Goal: Complete application form: Complete application form

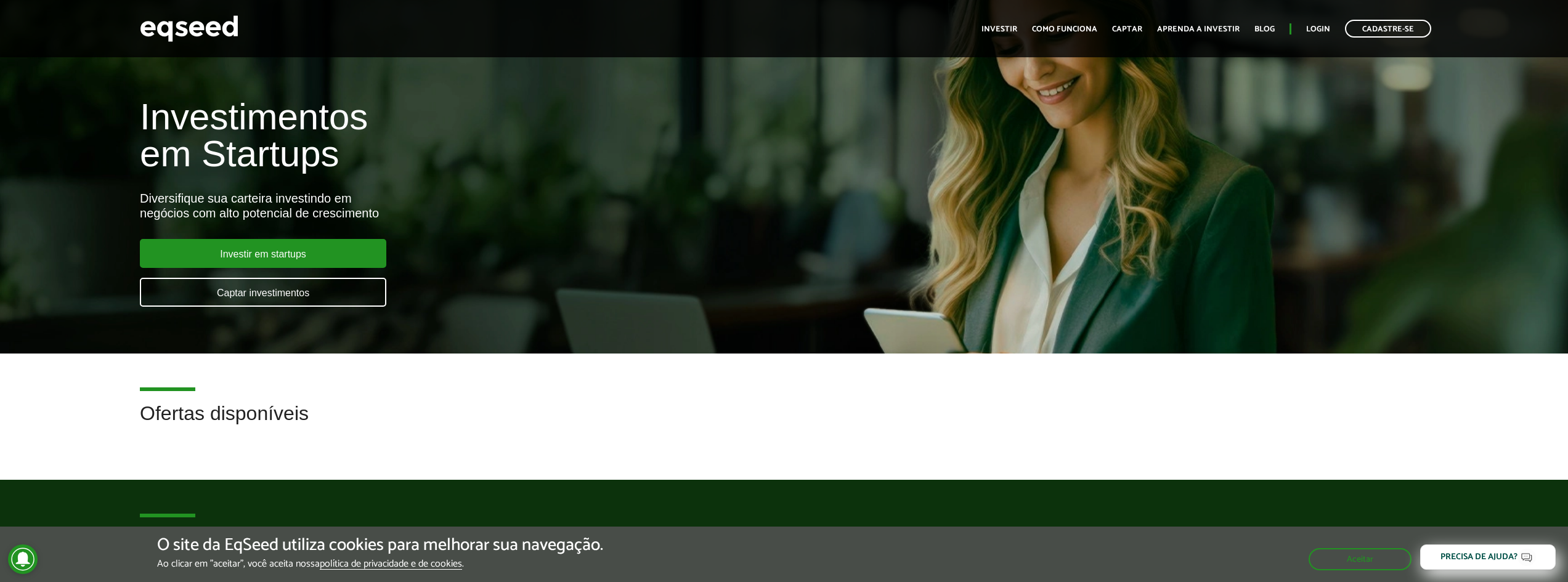
click at [539, 529] on h2 "Por que investir pela EqSeed" at bounding box center [783, 549] width 1288 height 40
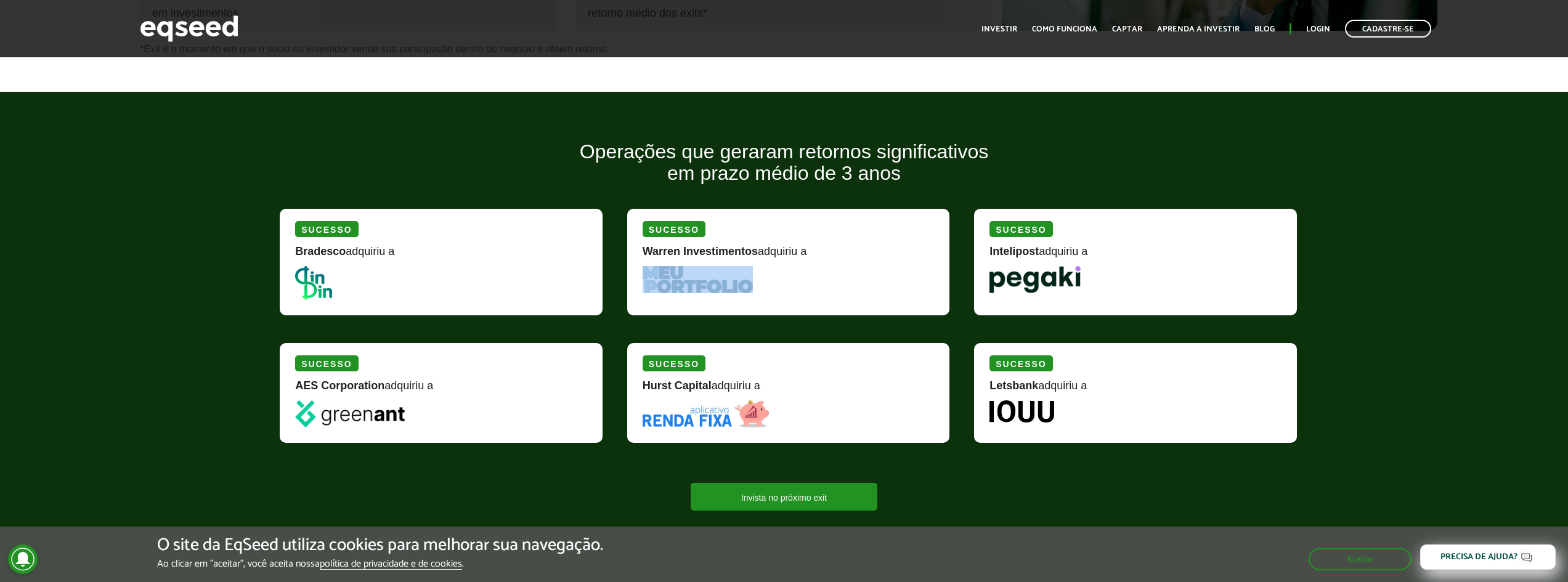
drag, startPoint x: 726, startPoint y: 280, endPoint x: 631, endPoint y: 278, distance: 95.0
click at [631, 278] on div "Sucesso Warren Investimentos adquiriu a" at bounding box center [789, 262] width 323 height 107
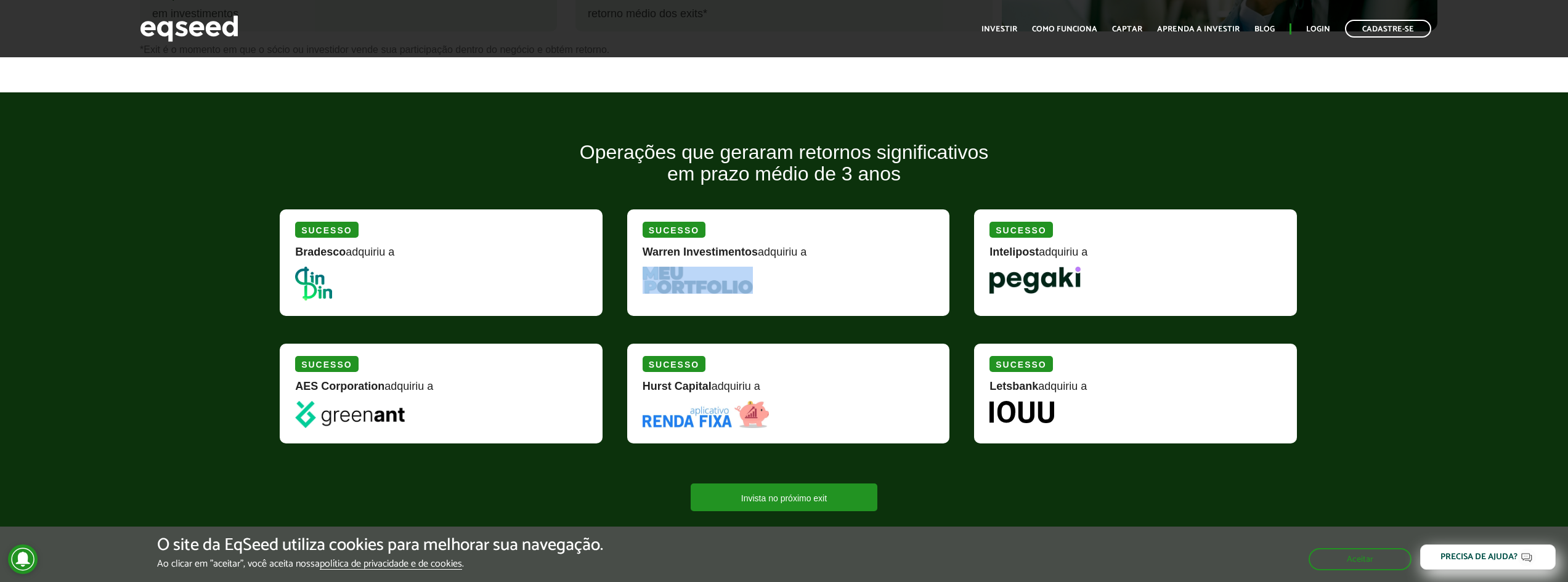
scroll to position [989, 0]
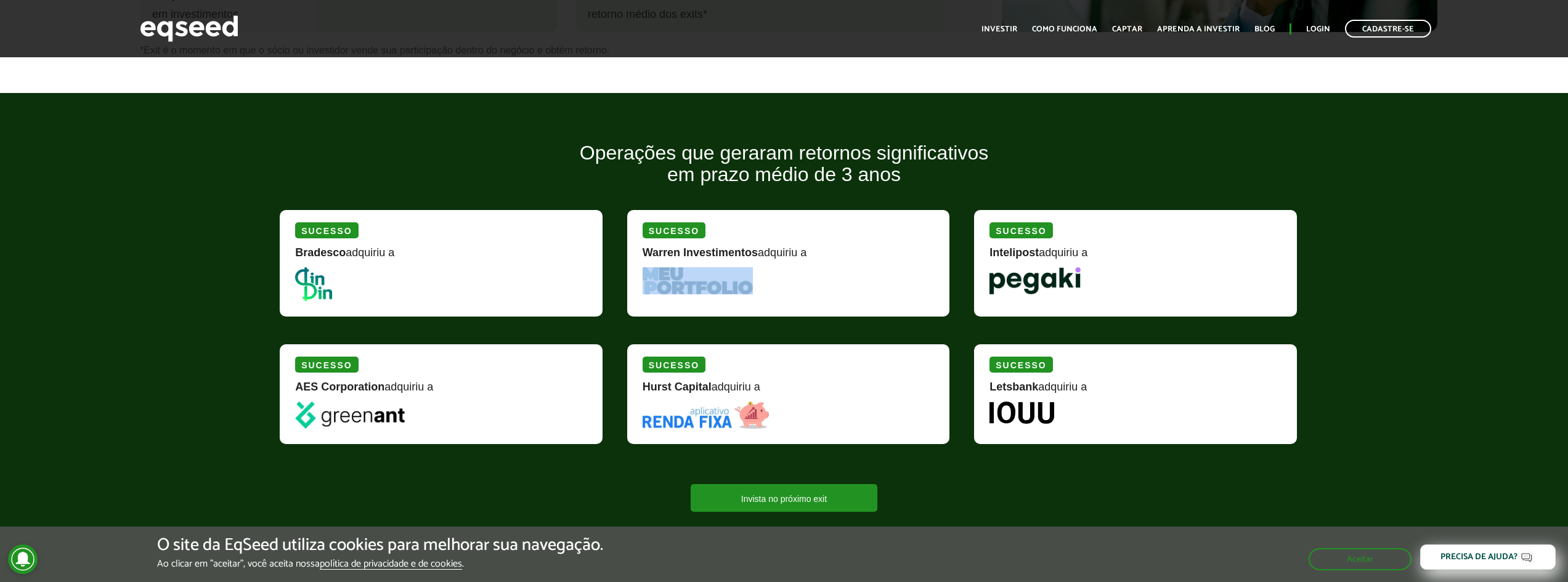
click at [870, 314] on div "Sucesso Warren Investimentos adquiriu a" at bounding box center [789, 263] width 323 height 107
drag, startPoint x: 729, startPoint y: 288, endPoint x: 742, endPoint y: 284, distance: 13.6
click at [742, 284] on div "Sucesso Warren Investimentos adquiriu a" at bounding box center [789, 263] width 323 height 107
click at [273, 358] on div "Sucesso AES Corporation adquiriu a" at bounding box center [445, 402] width 348 height 127
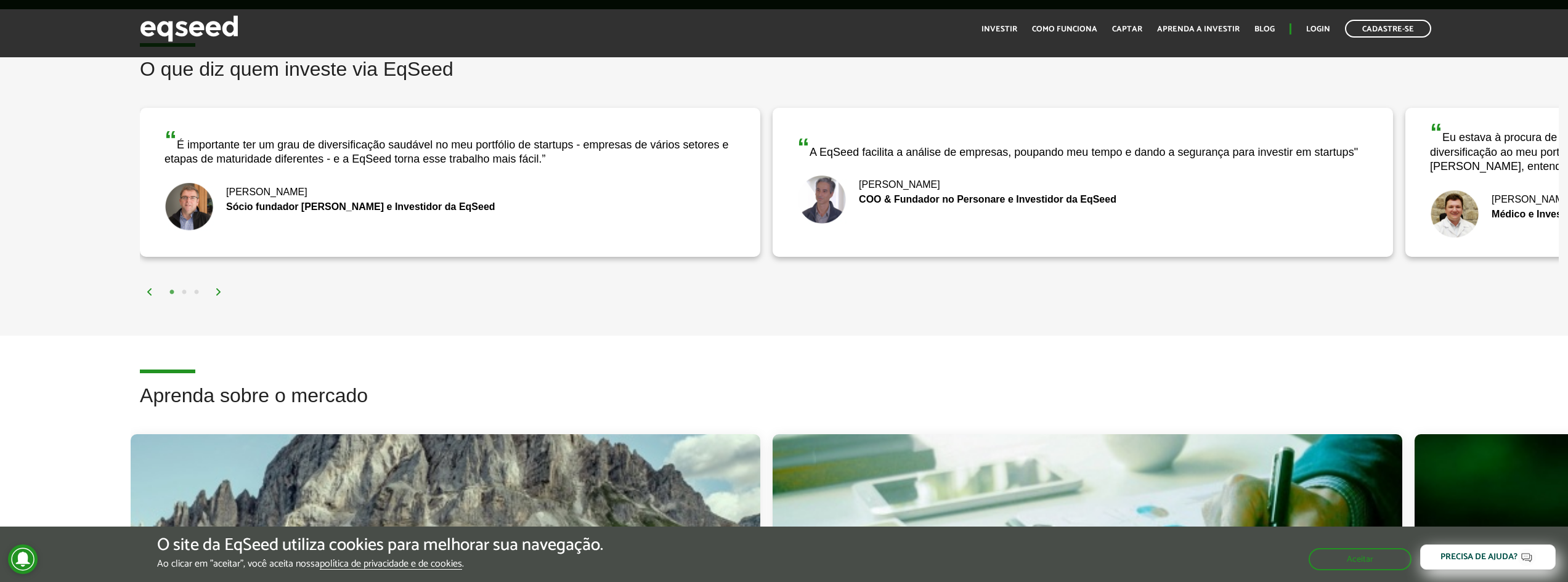
scroll to position [1541, 0]
click at [220, 288] on img at bounding box center [219, 290] width 7 height 7
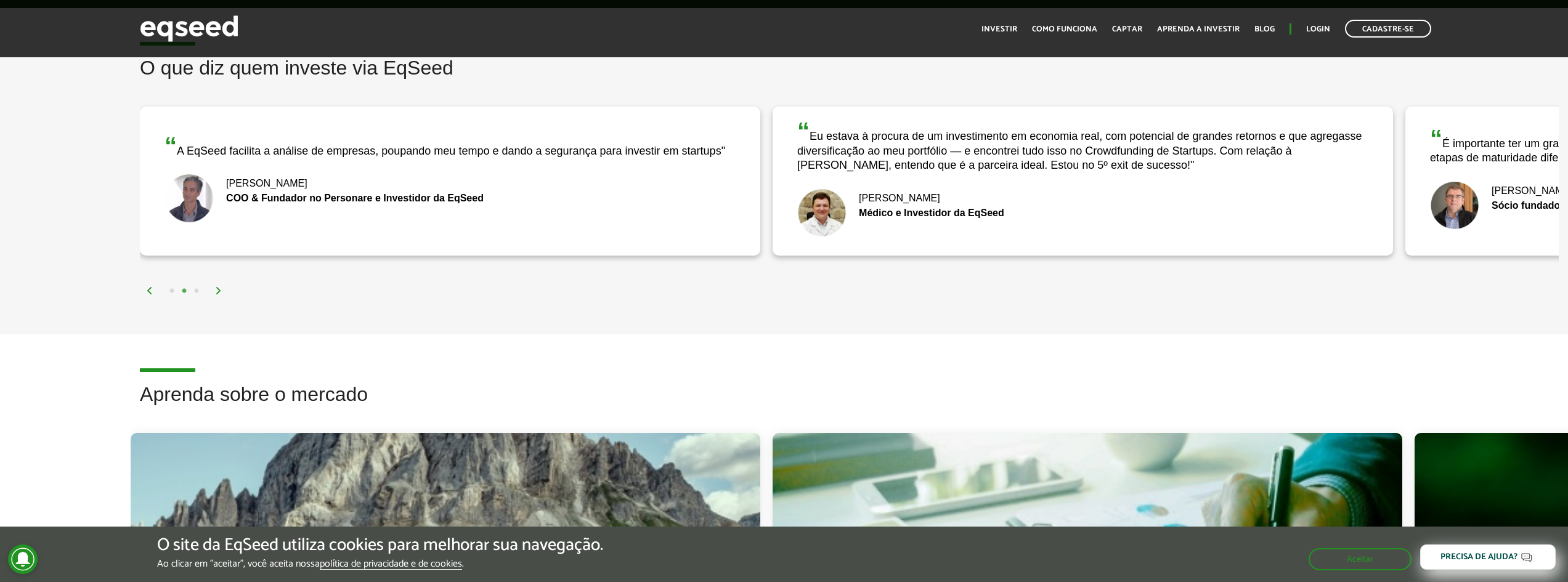
click at [220, 288] on img at bounding box center [219, 290] width 7 height 7
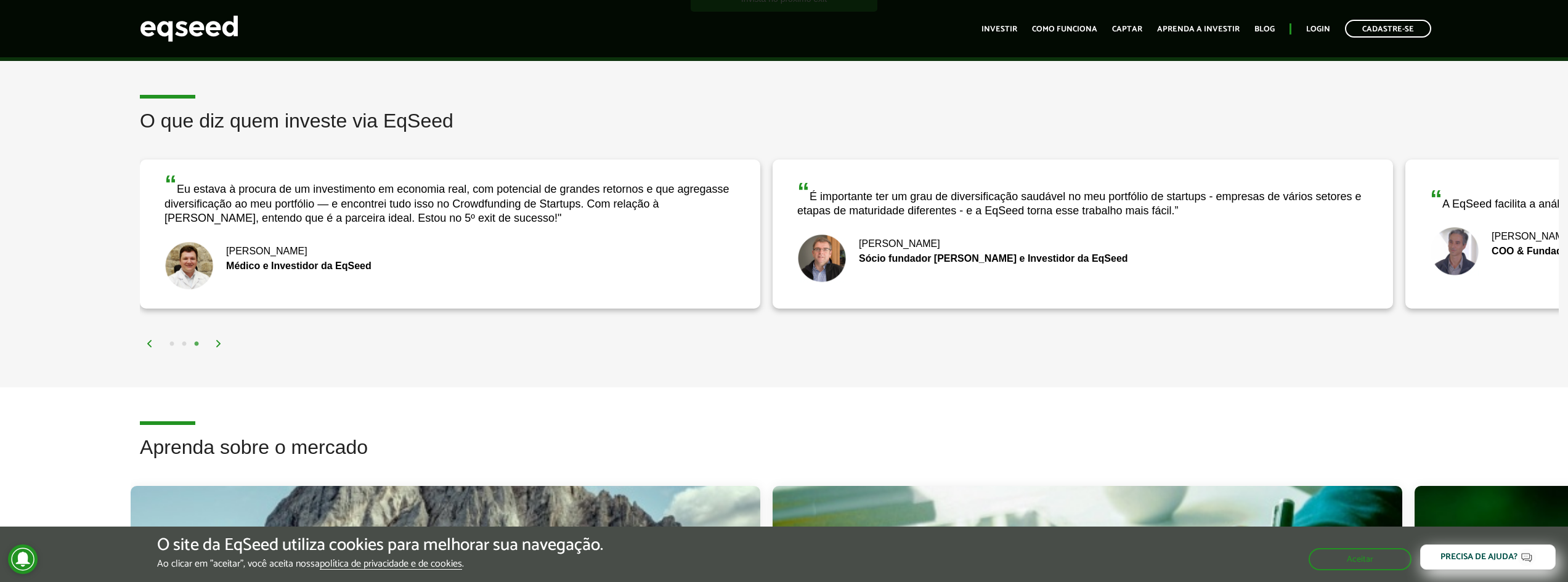
click at [215, 346] on div "1 2 3" at bounding box center [853, 342] width 1413 height 14
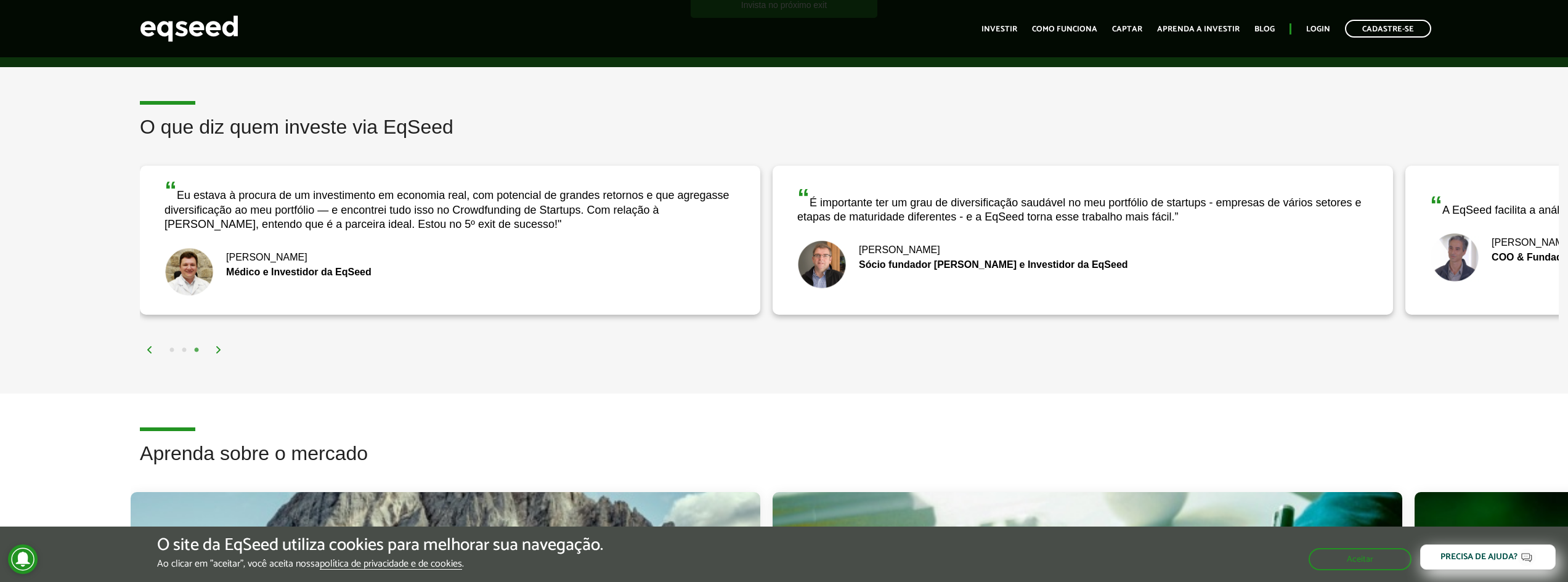
click at [219, 348] on img at bounding box center [219, 349] width 7 height 7
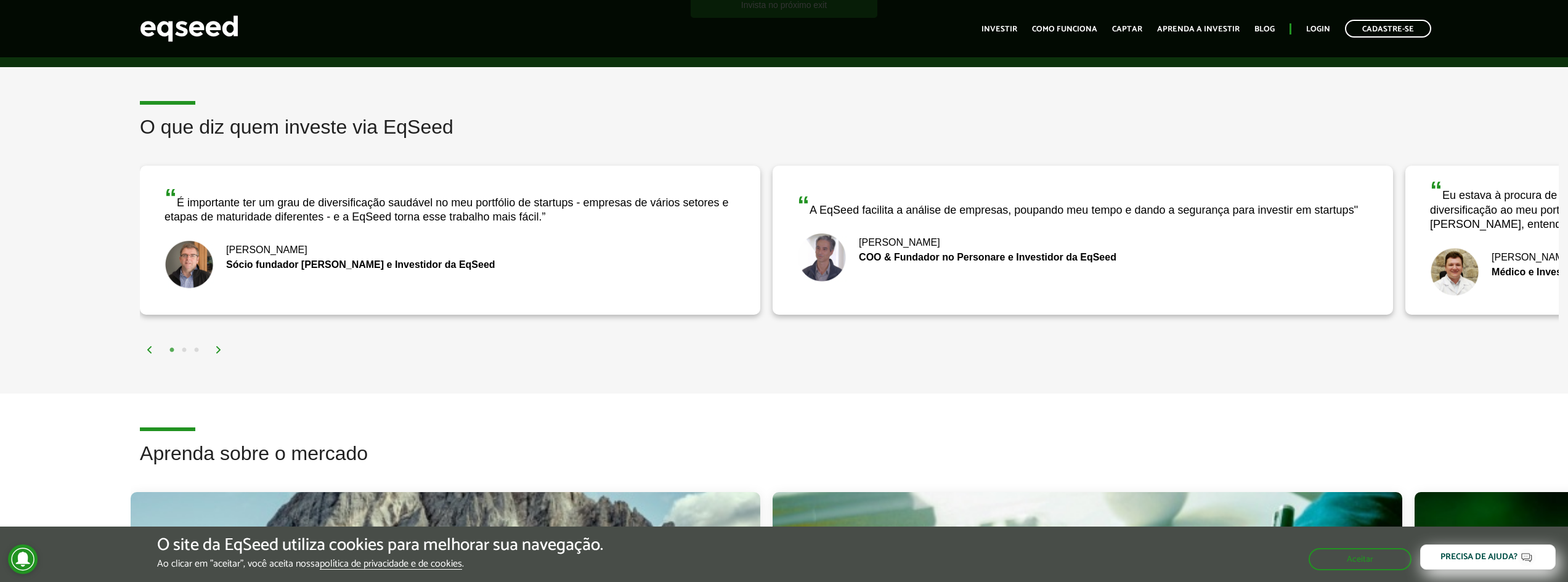
scroll to position [1481, 0]
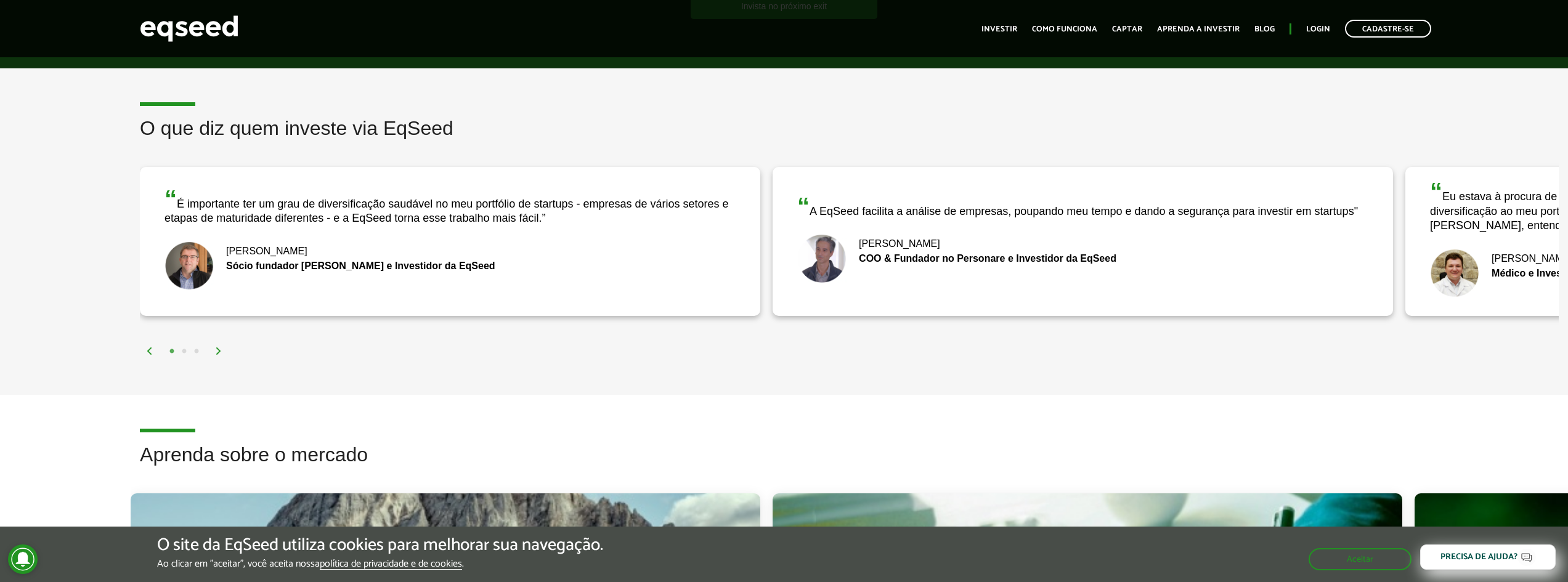
click at [219, 348] on img at bounding box center [219, 351] width 7 height 7
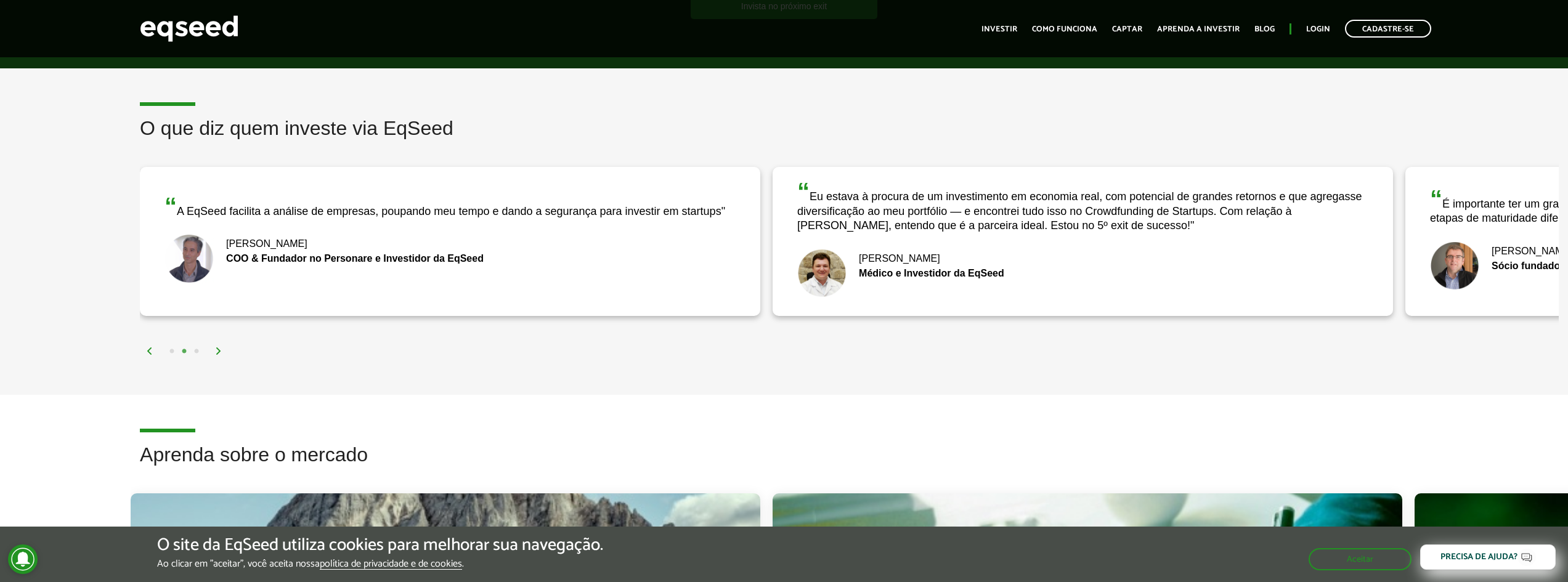
click at [219, 348] on img at bounding box center [219, 351] width 7 height 7
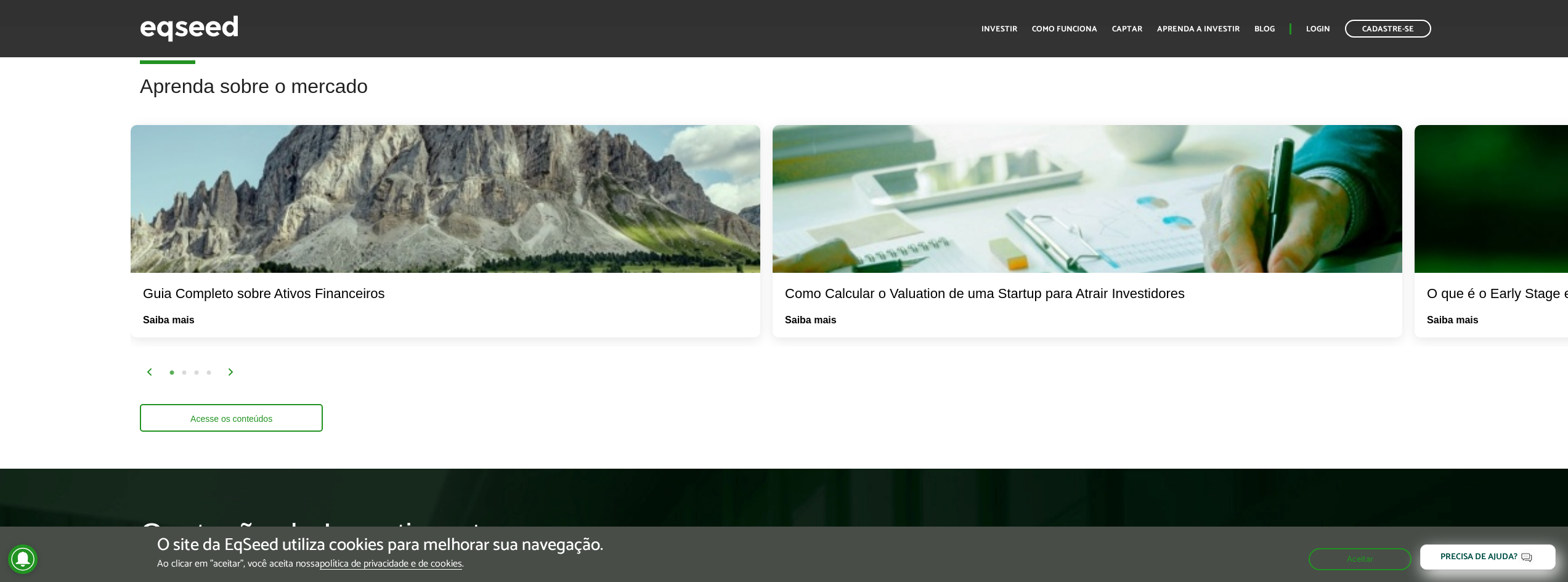
scroll to position [1850, 0]
click at [227, 376] on div "1 2 3 4" at bounding box center [853, 371] width 1413 height 14
click at [228, 373] on img at bounding box center [231, 371] width 7 height 7
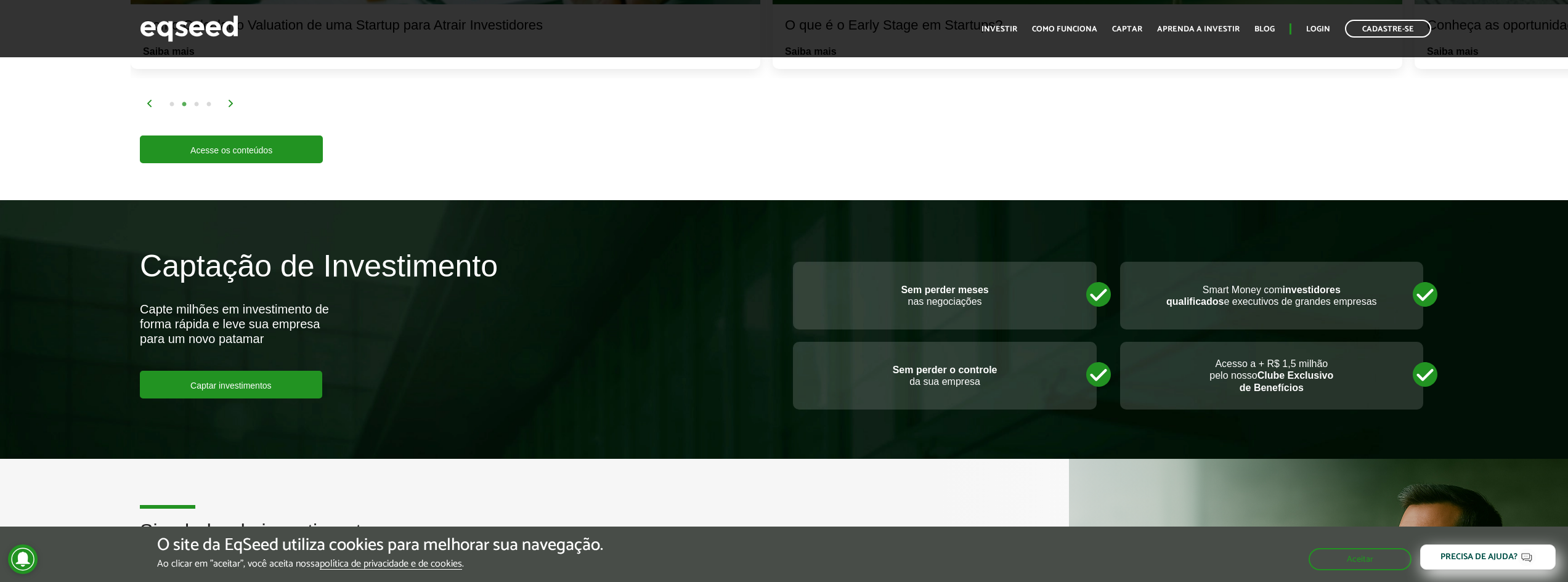
scroll to position [2151, 0]
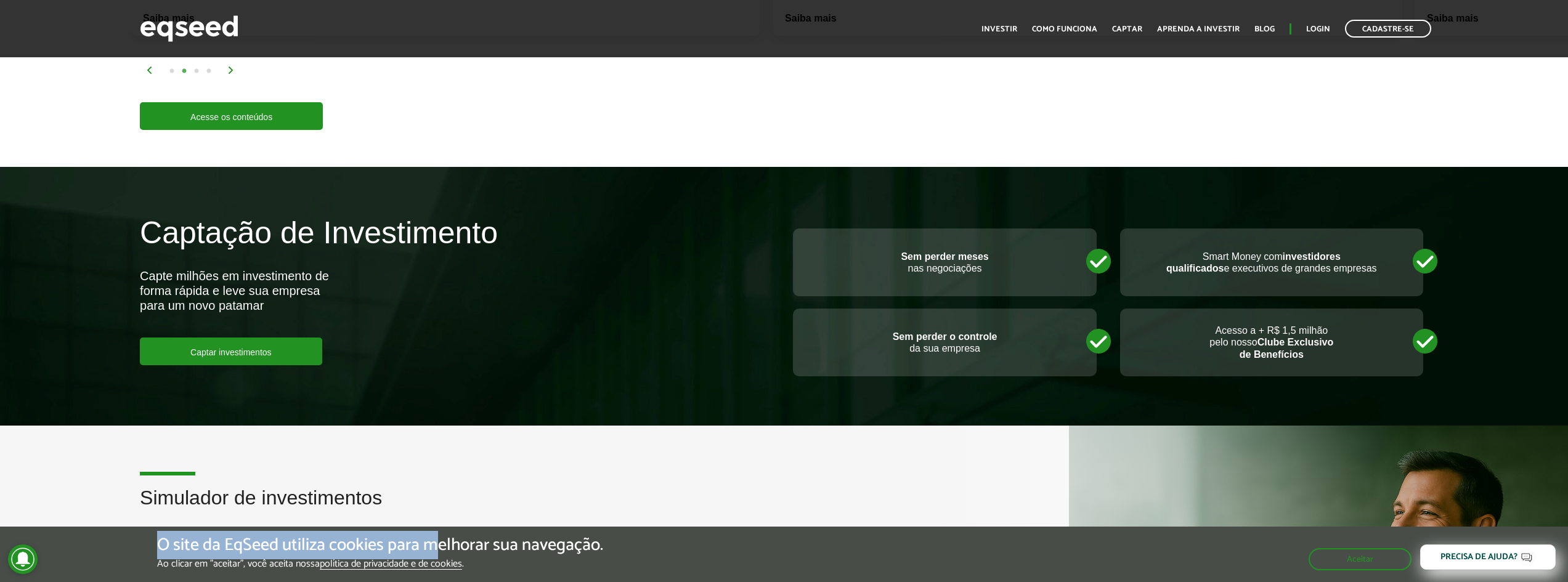
drag, startPoint x: 441, startPoint y: 532, endPoint x: 631, endPoint y: 527, distance: 190.1
click at [649, 531] on div "O site da EqSeed utiliza cookies para melhorar sua navegação. Ao clicar em "ace…" at bounding box center [784, 554] width 1568 height 55
drag, startPoint x: 383, startPoint y: 540, endPoint x: 164, endPoint y: 530, distance: 219.2
click at [164, 530] on div "O site da EqSeed utiliza cookies para melhorar sua navegação. Ao clicar em "ace…" at bounding box center [784, 554] width 1568 height 55
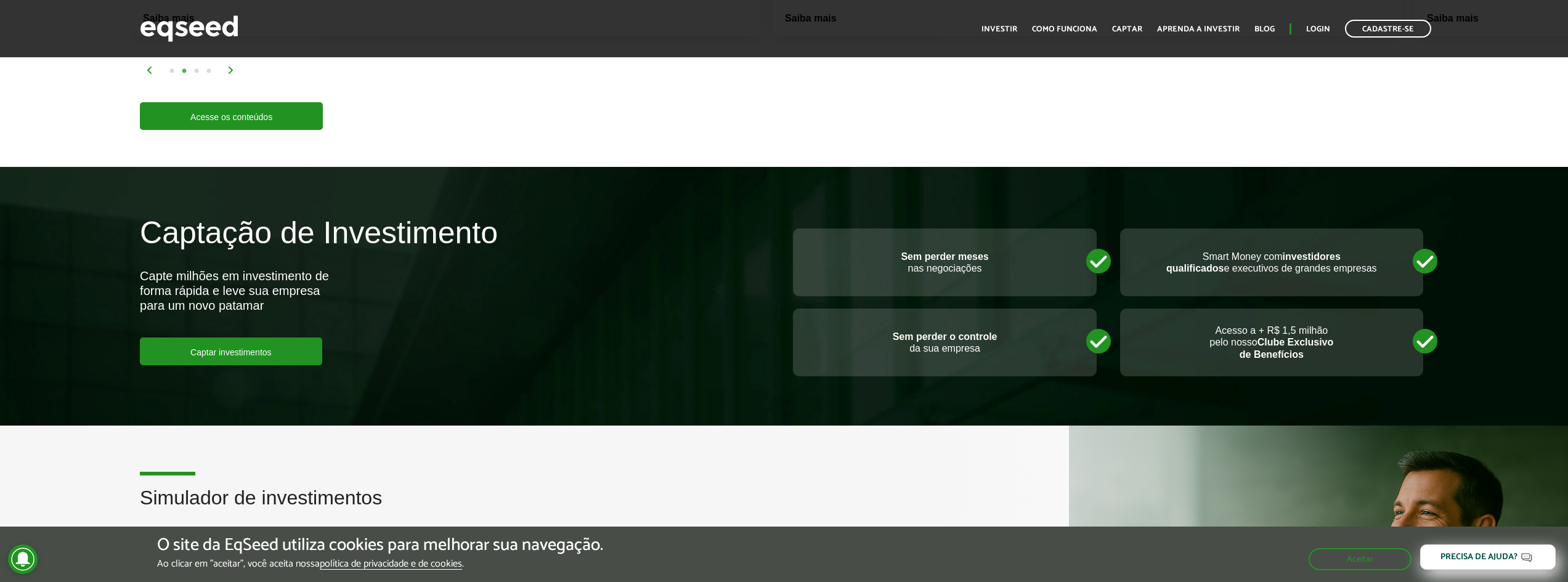
click at [533, 552] on h5 "O site da EqSeed utiliza cookies para melhorar sua navegação." at bounding box center [380, 545] width 446 height 19
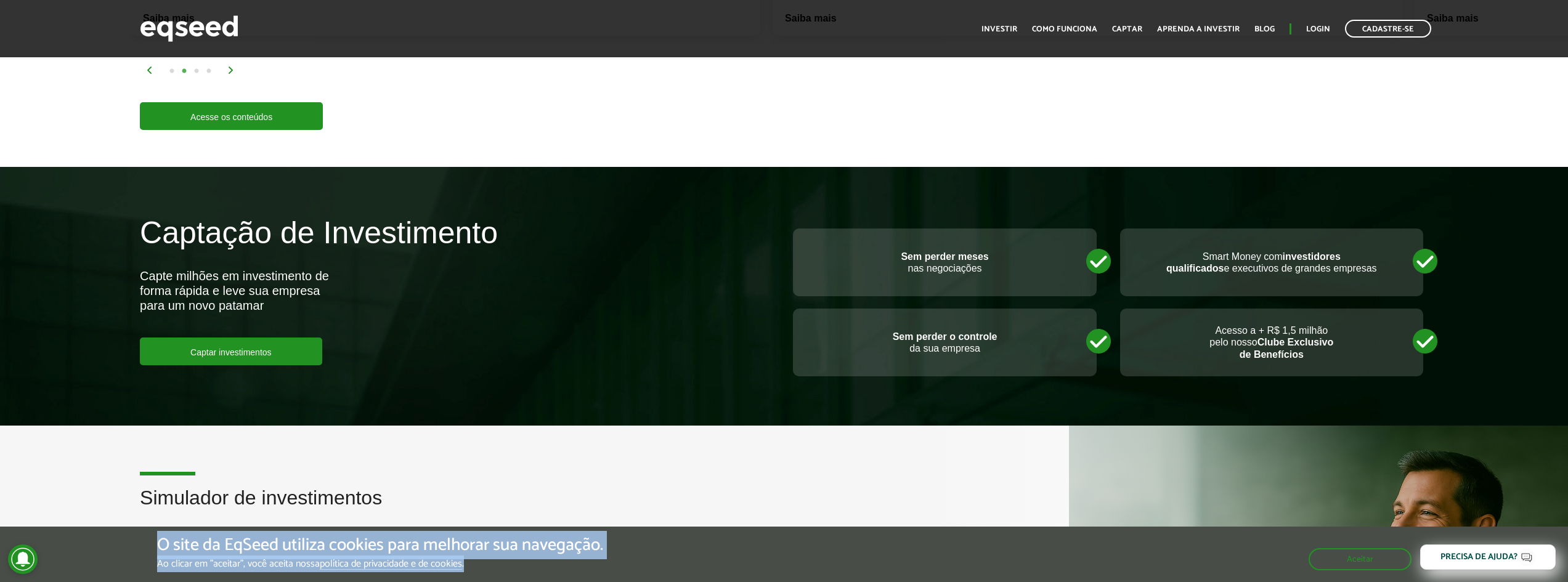
drag, startPoint x: 503, startPoint y: 566, endPoint x: 151, endPoint y: 531, distance: 353.7
click at [151, 531] on div "O site da EqSeed utiliza cookies para melhorar sua navegação. Ao clicar em "ace…" at bounding box center [784, 554] width 1568 height 55
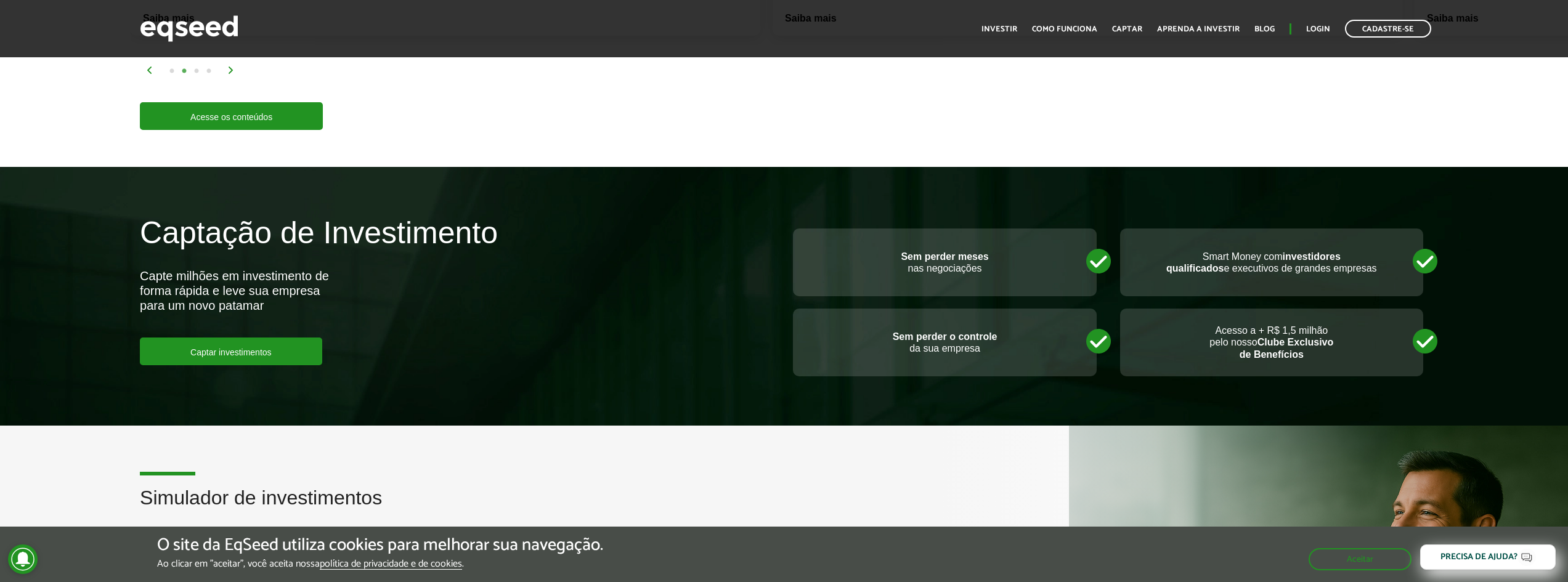
click at [140, 535] on div "O site da EqSeed utiliza cookies para melhorar sua navegação. Ao clicar em "ace…" at bounding box center [784, 554] width 1568 height 55
click at [1474, 557] on div "Precisa de ajuda?" at bounding box center [1478, 556] width 85 height 9
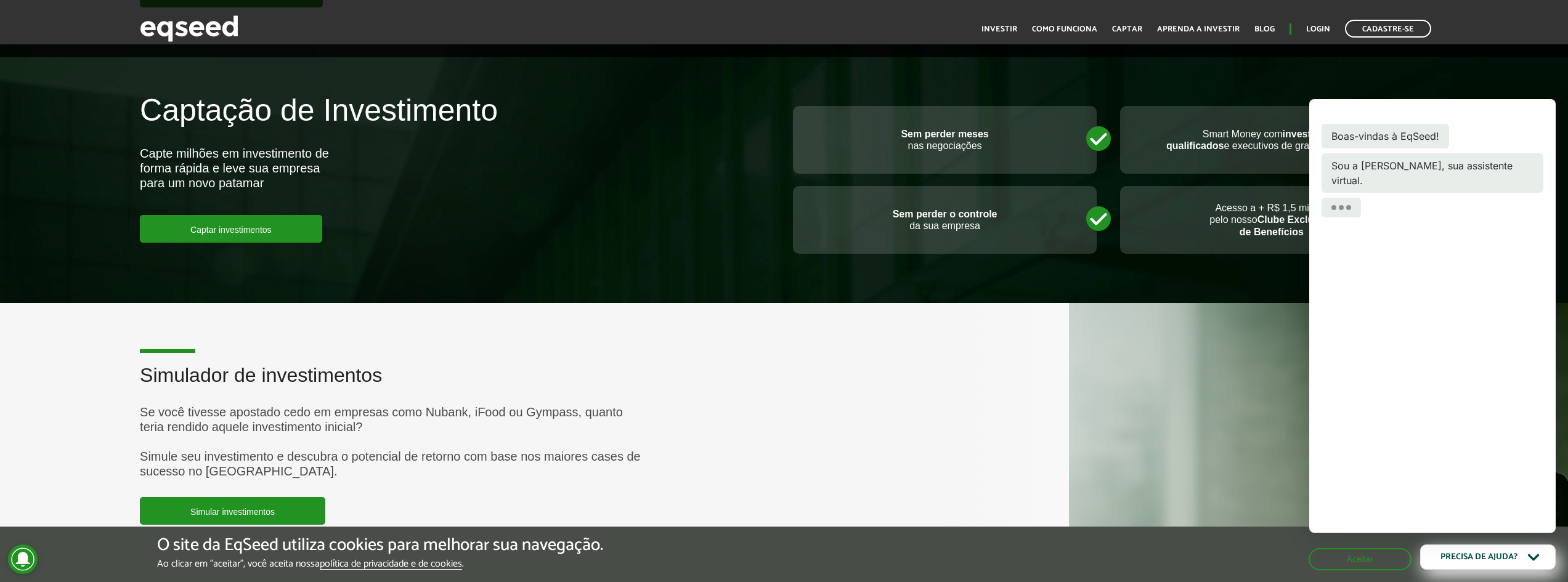
scroll to position [2274, 0]
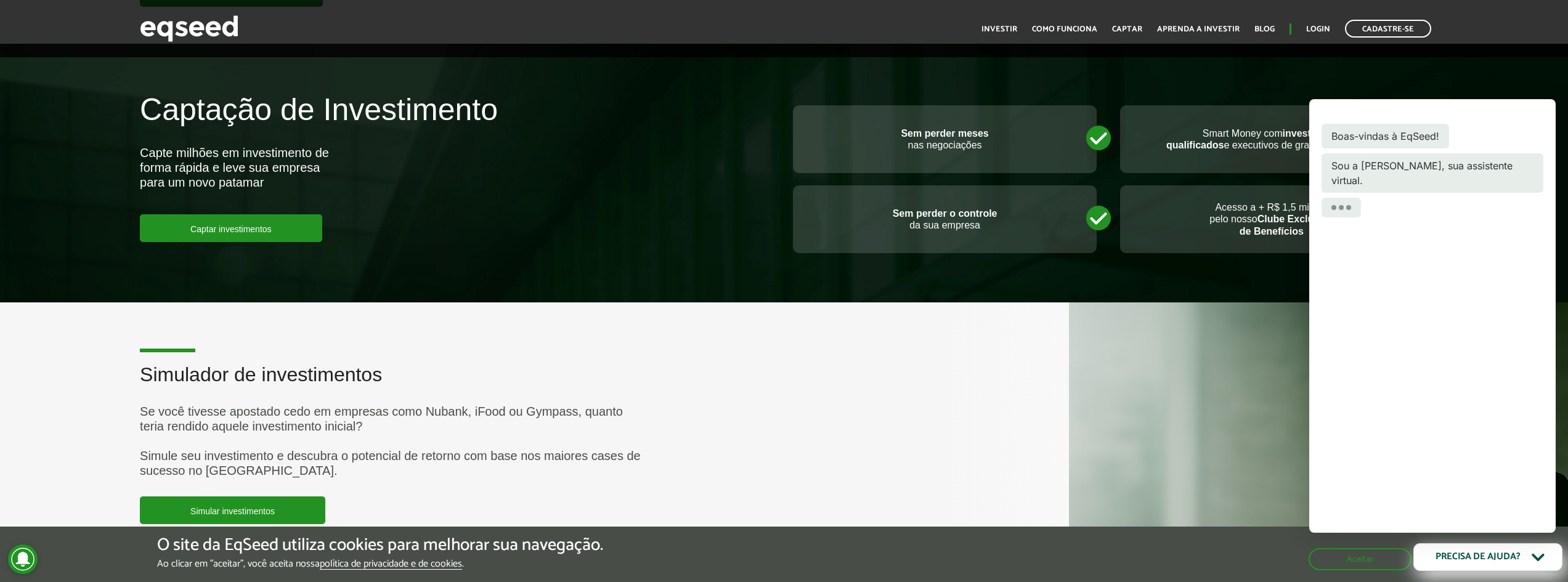
click at [1480, 558] on div "Precisa de ajuda?" at bounding box center [1478, 556] width 85 height 9
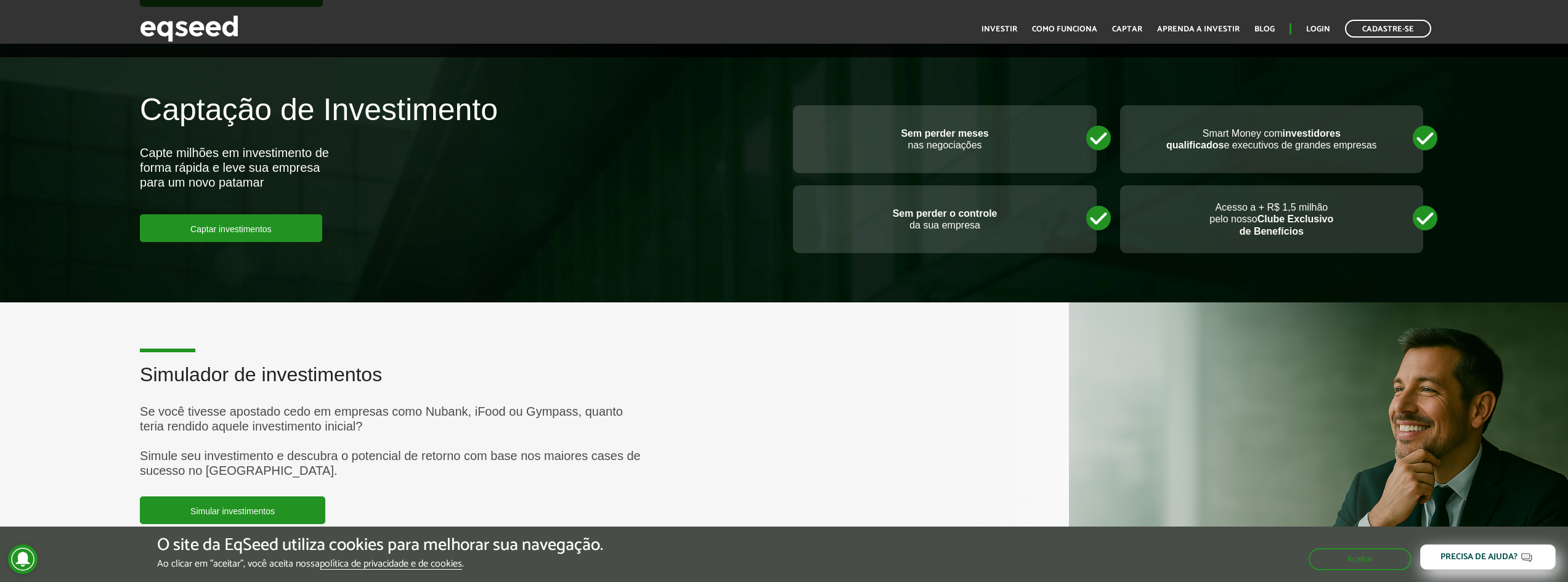
drag, startPoint x: 1438, startPoint y: 555, endPoint x: 1446, endPoint y: 512, distance: 43.7
click at [415, 562] on link "política de privacidade e de cookies" at bounding box center [391, 564] width 142 height 11
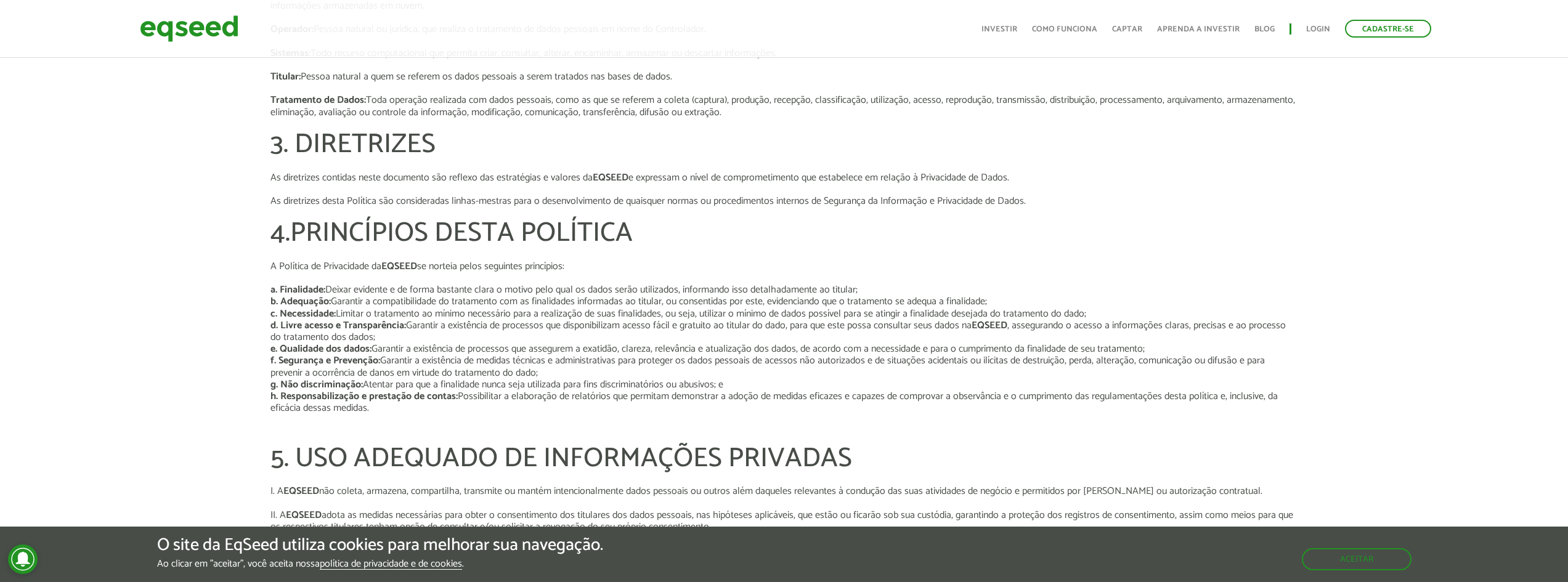
scroll to position [492, 0]
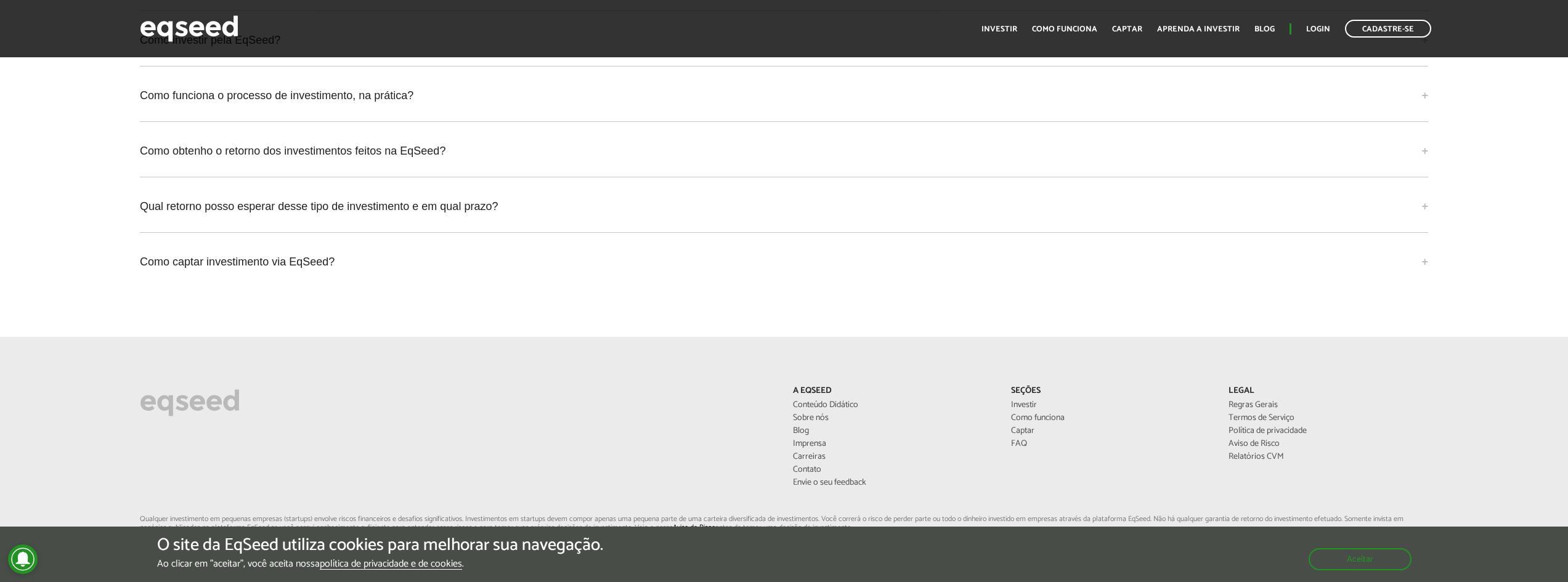
scroll to position [2866, 0]
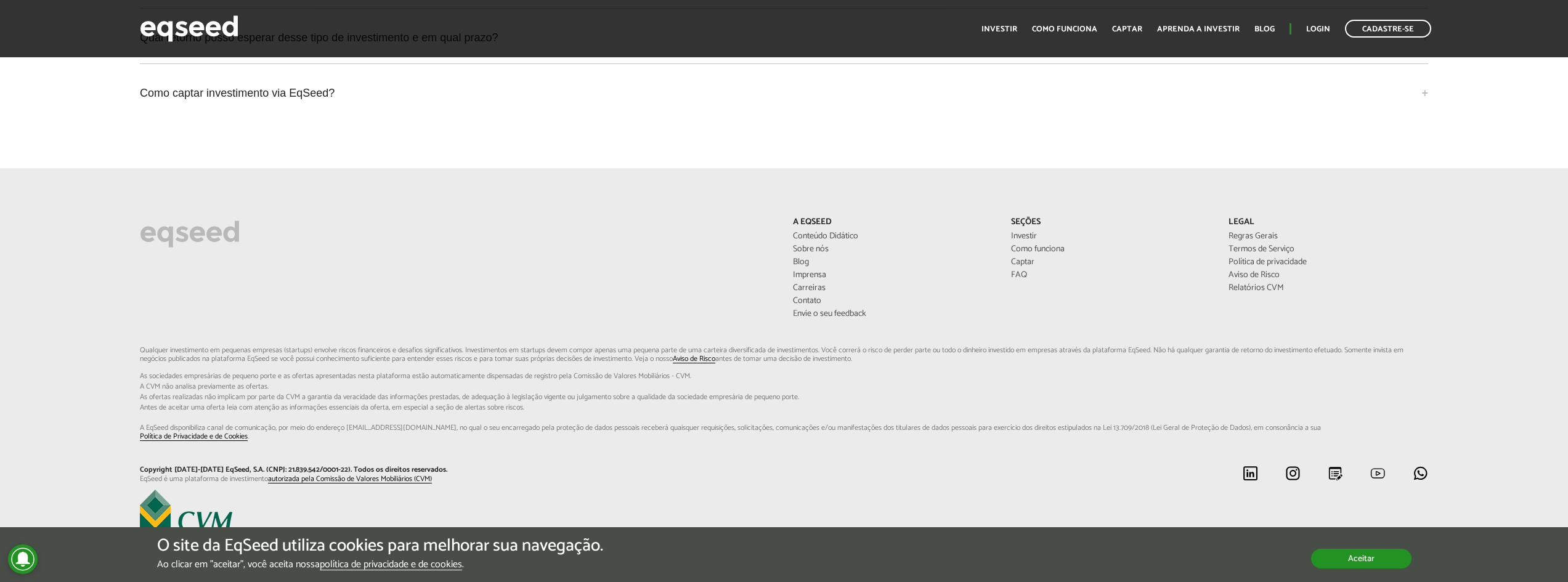
click at [1372, 561] on button "Aceitar" at bounding box center [1361, 558] width 100 height 20
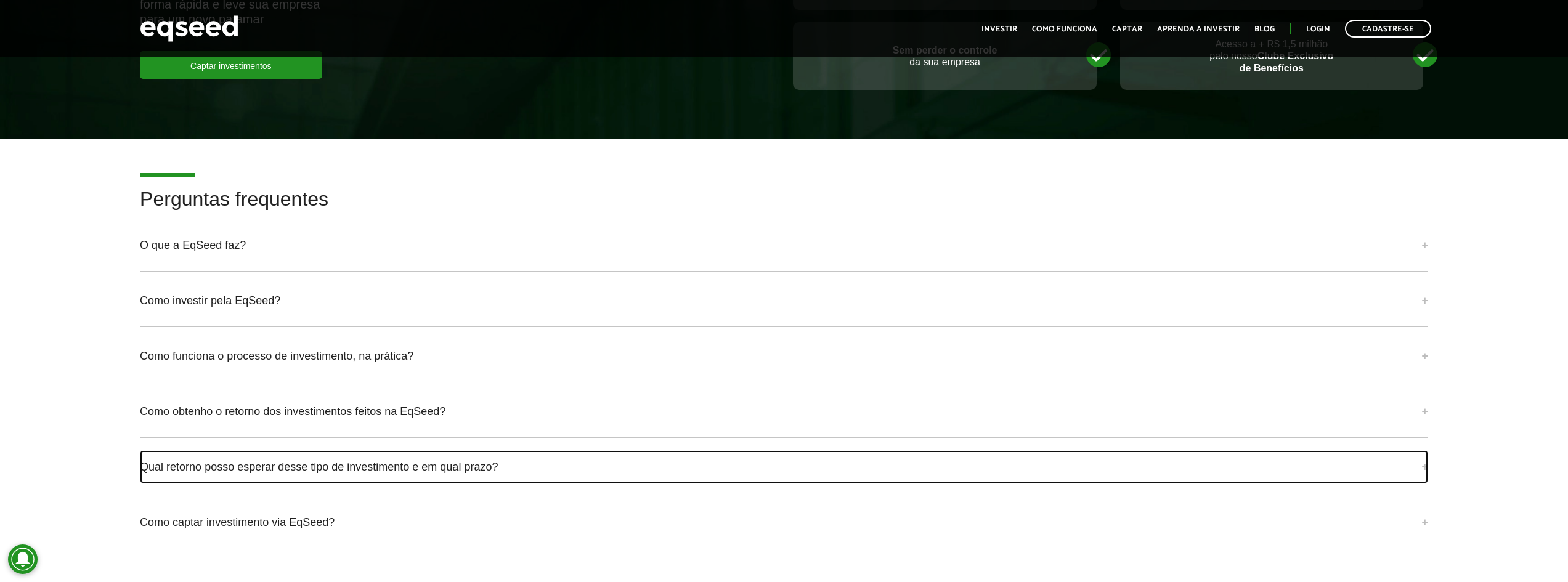
click at [433, 464] on link "Qual retorno posso esperar desse tipo de investimento e em qual prazo?" at bounding box center [783, 466] width 1288 height 33
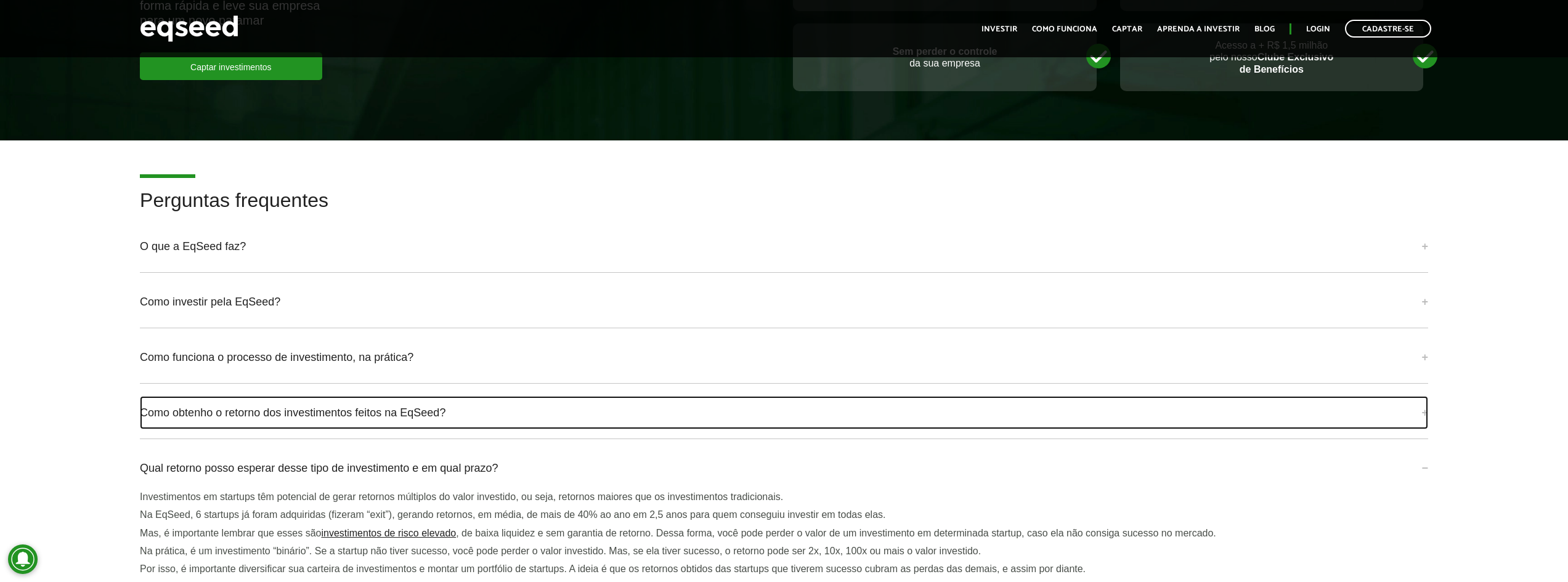
click at [458, 406] on link "Como obtenho o retorno dos investimentos feitos na EqSeed?" at bounding box center [783, 412] width 1288 height 33
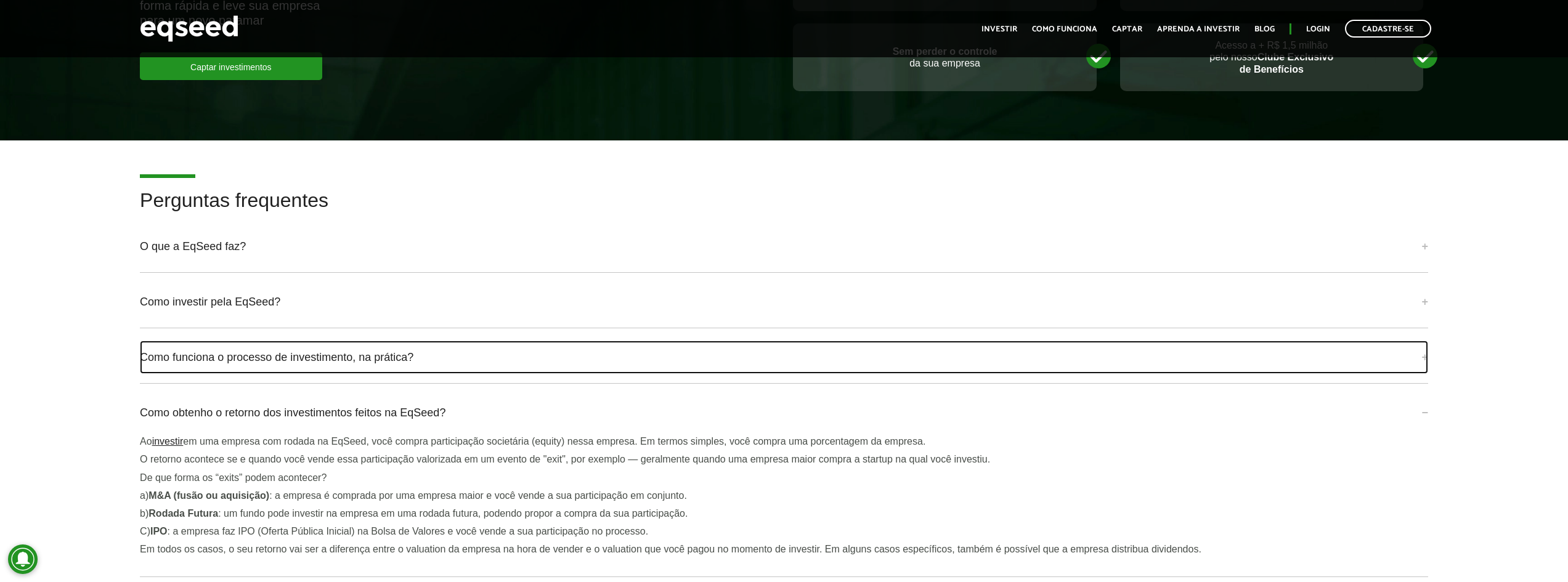
click at [477, 361] on link "Como funciona o processo de investimento, na prática?" at bounding box center [783, 357] width 1288 height 33
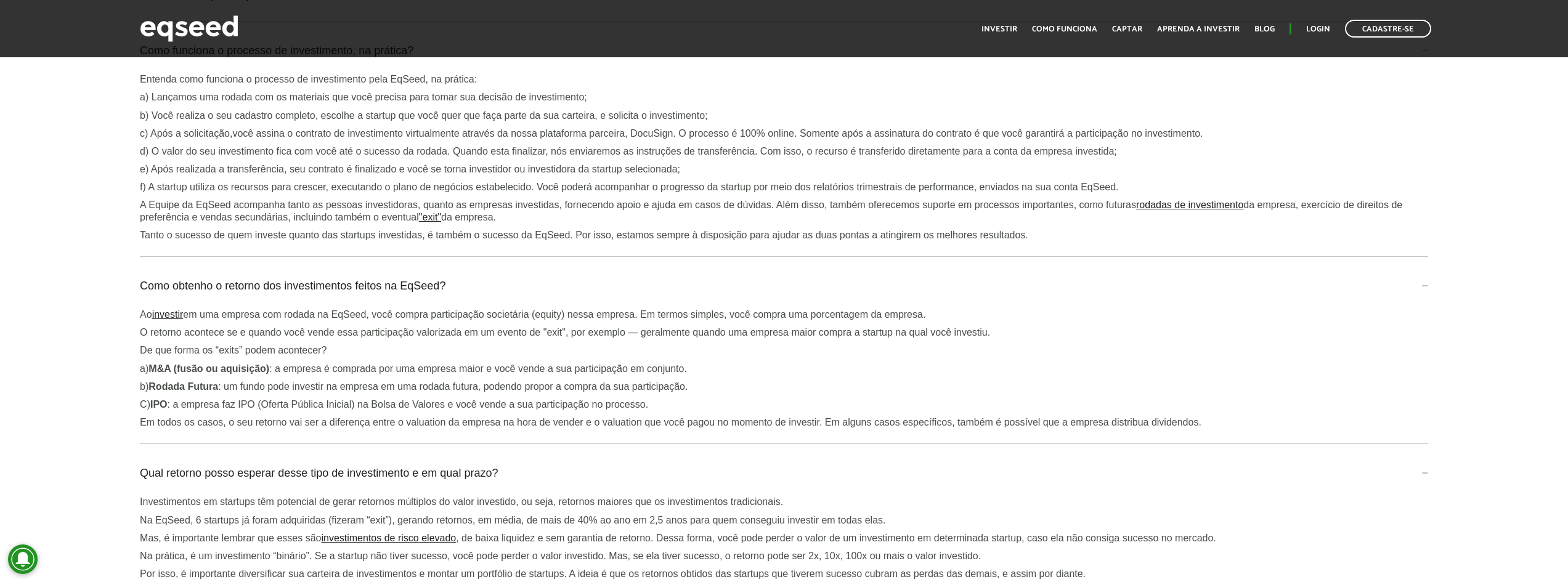
scroll to position [2743, 0]
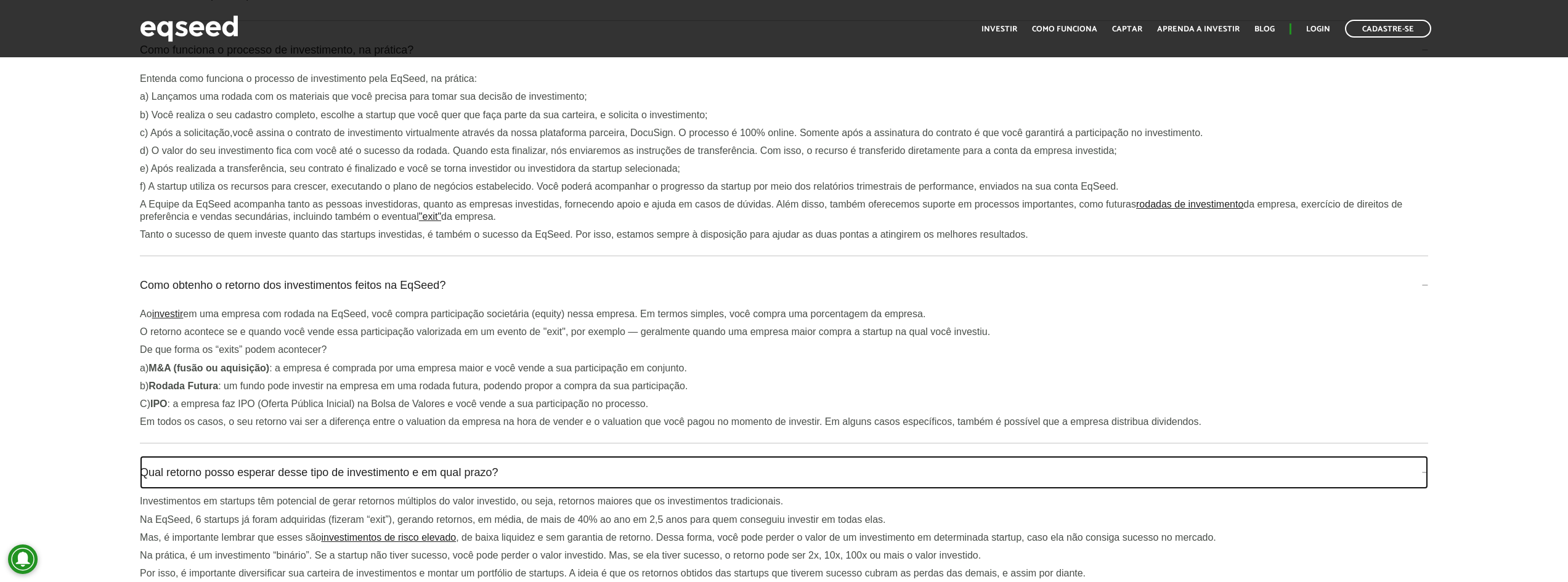
click at [494, 459] on link "Qual retorno posso esperar desse tipo de investimento e em qual prazo?" at bounding box center [783, 472] width 1288 height 33
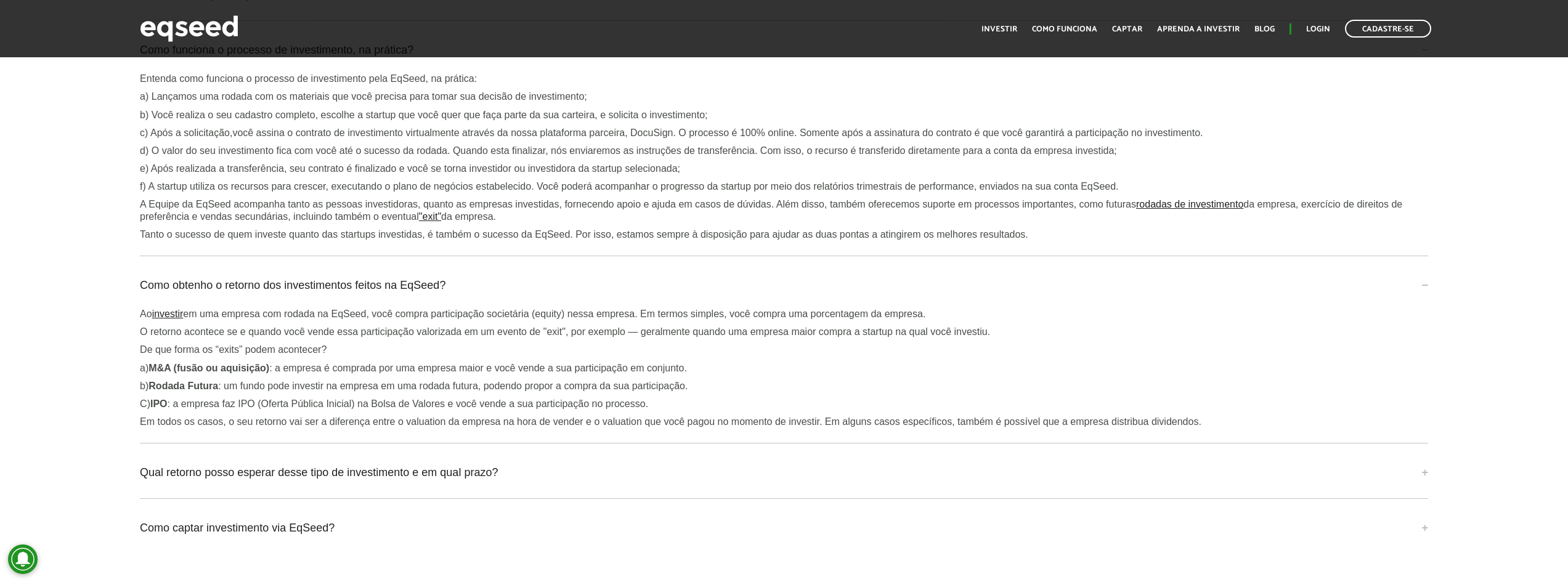
click at [277, 99] on p "a) Lançamos uma rodada com os materiais que você precisa para tomar sua decisão…" at bounding box center [783, 96] width 1288 height 11
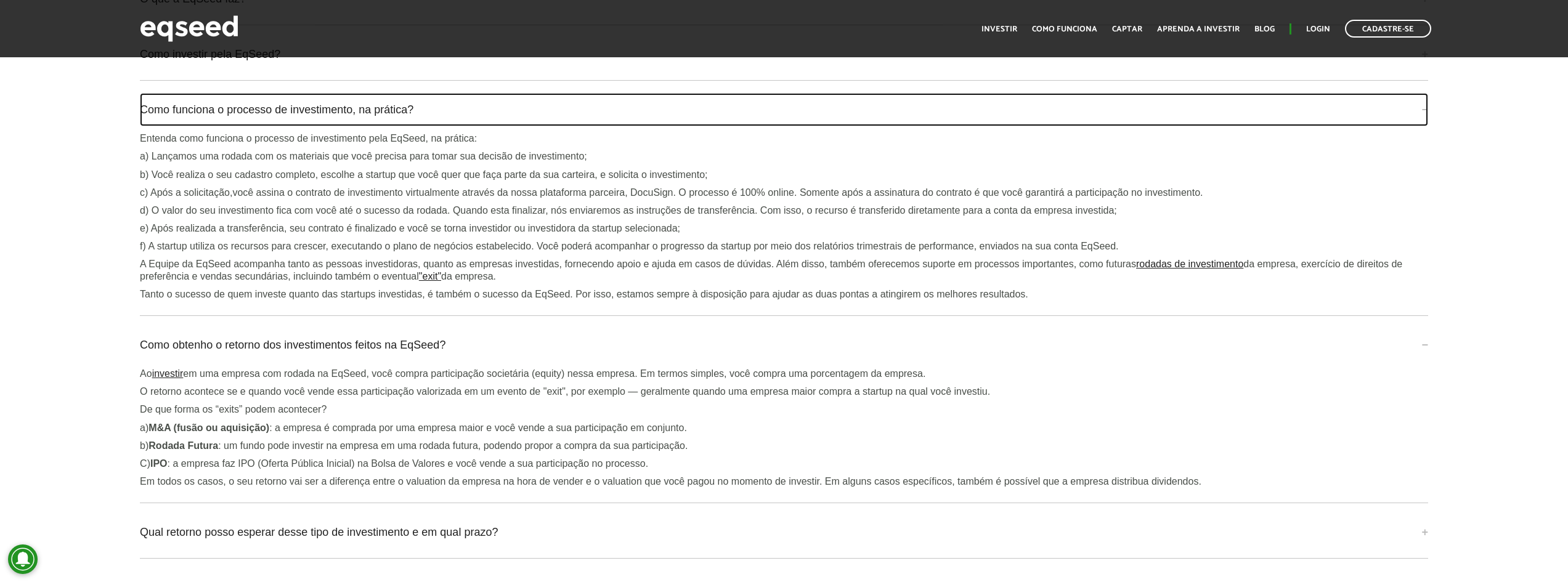
click at [334, 102] on link "Como funciona o processo de investimento, na prática?" at bounding box center [783, 109] width 1288 height 33
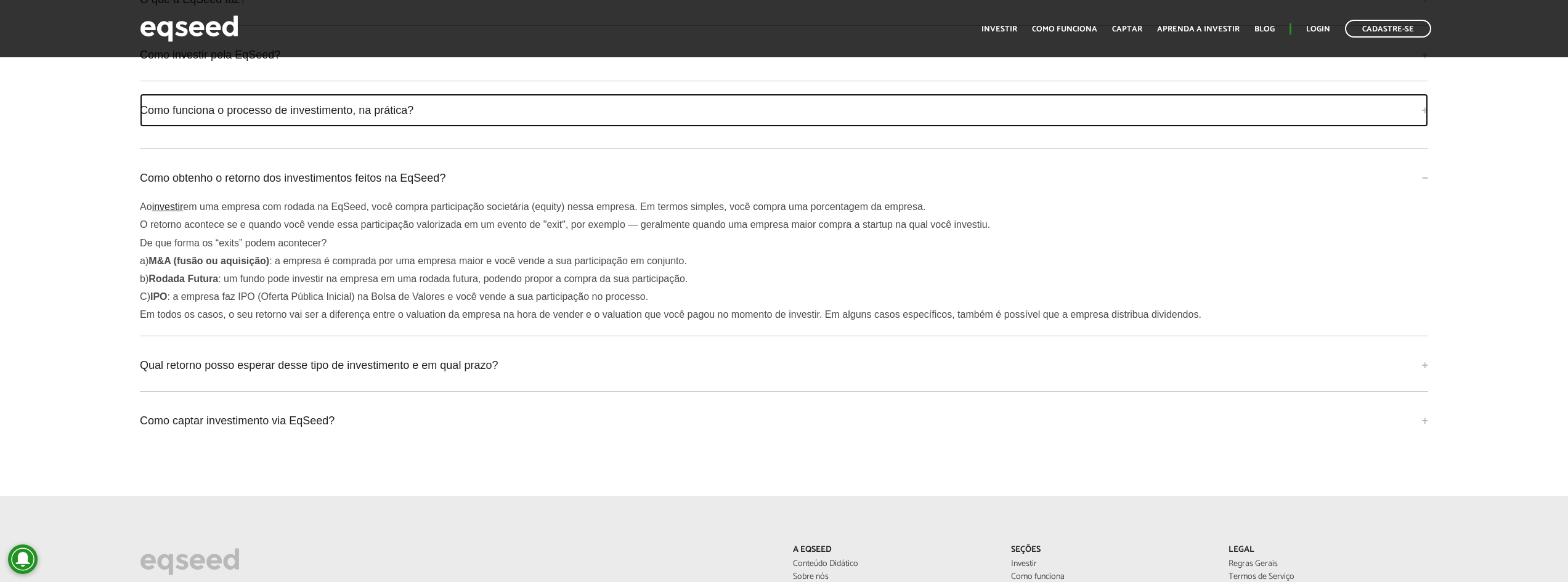
scroll to position [2683, 0]
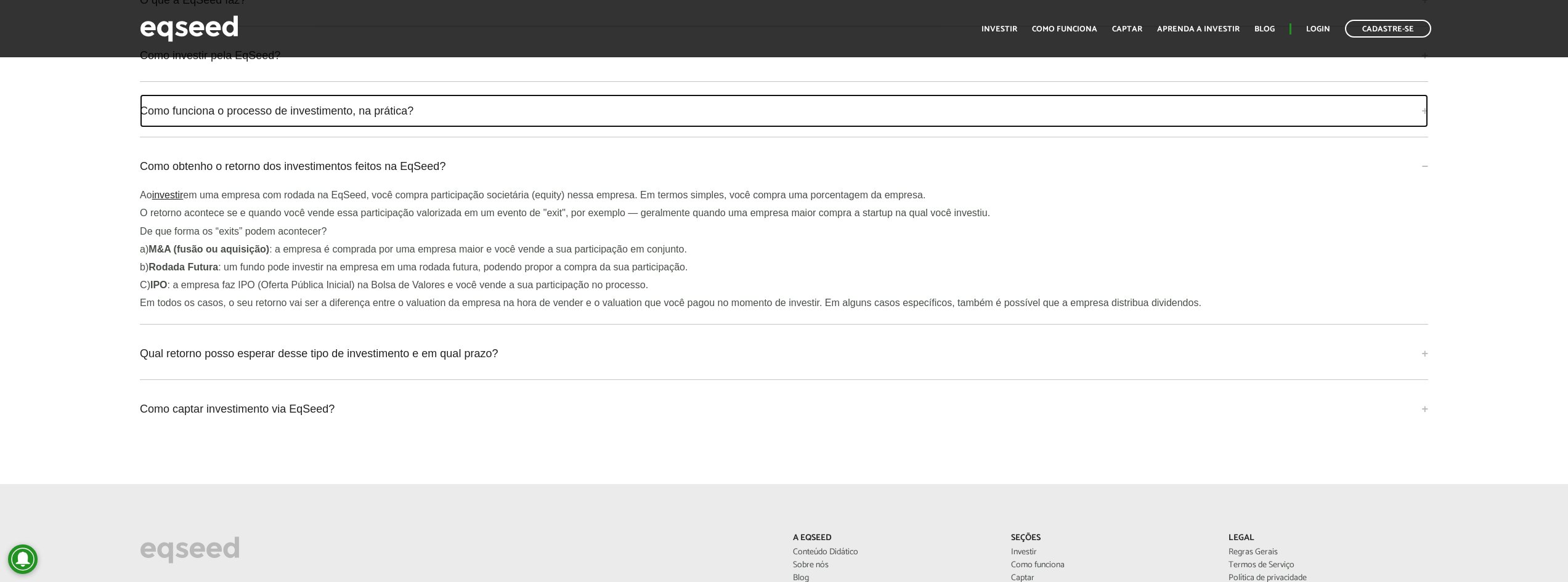
click at [334, 104] on link "Como funciona o processo de investimento, na prática?" at bounding box center [783, 111] width 1288 height 33
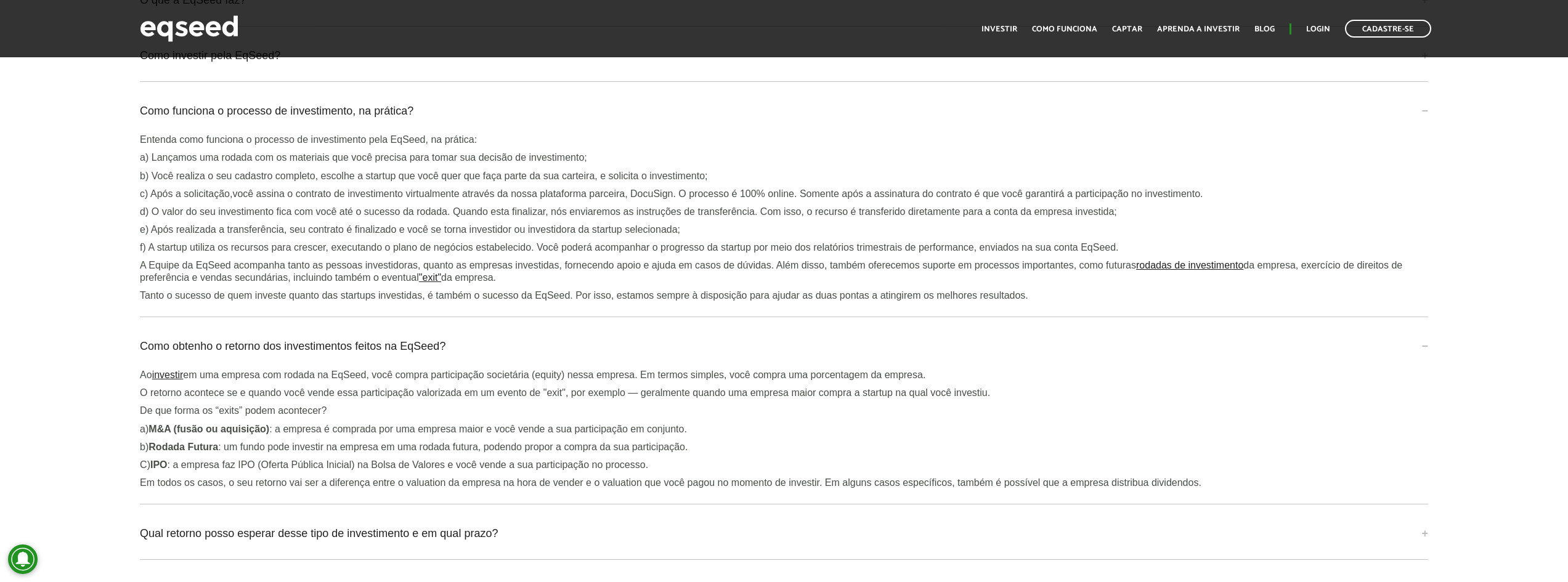
click at [334, 170] on p "b) Você realiza o seu cadastro completo, escolhe a startup que você quer que fa…" at bounding box center [783, 175] width 1288 height 11
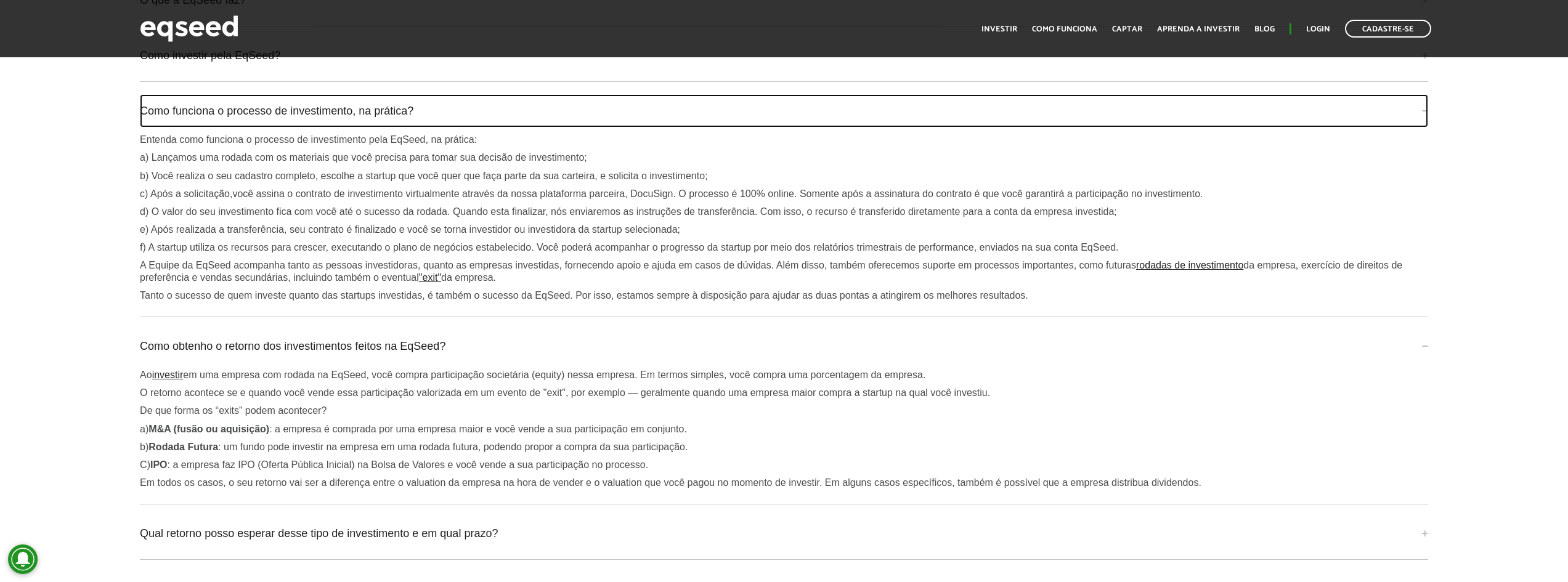
click at [357, 112] on link "Como funciona o processo de investimento, na prática?" at bounding box center [783, 111] width 1288 height 33
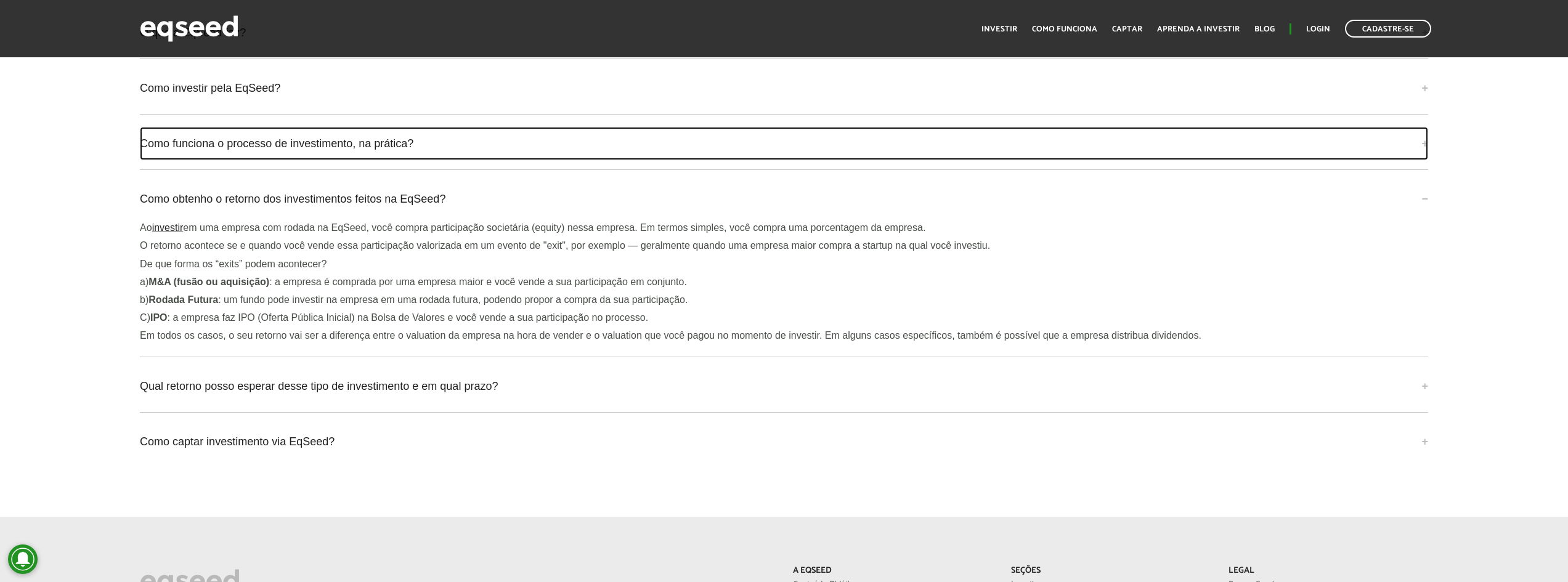
click at [387, 141] on link "Como funciona o processo de investimento, na prática?" at bounding box center [783, 143] width 1288 height 33
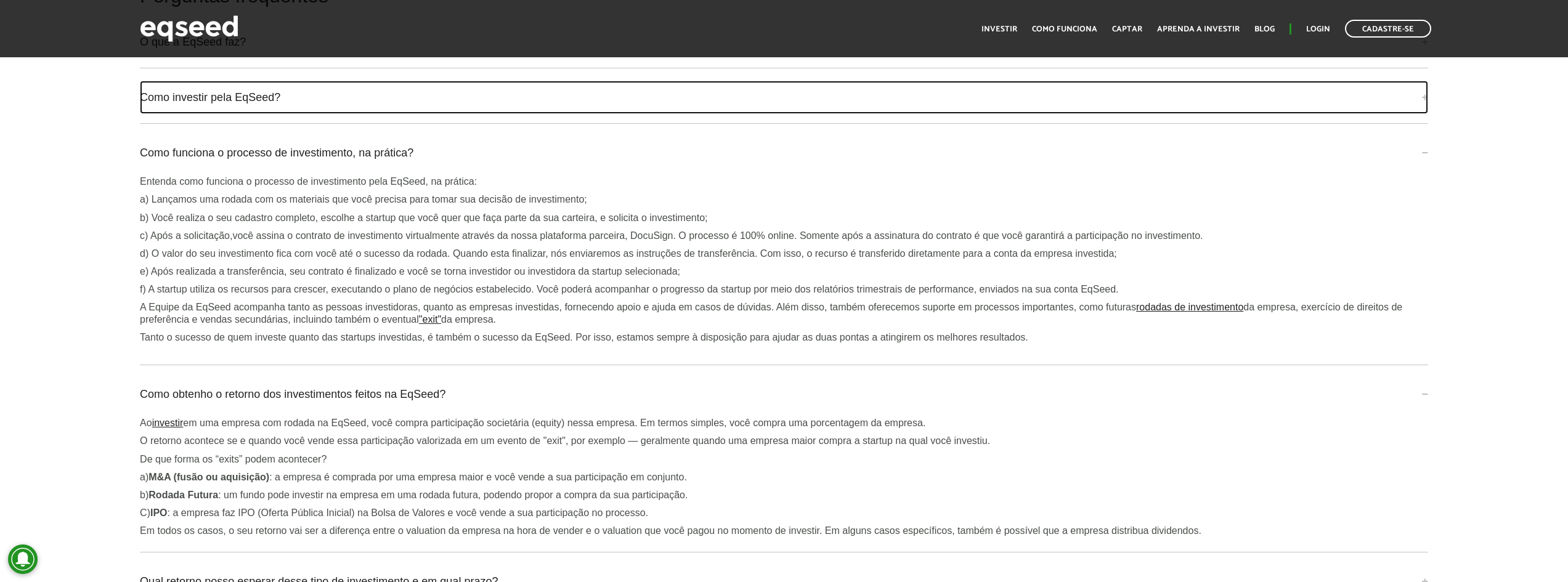
click at [379, 93] on link "Como investir pela EqSeed?" at bounding box center [783, 97] width 1288 height 33
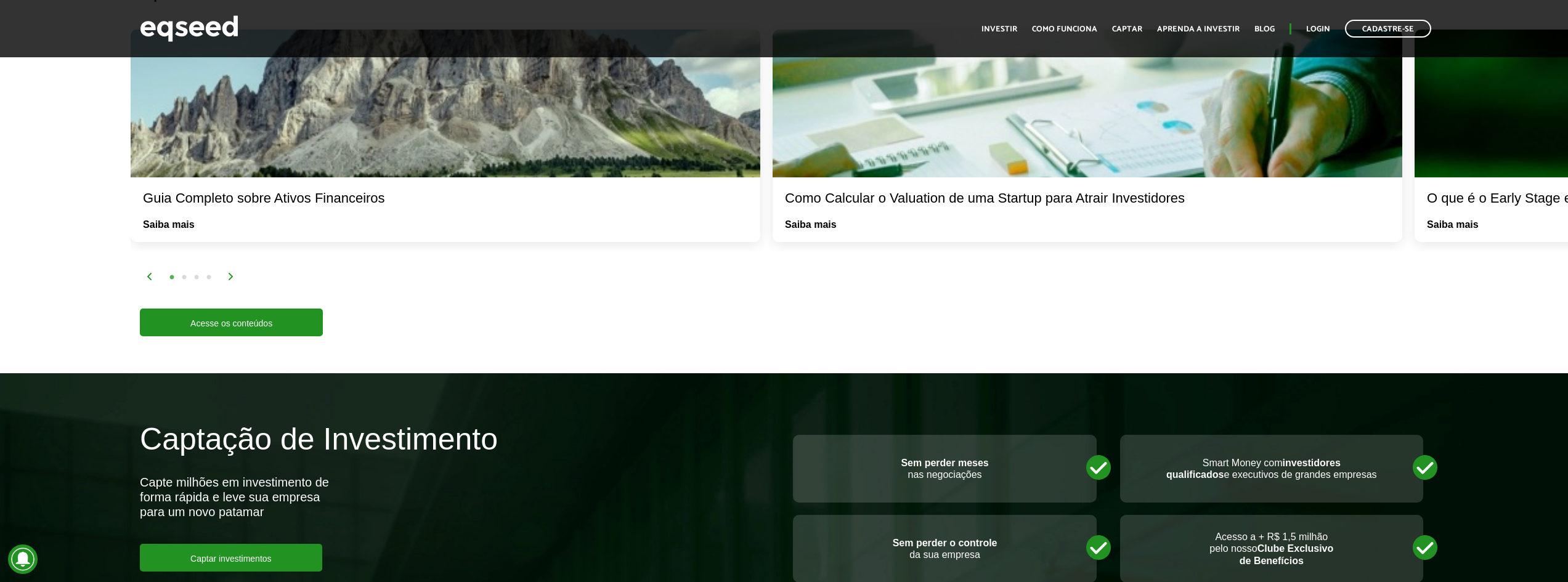
click at [243, 273] on div "1 2 3 4" at bounding box center [853, 276] width 1413 height 14
click at [238, 278] on div "1 2 3 4" at bounding box center [853, 277] width 1413 height 14
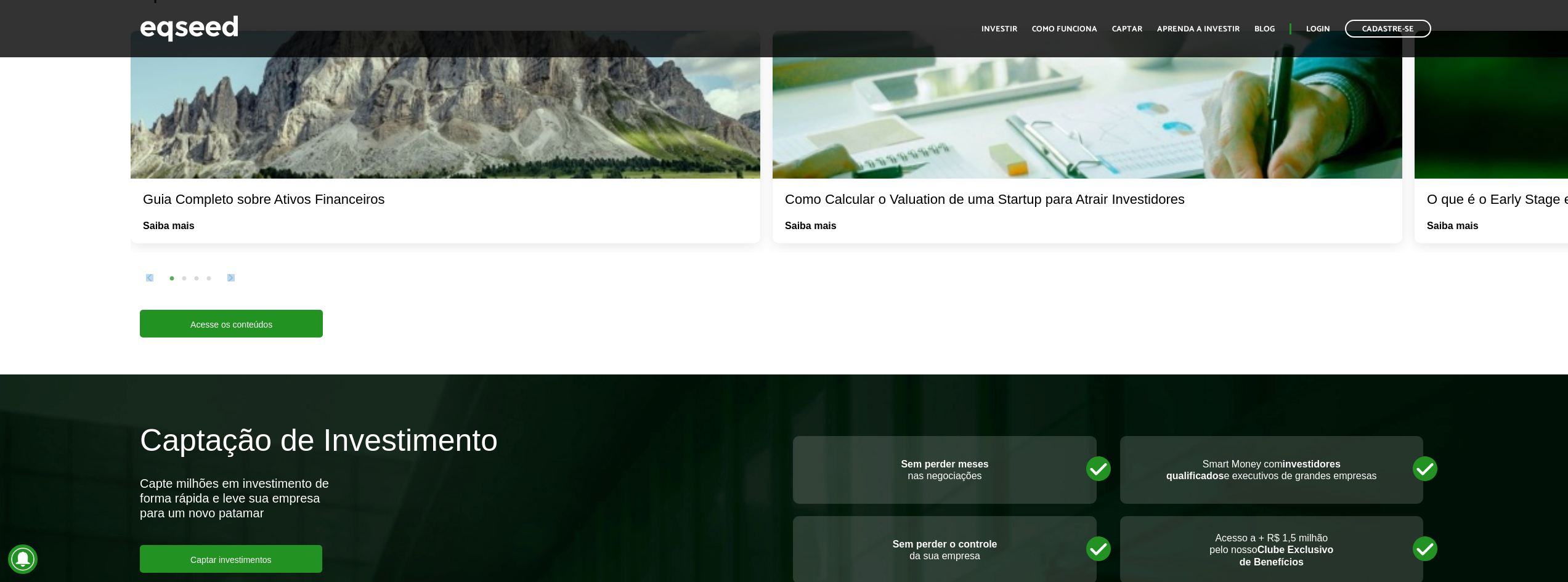
click at [237, 279] on div "1 2 3 4" at bounding box center [853, 277] width 1413 height 14
click at [234, 279] on img at bounding box center [231, 277] width 7 height 7
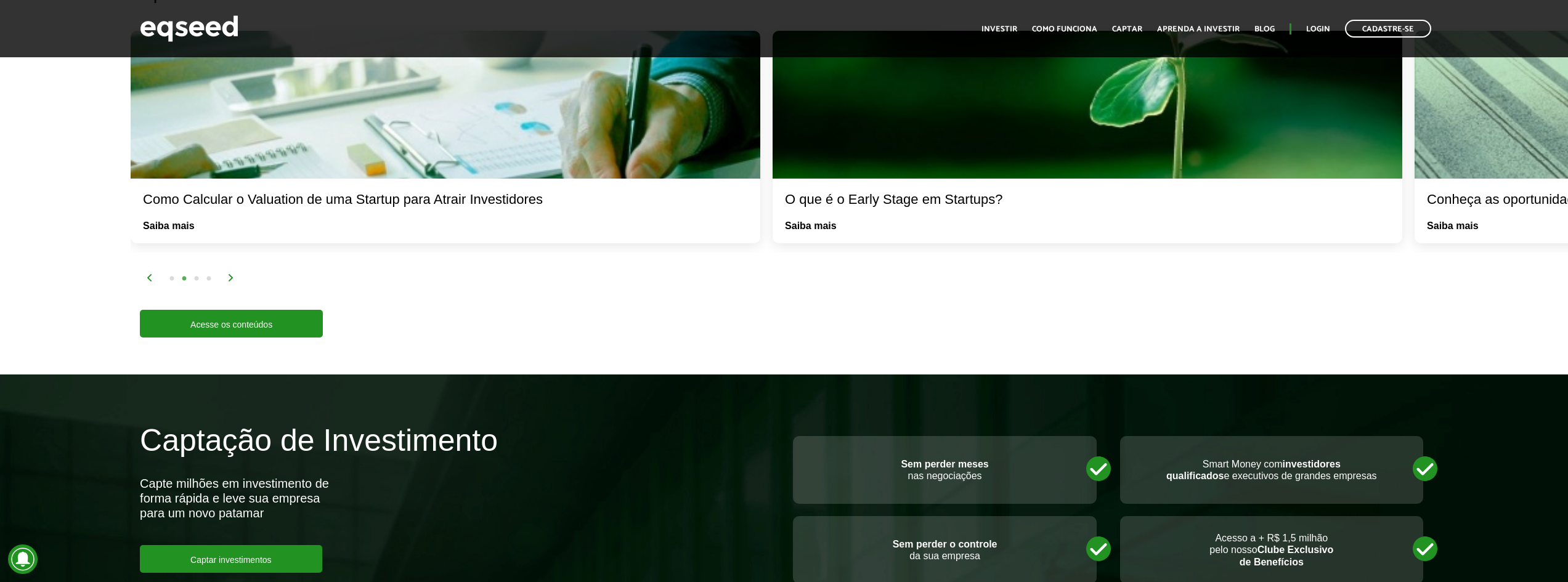
click at [295, 285] on div "Aprenda sobre o mercado O que é o Early Stage em Startups? Saiba mais Conheça a…" at bounding box center [849, 159] width 1437 height 356
click at [227, 280] on div "1 2 3 4" at bounding box center [853, 277] width 1413 height 14
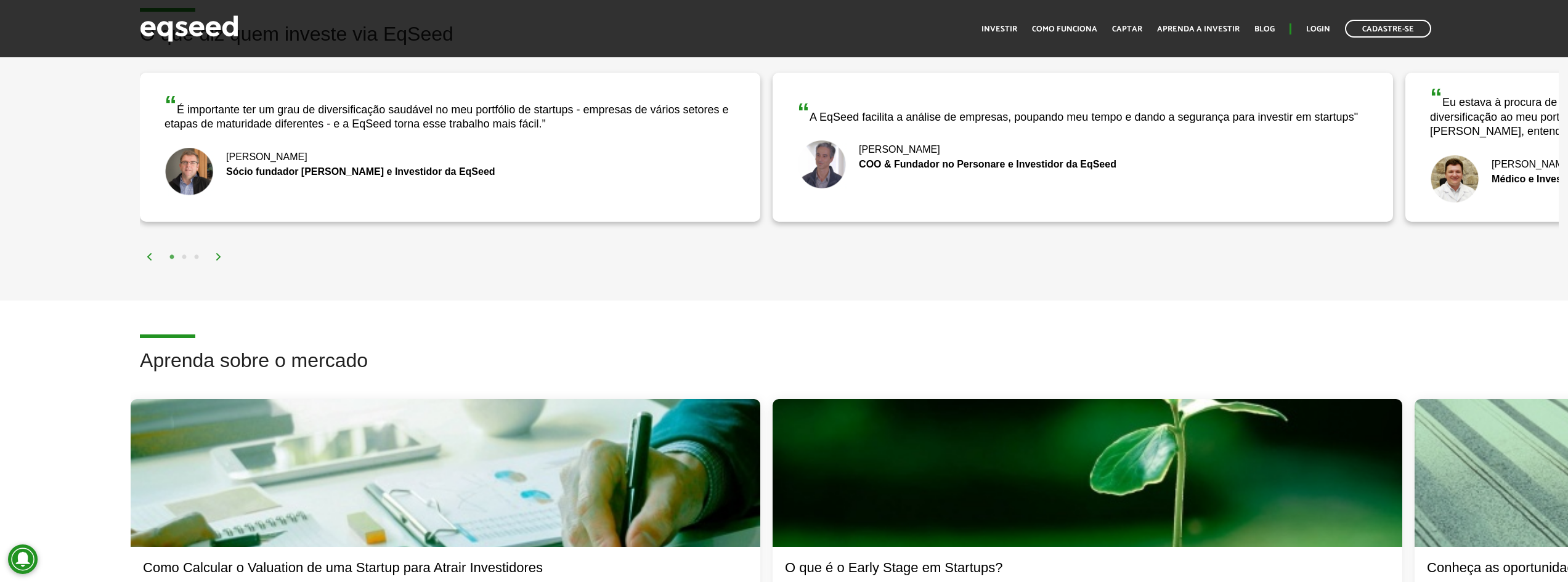
click at [879, 444] on div at bounding box center [1087, 472] width 630 height 148
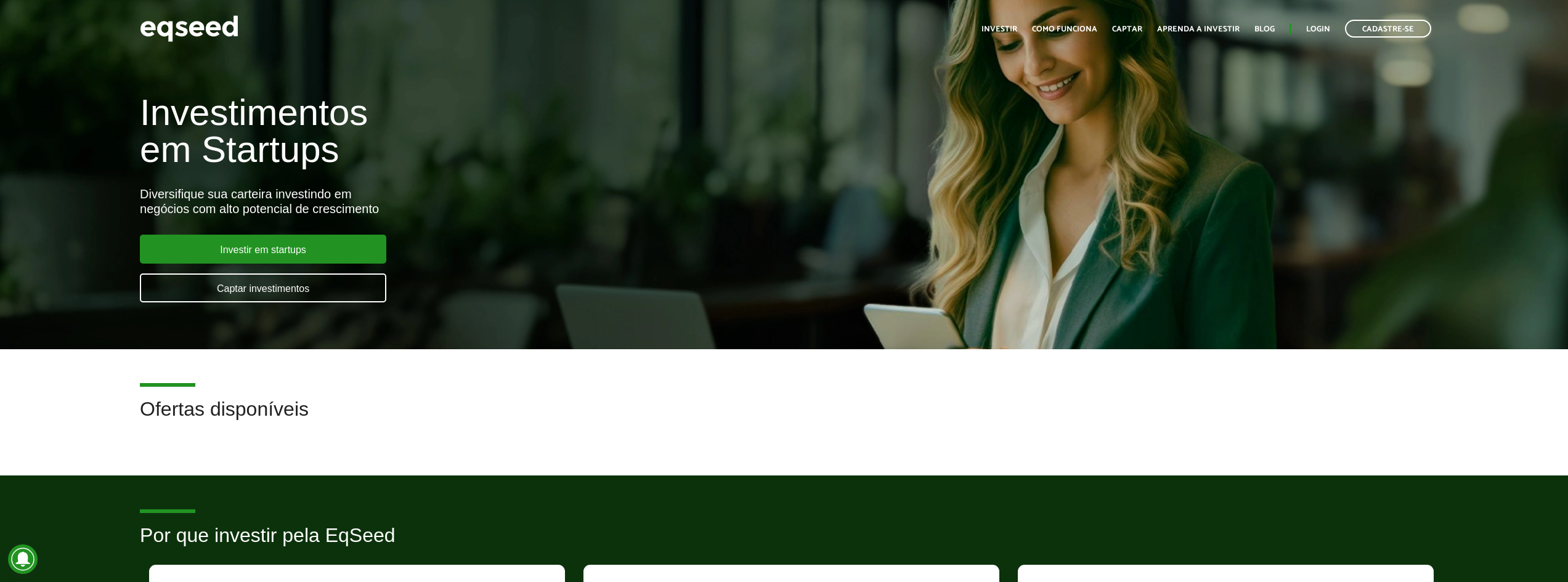
scroll to position [0, 0]
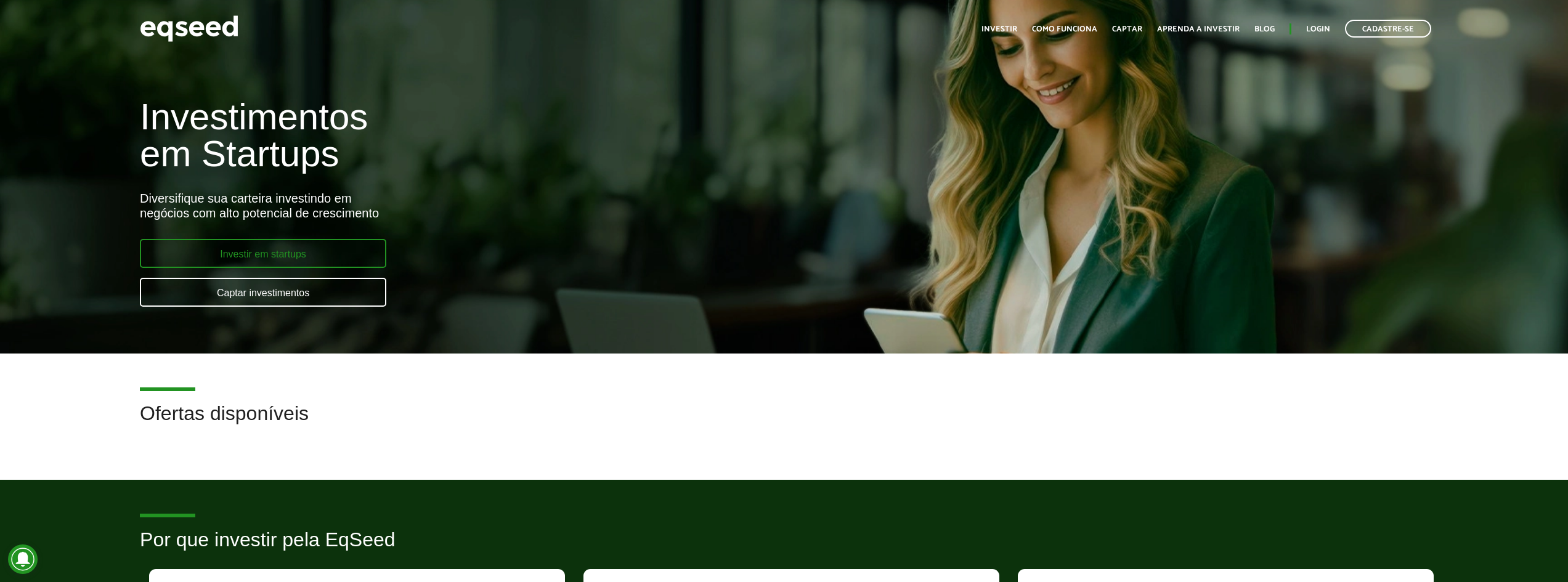
click at [359, 262] on link "Investir em startups" at bounding box center [263, 253] width 246 height 29
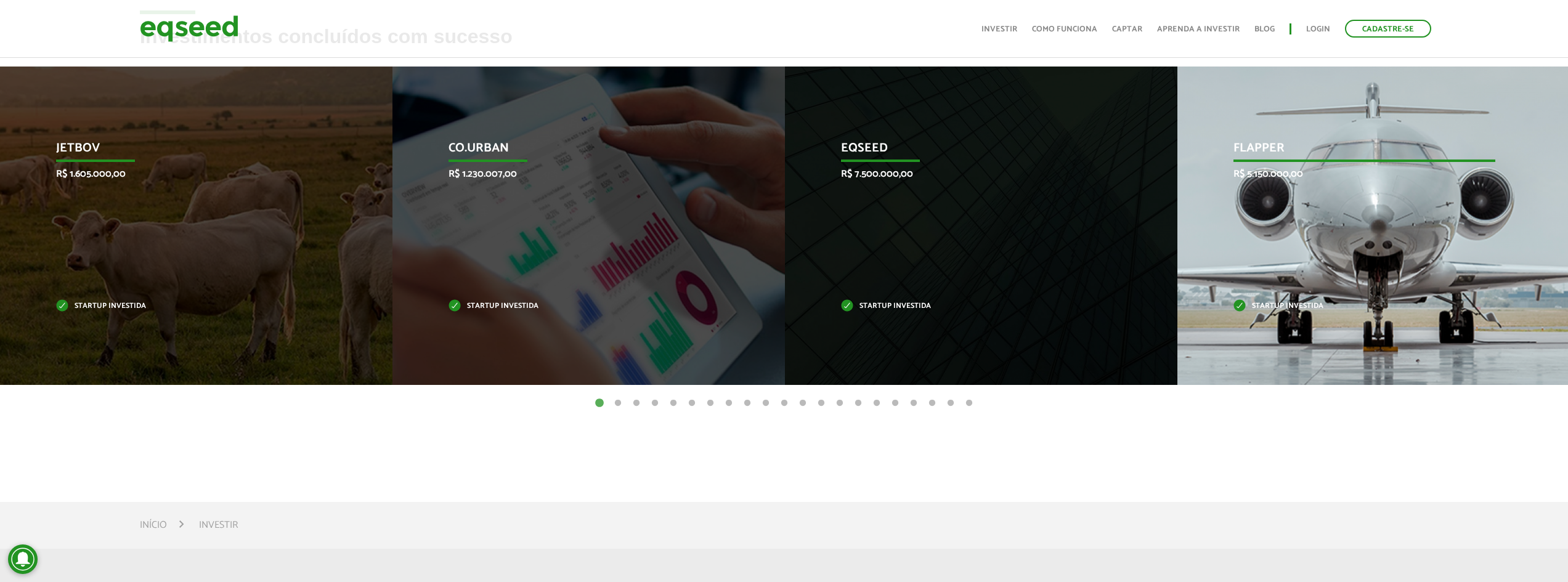
scroll to position [430, 0]
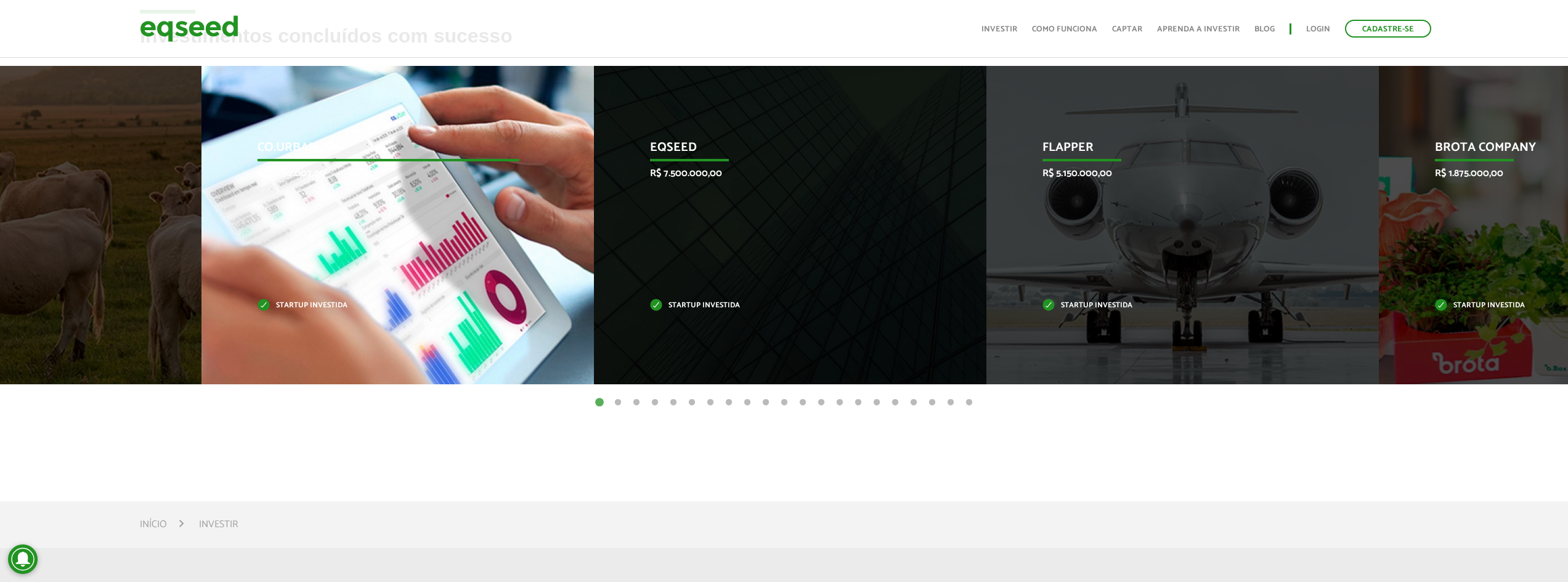
drag, startPoint x: 639, startPoint y: 197, endPoint x: 465, endPoint y: 151, distance: 180.0
click at [465, 151] on div "Co.Urban R$ 1.230.007,00 Startup investida" at bounding box center [388, 225] width 374 height 318
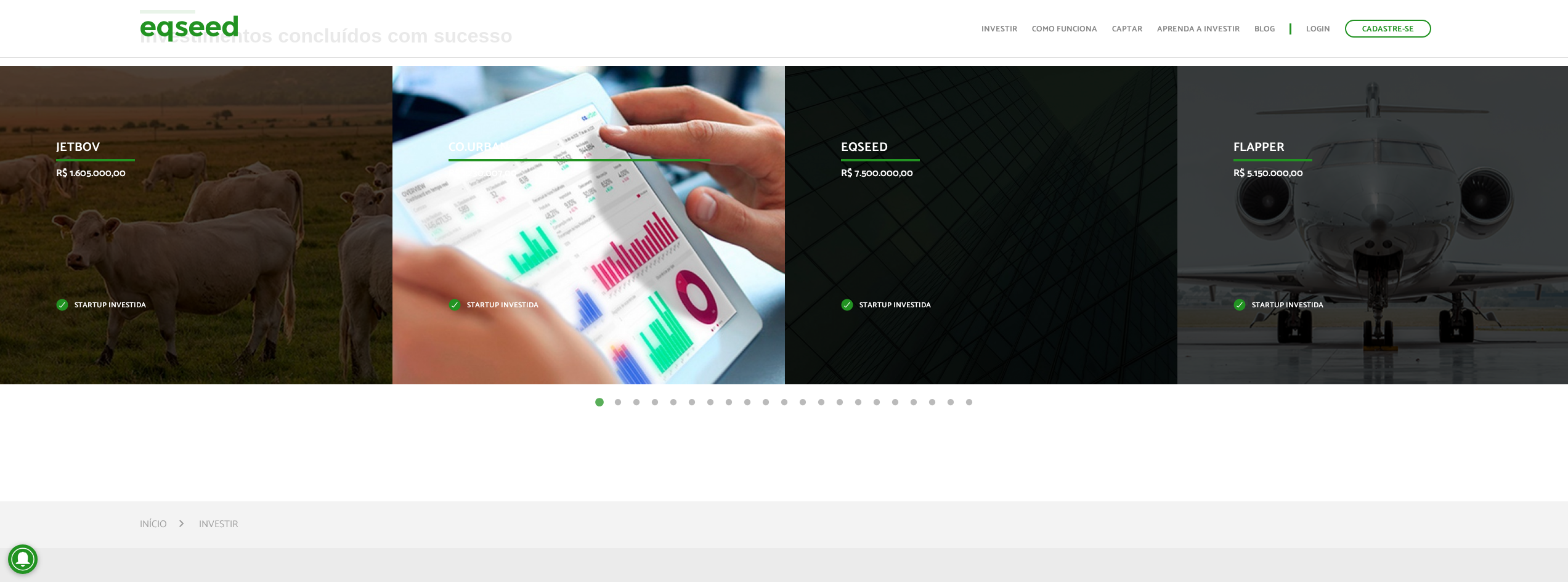
drag, startPoint x: 465, startPoint y: 151, endPoint x: 179, endPoint y: 192, distance: 288.9
click at [392, 188] on div "Co.Urban R$ 1.230.007,00 Startup investida" at bounding box center [579, 225] width 374 height 318
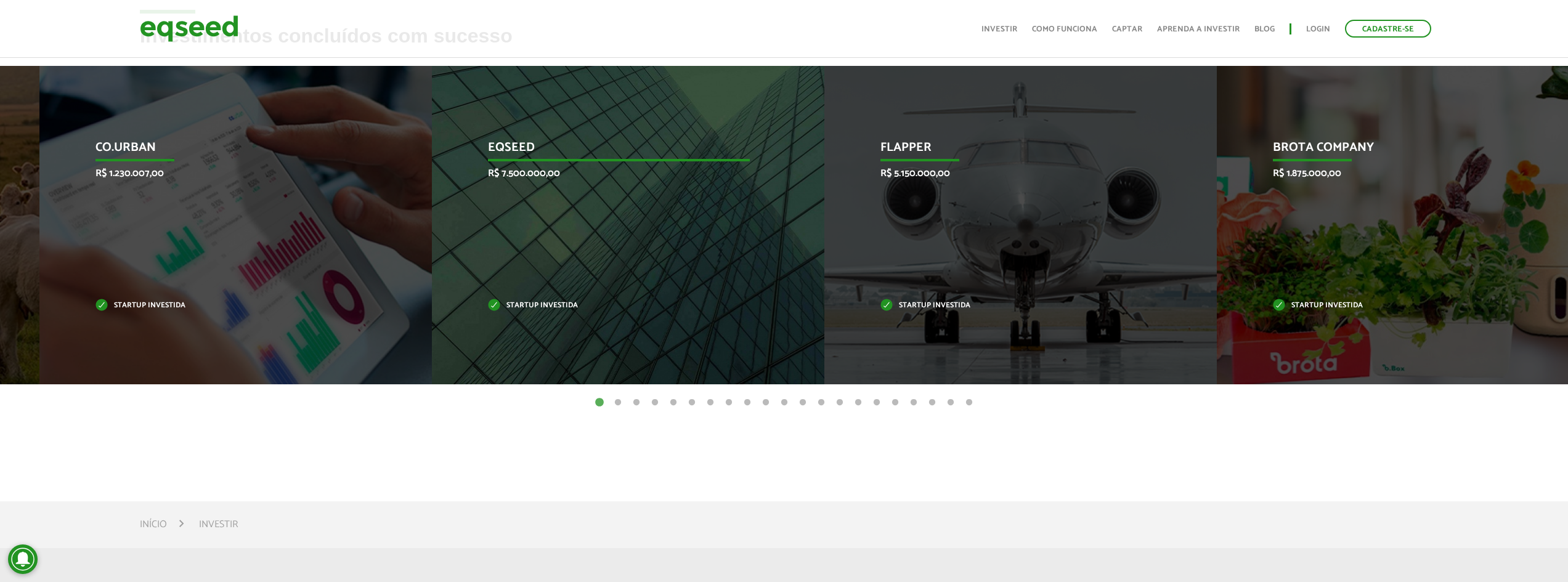
drag, startPoint x: 525, startPoint y: 295, endPoint x: 199, endPoint y: 335, distance: 328.4
click at [432, 319] on div "EqSeed R$ 7.500.000,00 Startup investida" at bounding box center [618, 225] width 374 height 318
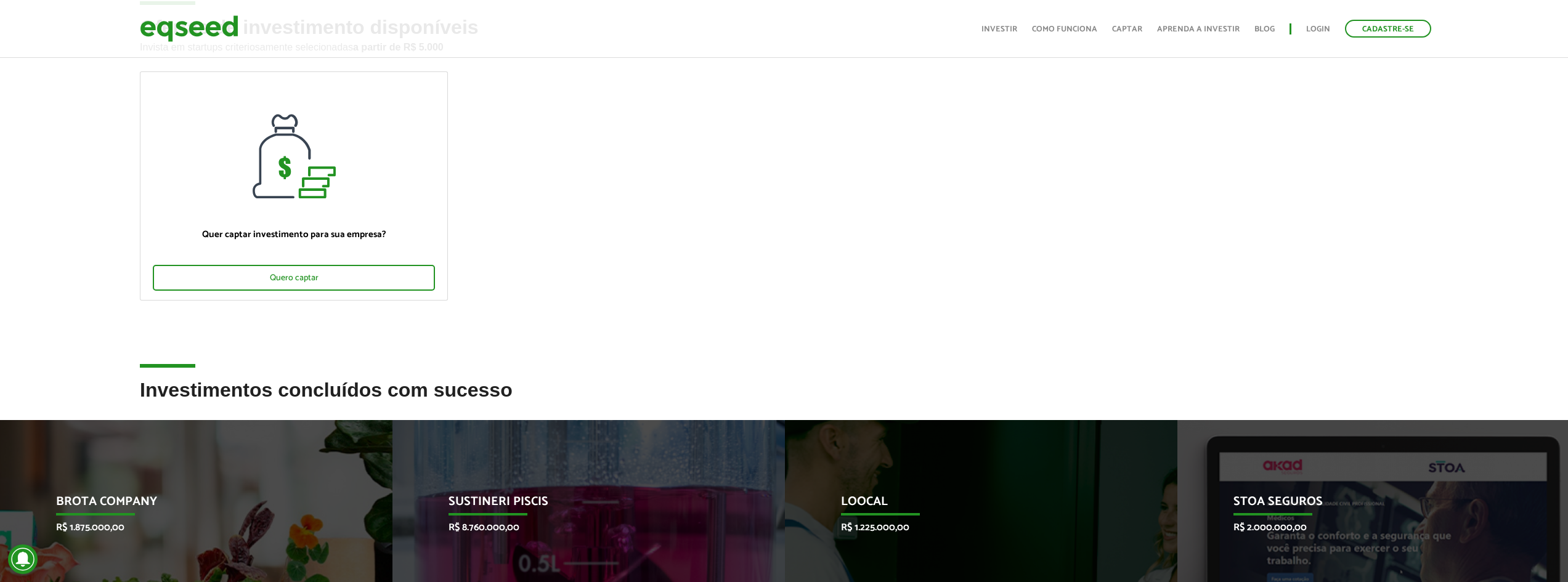
scroll to position [0, 0]
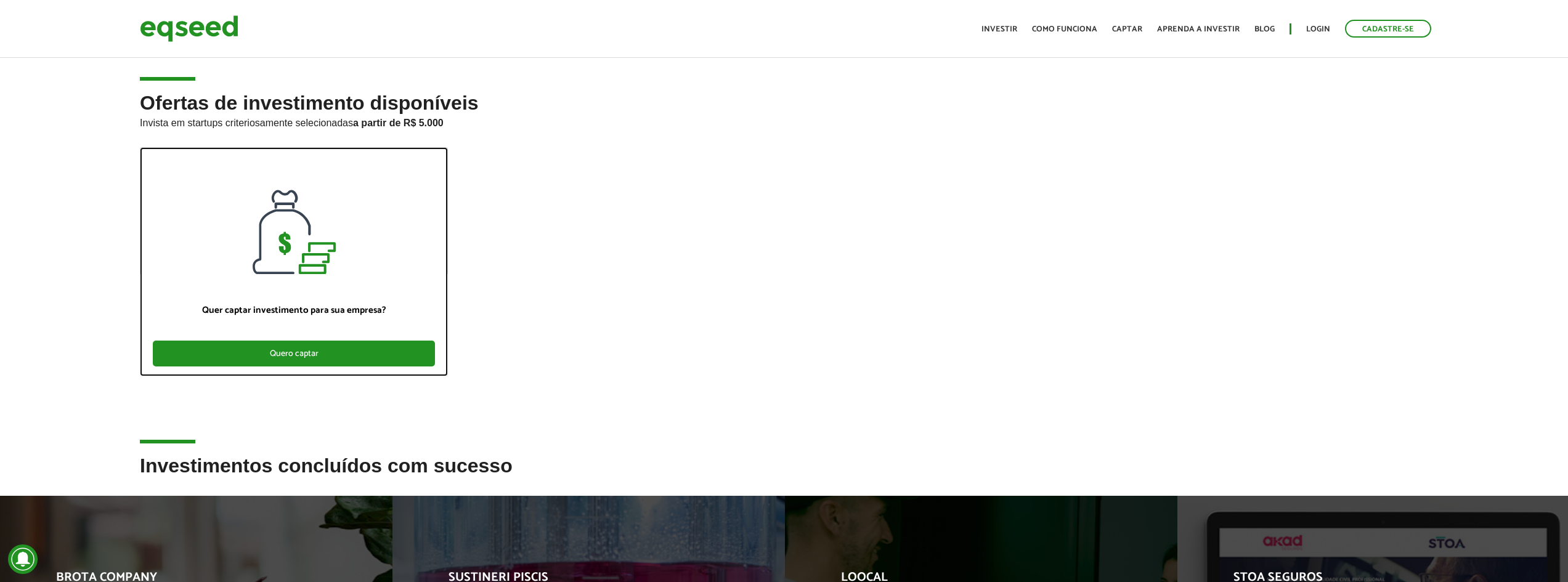
click at [339, 359] on div "Quero captar" at bounding box center [294, 354] width 282 height 26
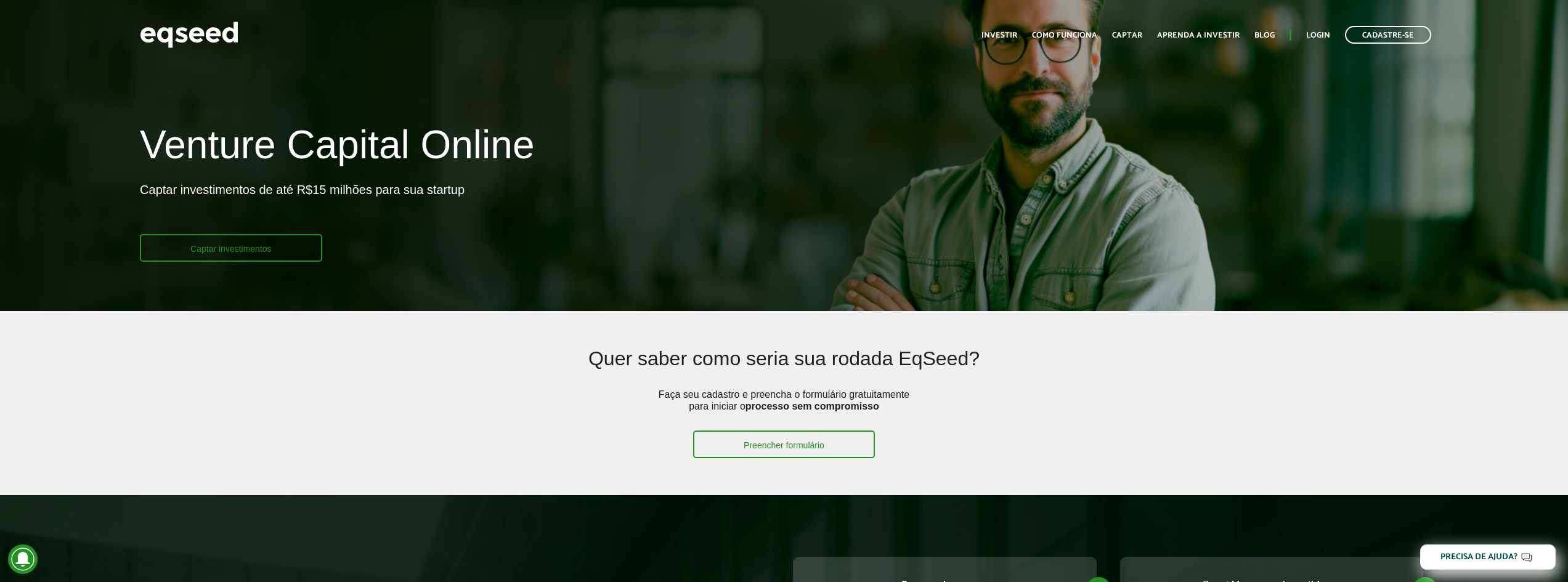
click at [286, 252] on link "Captar investimentos" at bounding box center [231, 248] width 183 height 28
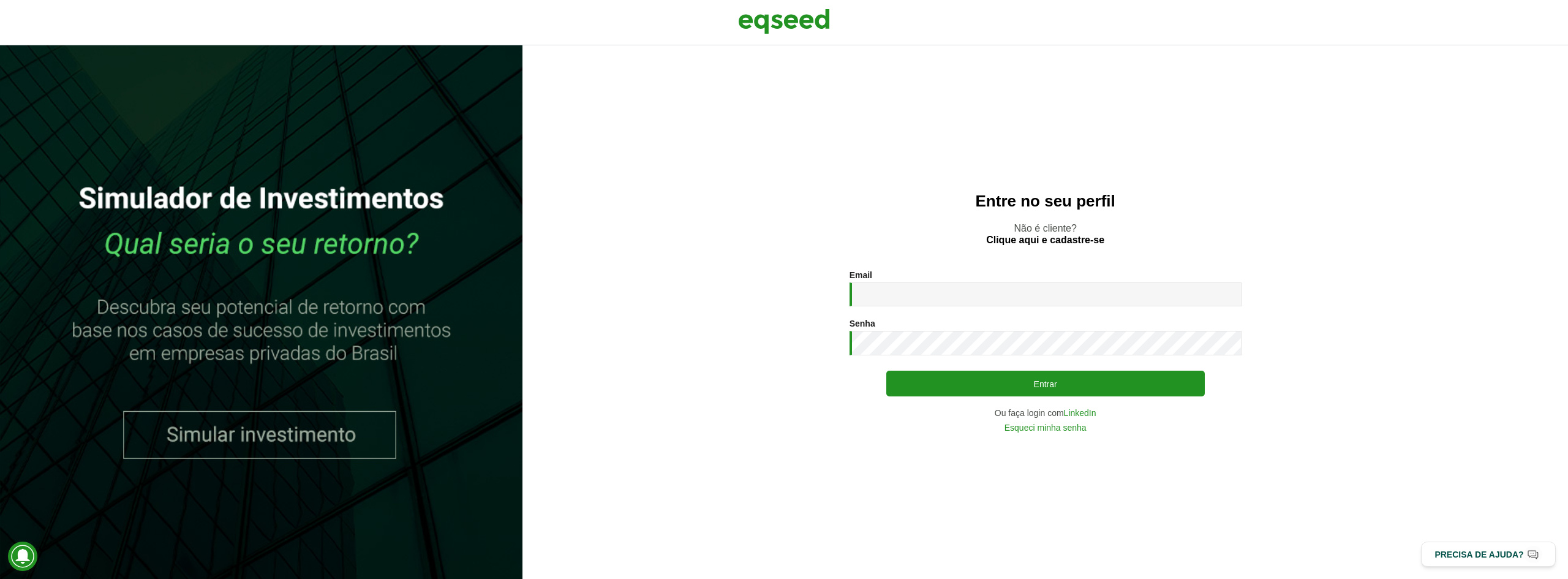
click at [590, 286] on section "Email * Digite seu endereço de e-mail. Senha * Digite a senha que será usada em…" at bounding box center [1045, 350] width 997 height 161
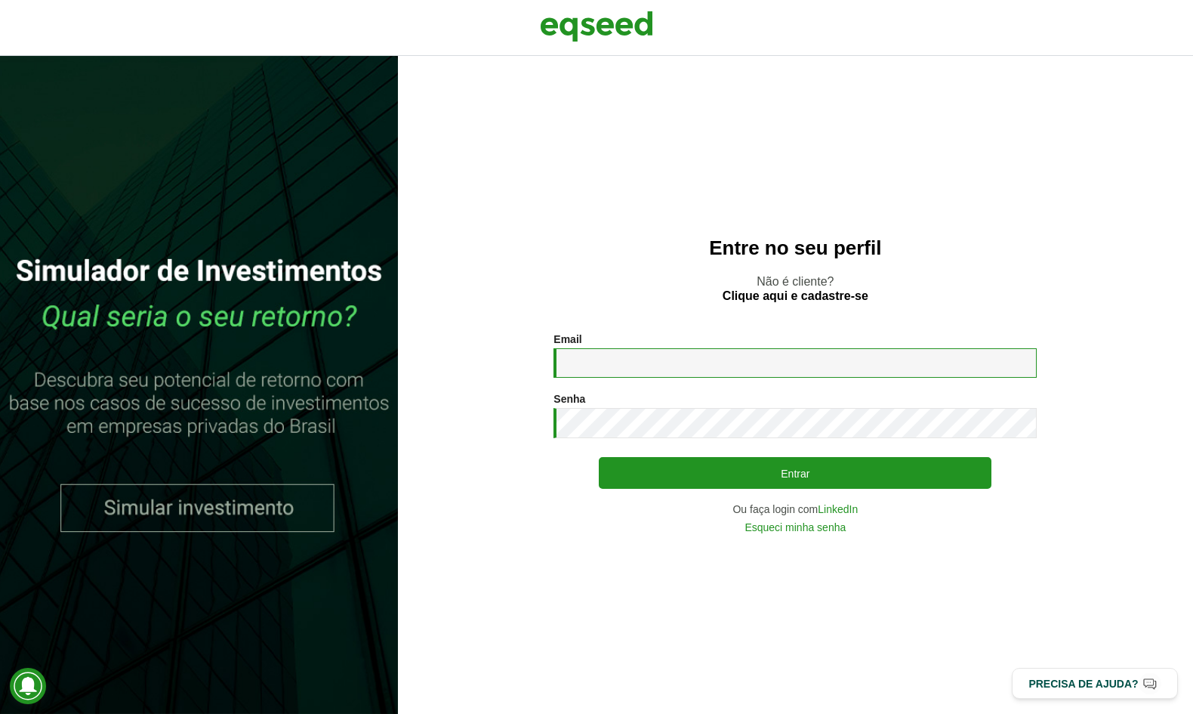
click at [761, 354] on input "Email *" at bounding box center [795, 362] width 483 height 29
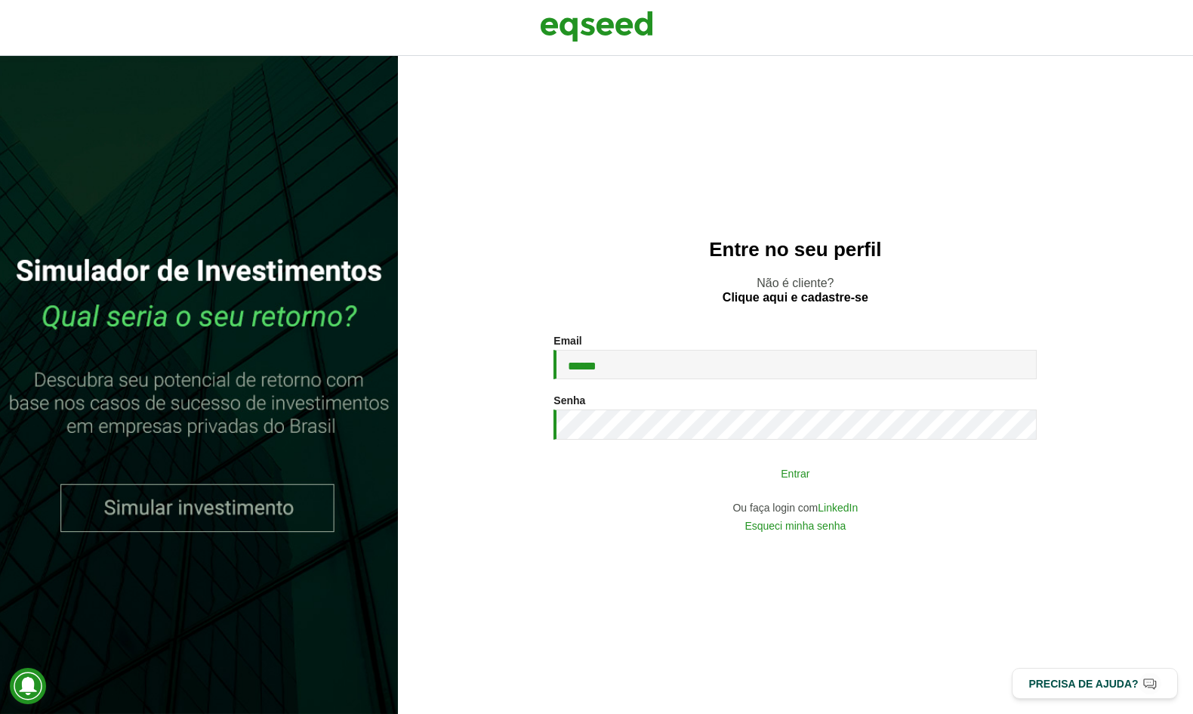
click at [725, 470] on button "Entrar" at bounding box center [795, 472] width 393 height 29
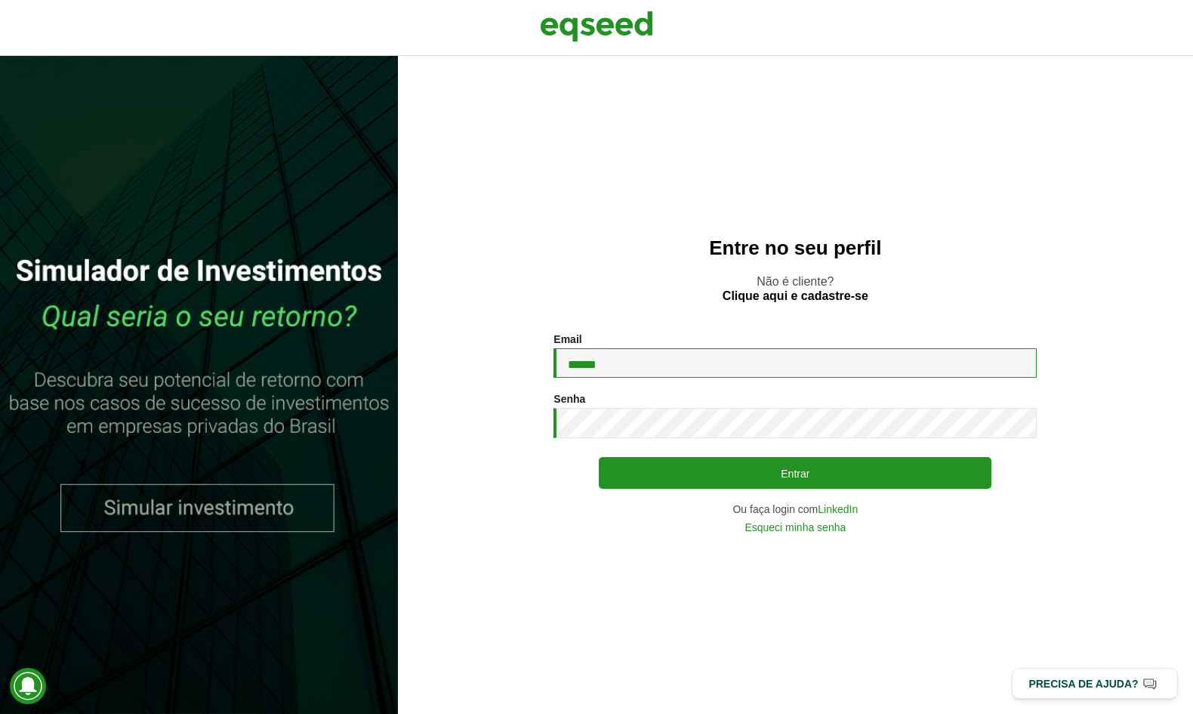
click at [824, 364] on input "******" at bounding box center [795, 362] width 483 height 29
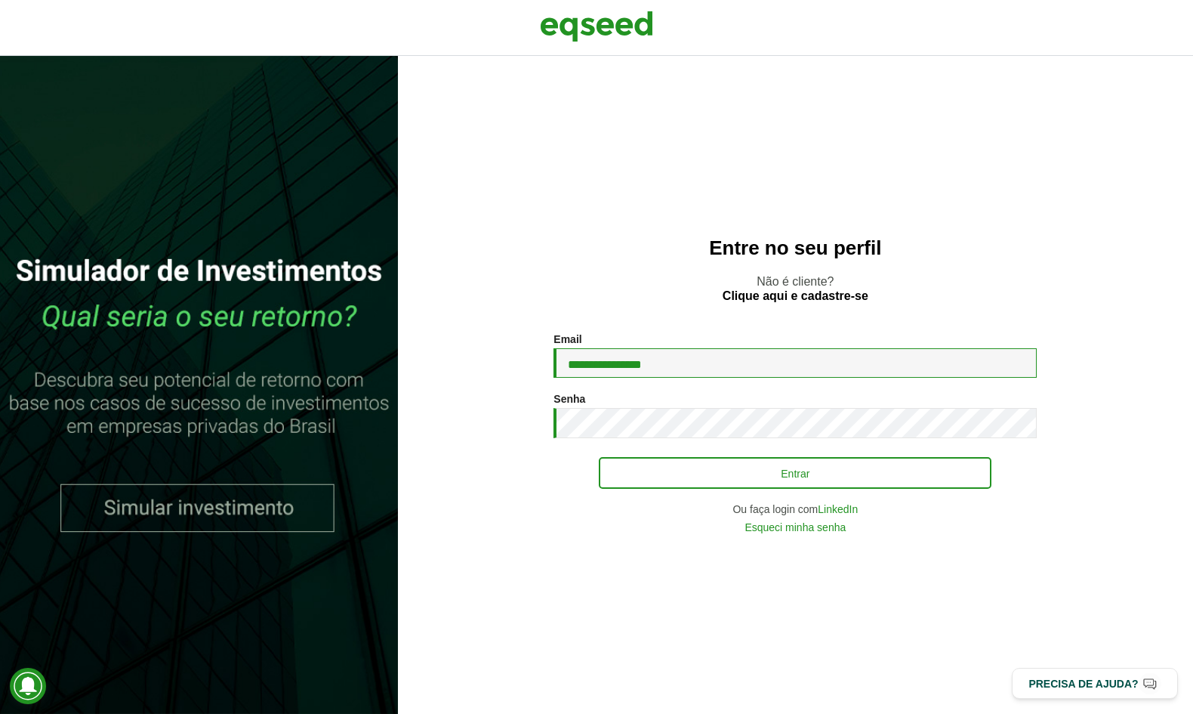
type input "**********"
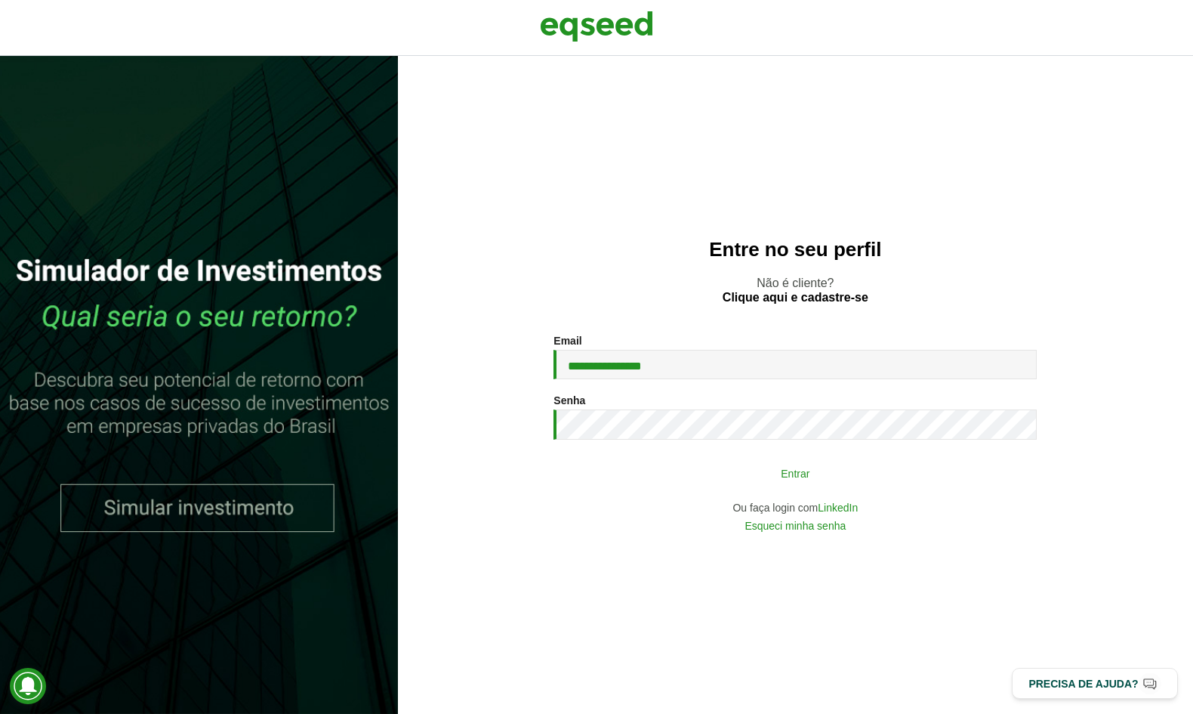
click at [869, 480] on button "Entrar" at bounding box center [795, 472] width 393 height 29
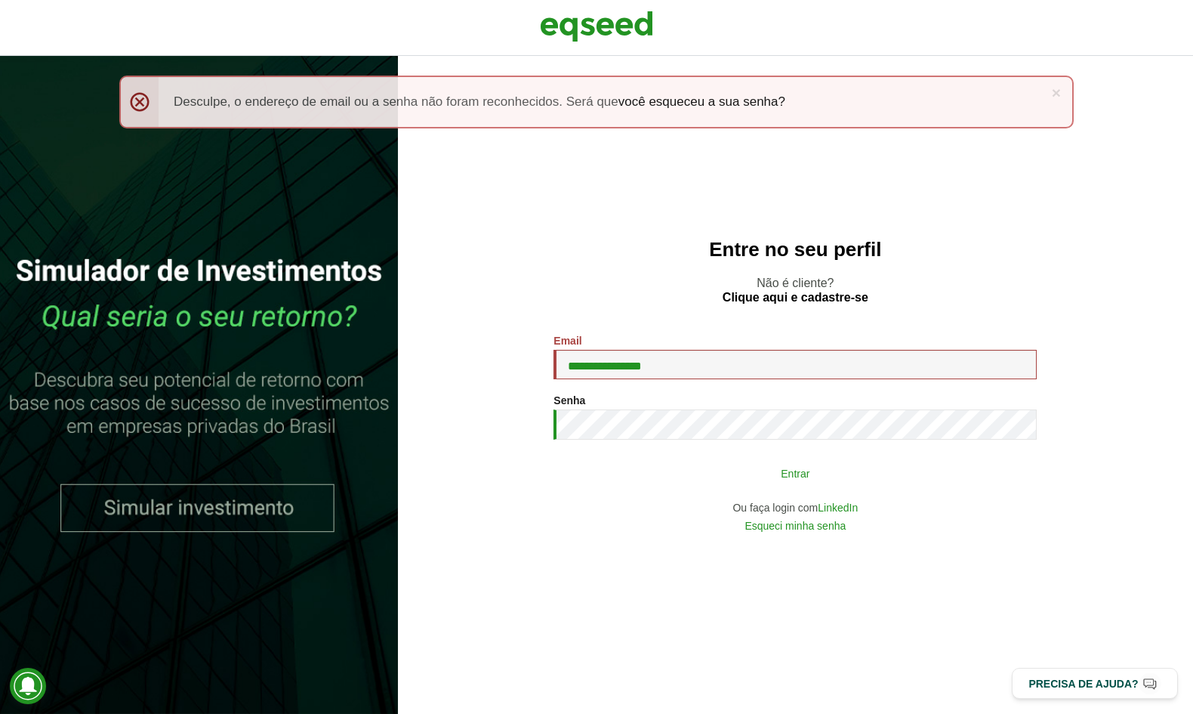
click at [875, 483] on button "Entrar" at bounding box center [795, 472] width 393 height 29
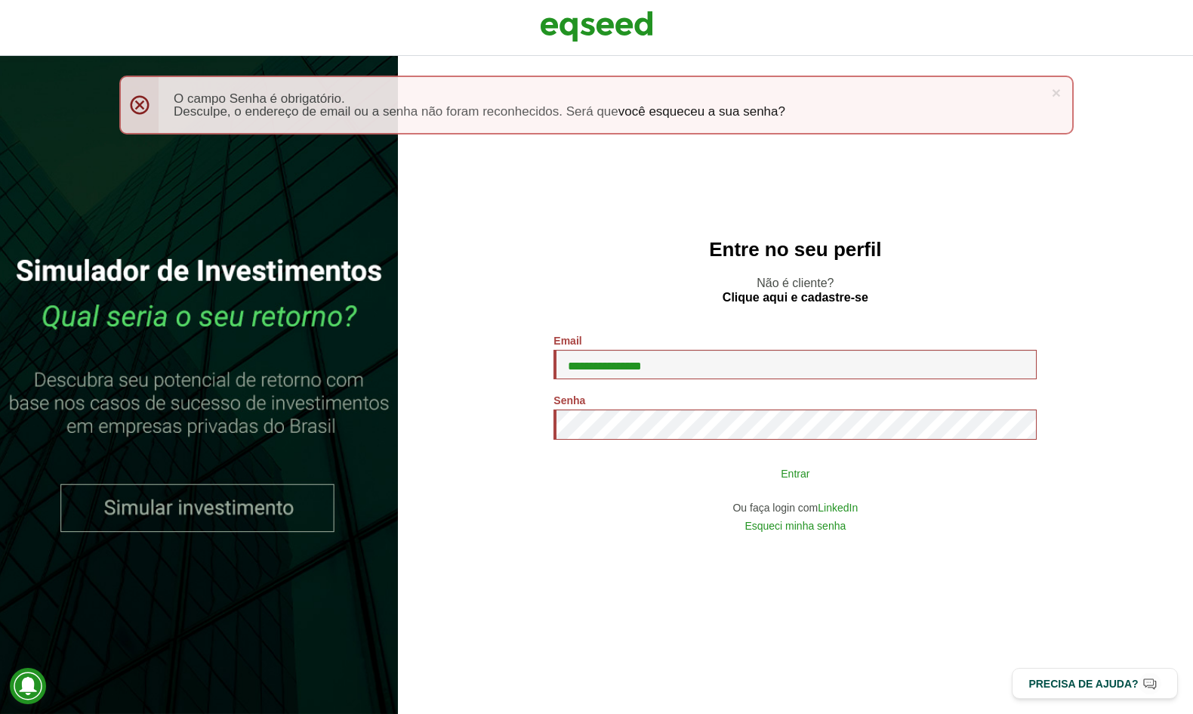
click at [923, 472] on button "Entrar" at bounding box center [795, 472] width 393 height 29
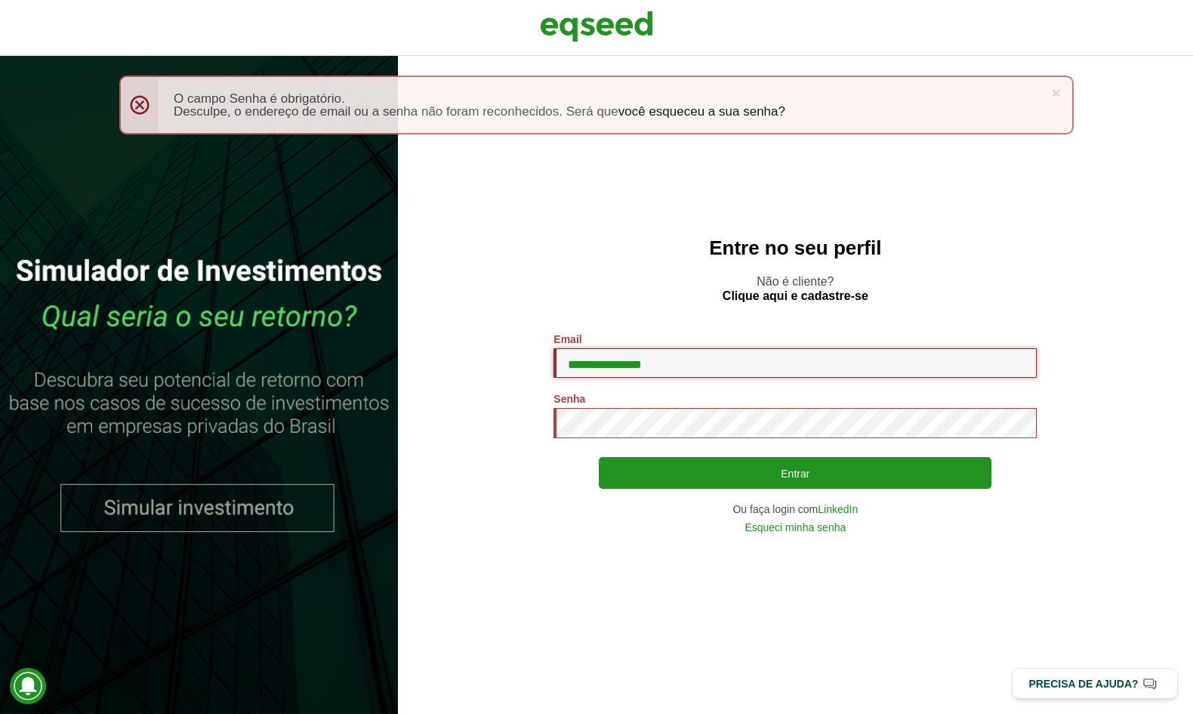
drag, startPoint x: 603, startPoint y: 359, endPoint x: 568, endPoint y: 355, distance: 35.7
click at [566, 351] on input "**********" at bounding box center [795, 362] width 483 height 29
type input "*********"
click at [1059, 85] on link "×" at bounding box center [1056, 93] width 9 height 16
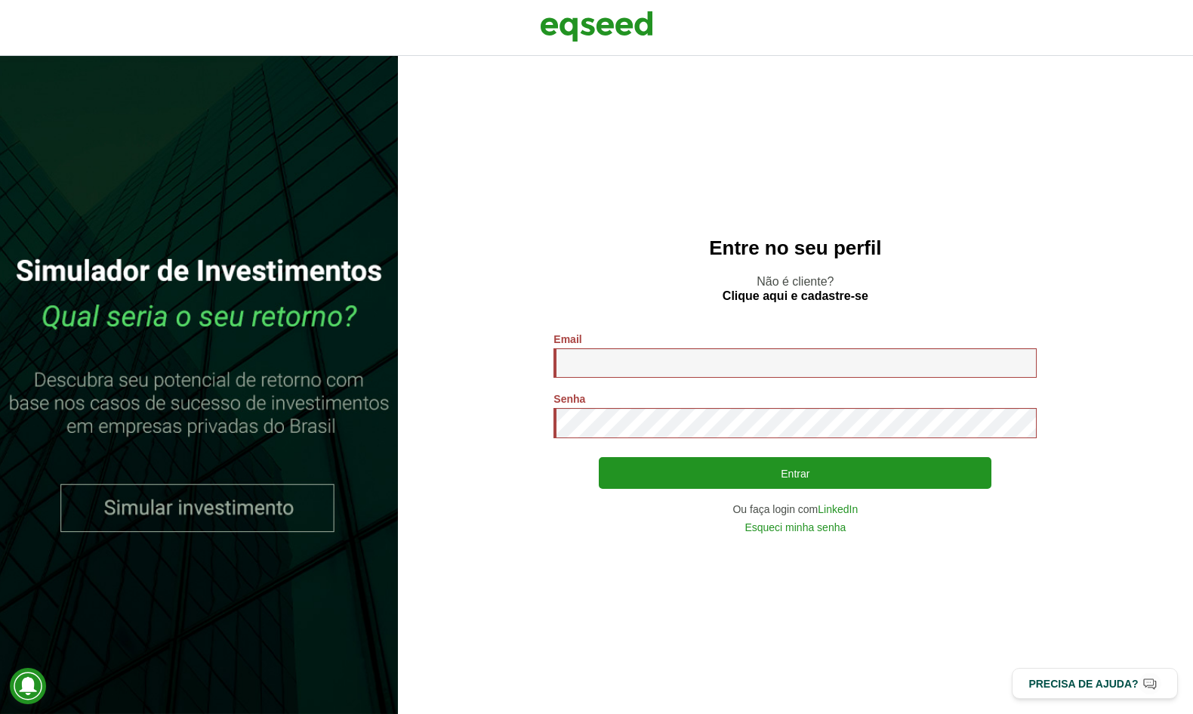
click at [1075, 209] on div "Entre no seu perfil Não é cliente? Clique aqui e cadastre-se Email * Digite seu…" at bounding box center [795, 385] width 795 height 658
click at [1022, 303] on div "Entre no seu perfil Não é cliente? Clique aqui e cadastre-se Email * Digite seu…" at bounding box center [795, 385] width 795 height 658
drag, startPoint x: 889, startPoint y: 350, endPoint x: 862, endPoint y: 307, distance: 50.3
click at [889, 349] on input "Email *" at bounding box center [795, 362] width 483 height 29
drag, startPoint x: 890, startPoint y: 296, endPoint x: 720, endPoint y: 295, distance: 169.9
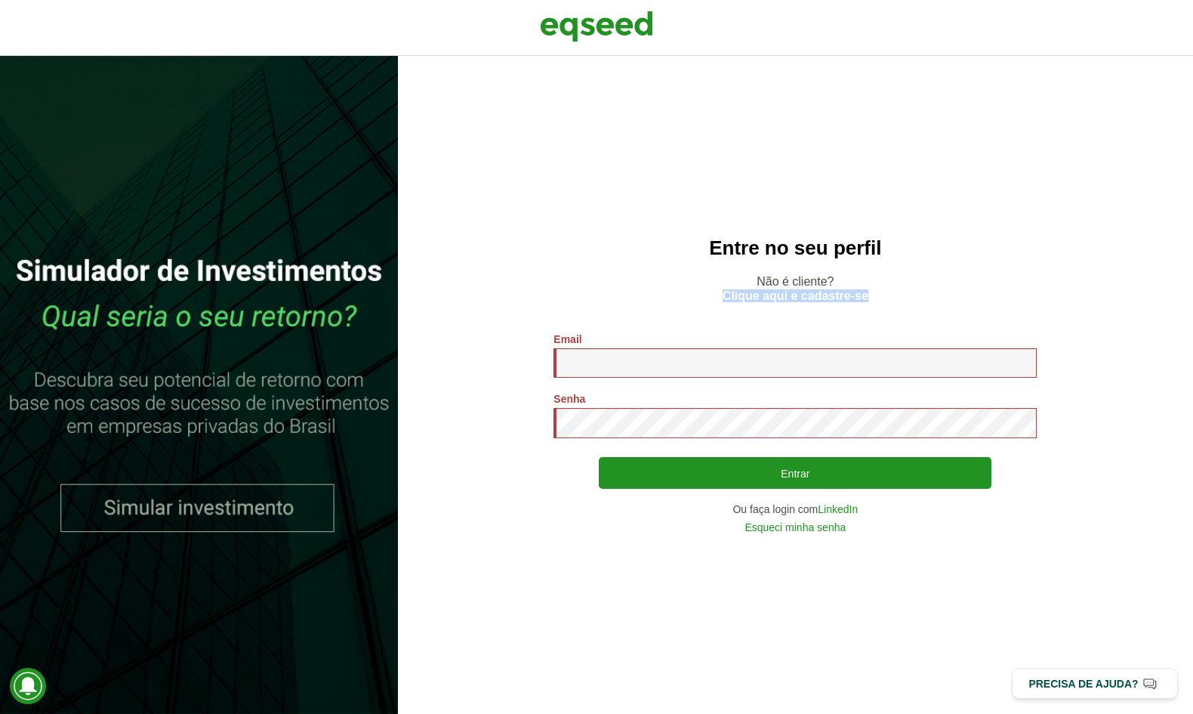
click at [720, 295] on p "Não é cliente? Clique aqui e cadastre-se" at bounding box center [795, 288] width 735 height 29
click at [813, 282] on p "Não é cliente? Clique aqui e cadastre-se" at bounding box center [795, 288] width 735 height 29
click at [773, 276] on p "Não é cliente? Clique aqui e cadastre-se" at bounding box center [795, 288] width 735 height 29
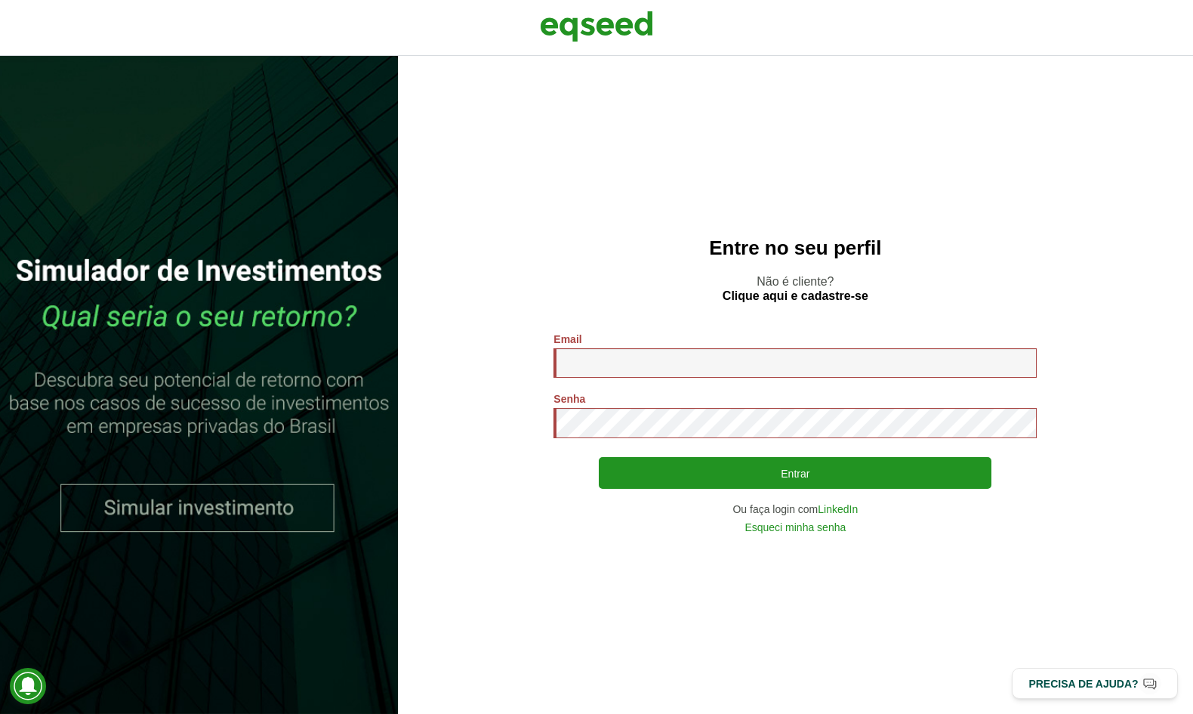
click at [775, 251] on h2 "Entre no seu perfil" at bounding box center [795, 248] width 735 height 22
click at [822, 254] on h2 "Entre no seu perfil" at bounding box center [795, 248] width 735 height 22
click at [764, 207] on div "Entre no seu perfil Não é cliente? Clique aqui e cadastre-se Email * Digite seu…" at bounding box center [795, 385] width 795 height 658
drag, startPoint x: 690, startPoint y: 306, endPoint x: 643, endPoint y: 347, distance: 62.0
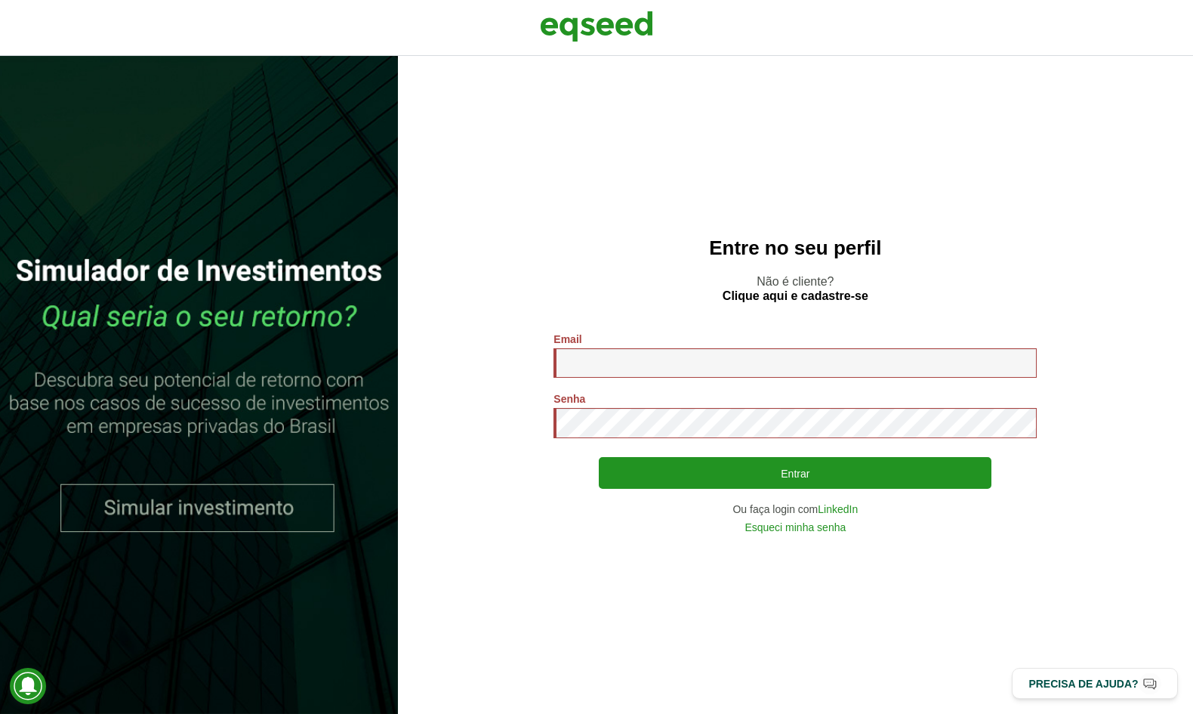
click at [690, 306] on div "Entre no seu perfil Não é cliente? Clique aqui e cadastre-se Email * Digite seu…" at bounding box center [795, 385] width 795 height 658
click at [625, 357] on input "Email *" at bounding box center [795, 362] width 483 height 29
click at [756, 298] on link "Clique aqui e cadastre-se" at bounding box center [796, 296] width 146 height 12
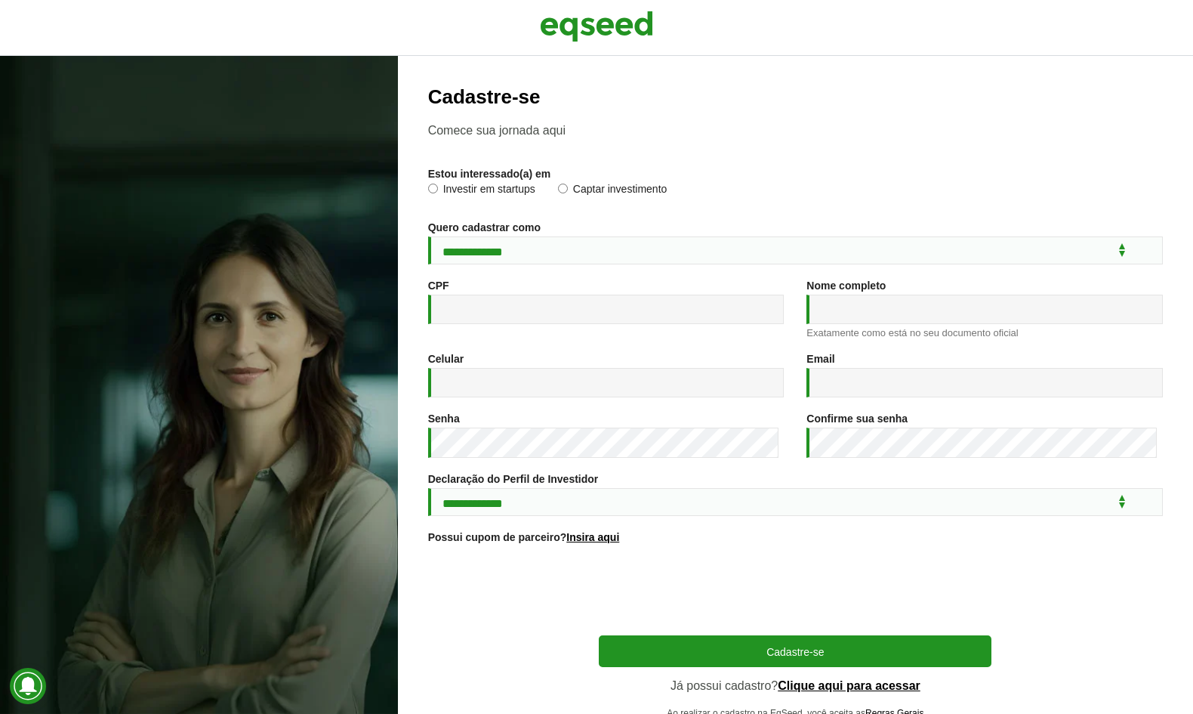
click at [748, 181] on div "Estou interessado(a) em * Investir em startups Captar investimento" at bounding box center [795, 187] width 735 height 39
click at [641, 189] on label "Captar investimento" at bounding box center [613, 191] width 110 height 15
click at [499, 174] on label "Estou interessado(a) em *" at bounding box center [489, 173] width 123 height 11
click at [495, 181] on div "Estou interessado(a) em * Investir em startups Captar investimento" at bounding box center [795, 187] width 735 height 39
click at [495, 184] on label "Investir em startups" at bounding box center [481, 191] width 107 height 15
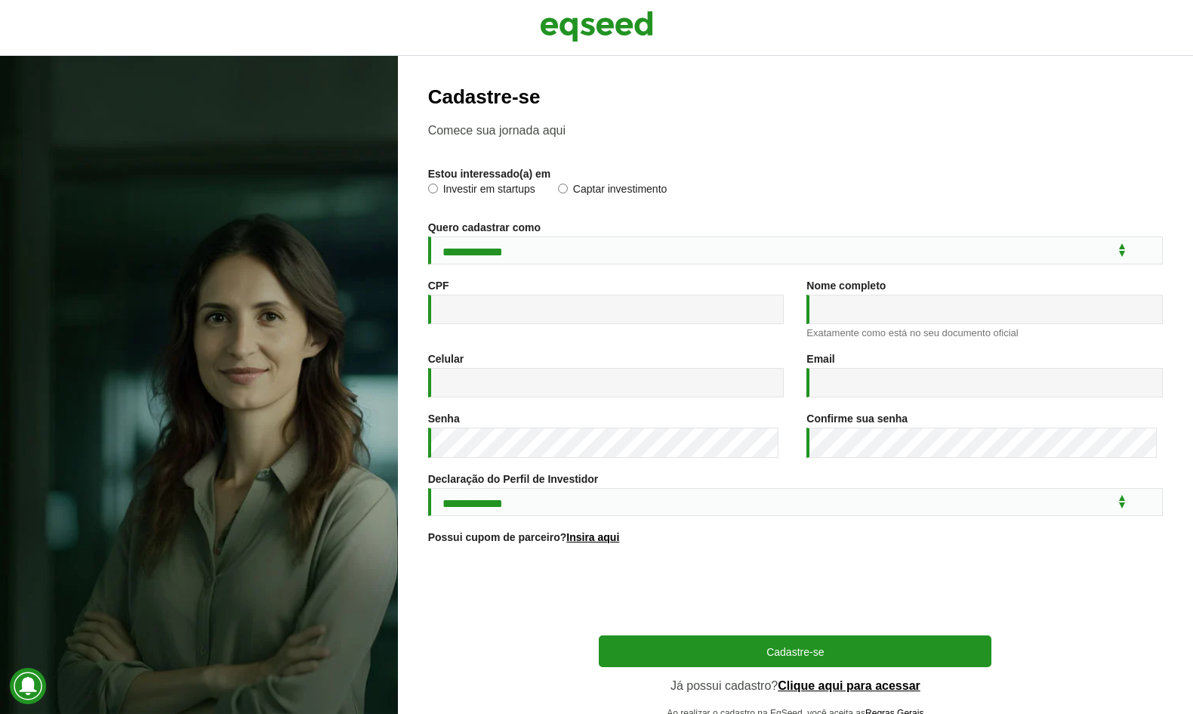
click at [608, 184] on label "Captar investimento" at bounding box center [613, 191] width 110 height 15
drag, startPoint x: 600, startPoint y: 236, endPoint x: 588, endPoint y: 261, distance: 27.0
click at [600, 236] on select "**********" at bounding box center [795, 250] width 735 height 28
select select "***"
click at [428, 236] on select "**********" at bounding box center [795, 250] width 735 height 28
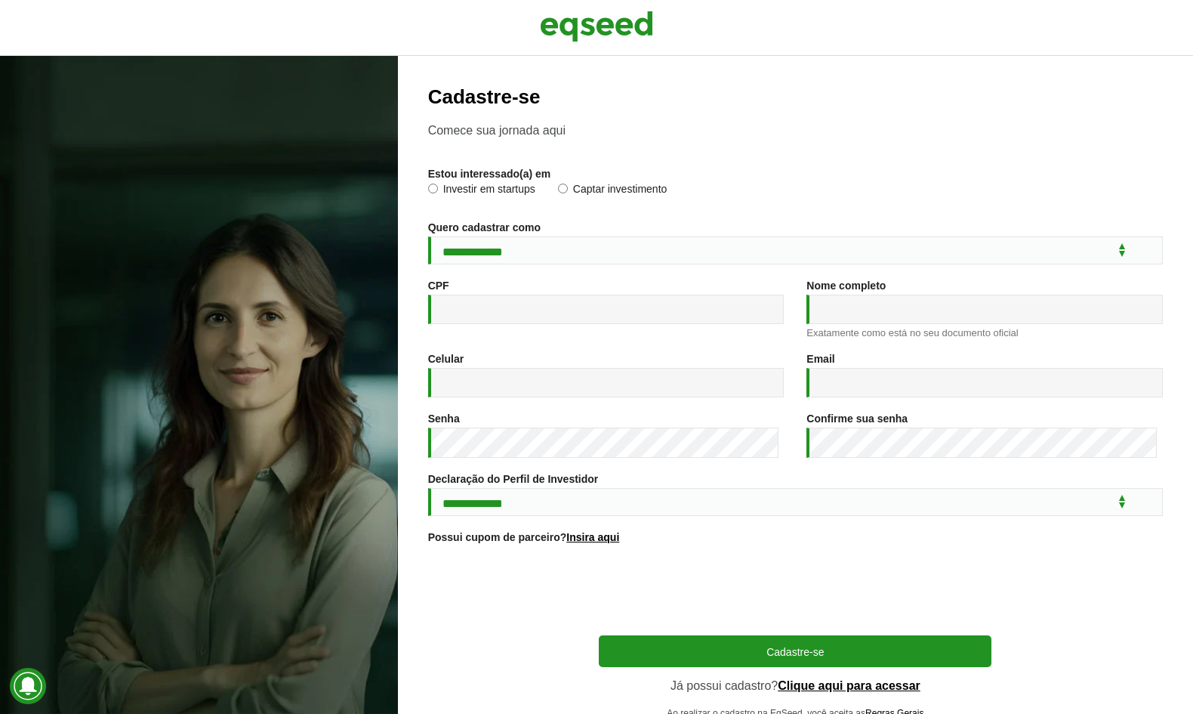
click at [572, 295] on div "CPF *" at bounding box center [606, 301] width 356 height 45
click at [564, 313] on input "CPF *" at bounding box center [606, 309] width 356 height 29
type input "**********"
click at [871, 316] on input "Nome completo *" at bounding box center [985, 309] width 356 height 29
type input "**********"
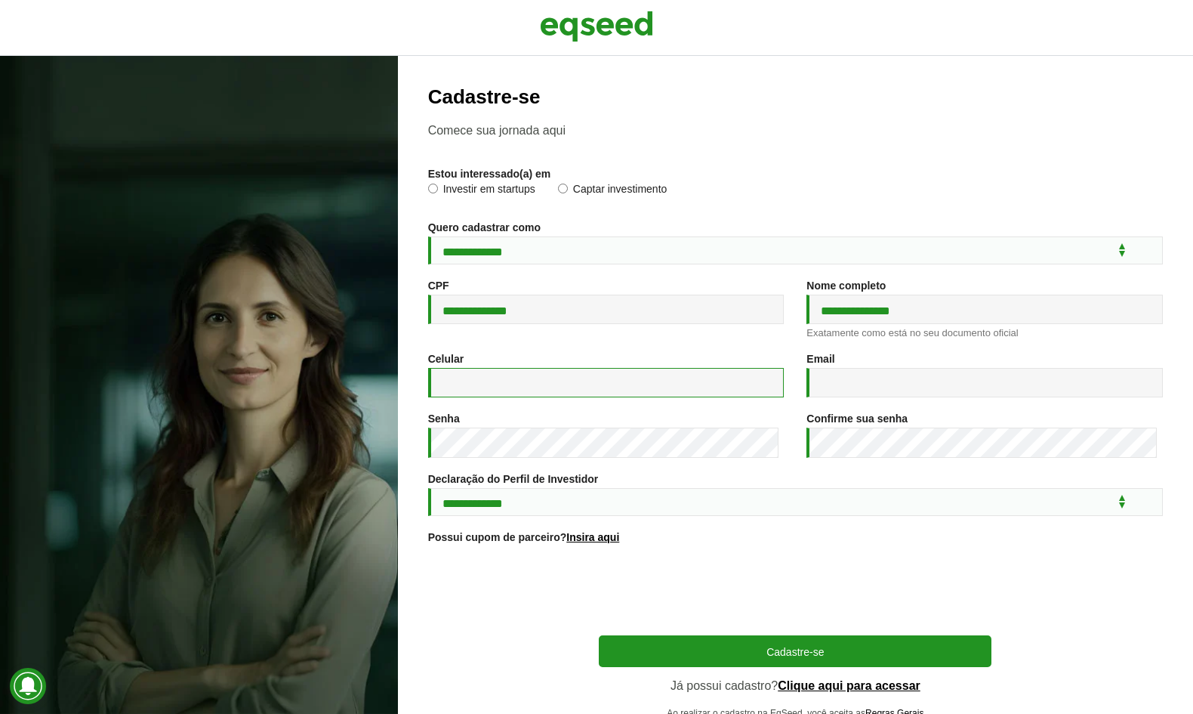
click at [726, 391] on input "Celular *" at bounding box center [606, 382] width 356 height 29
type input "**********"
click at [844, 386] on input "Email *" at bounding box center [985, 382] width 356 height 29
type input "********"
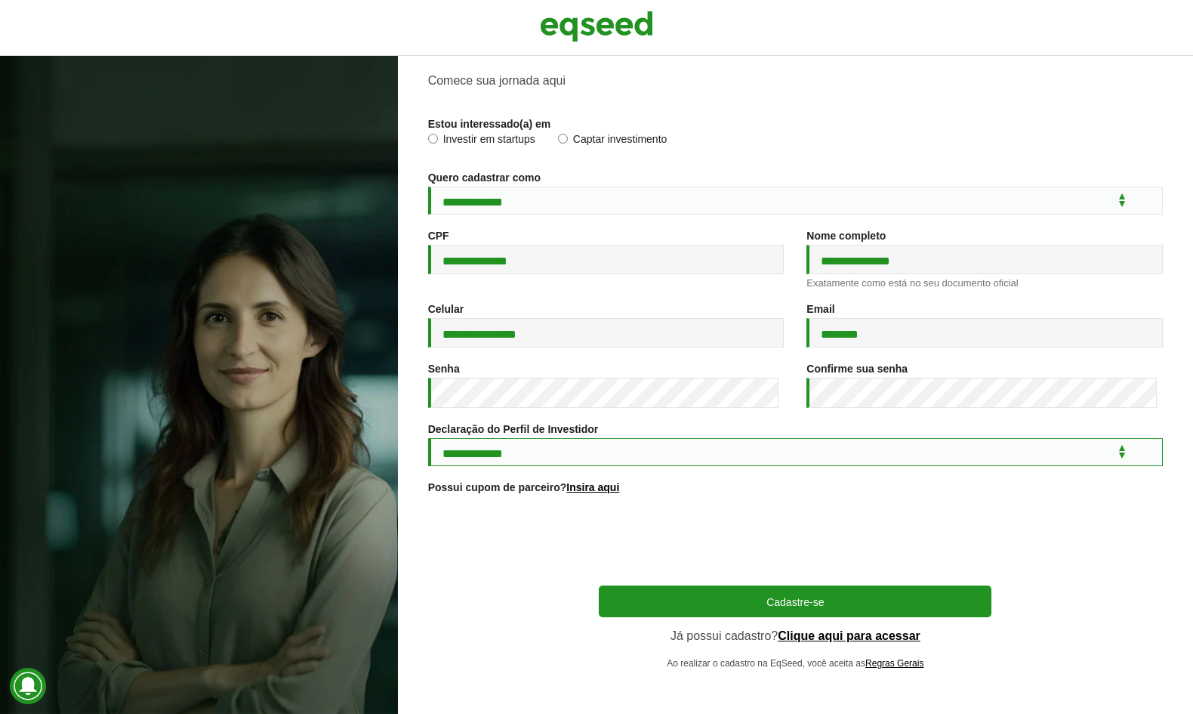
click at [707, 450] on select "**********" at bounding box center [795, 452] width 735 height 28
click at [637, 444] on select "**********" at bounding box center [795, 452] width 735 height 28
click at [428, 438] on select "**********" at bounding box center [795, 452] width 735 height 28
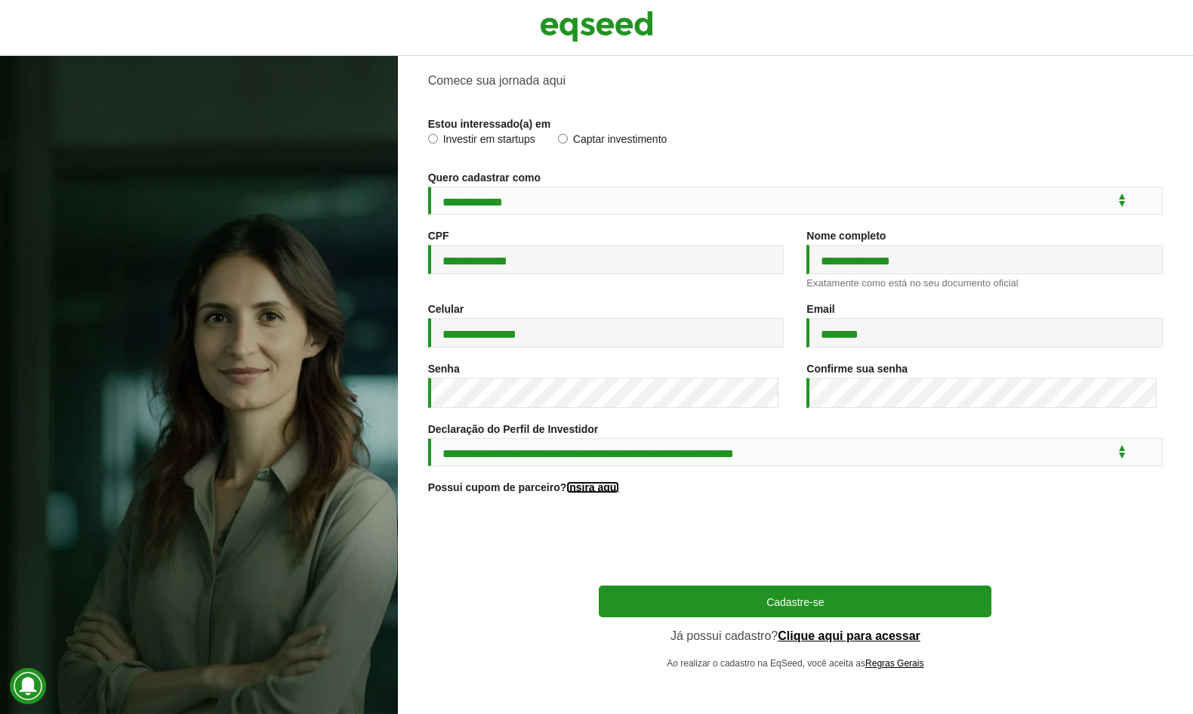
click at [597, 490] on link "Insira aqui" at bounding box center [592, 487] width 53 height 11
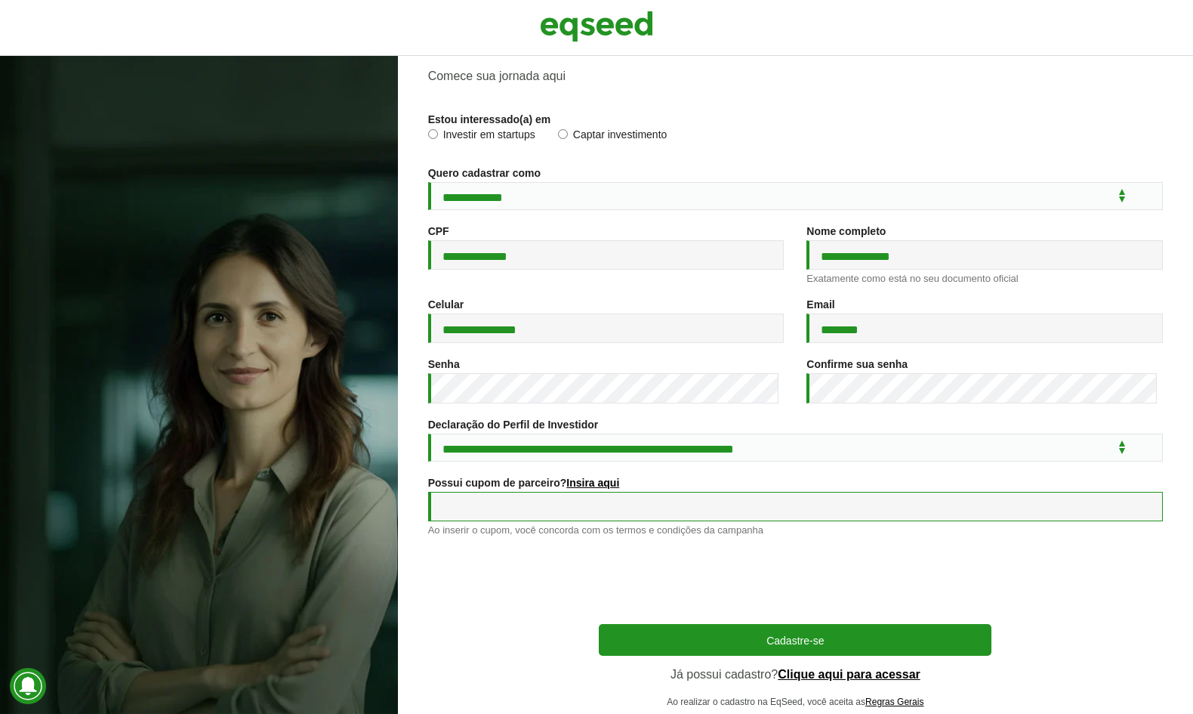
scroll to position [98, 0]
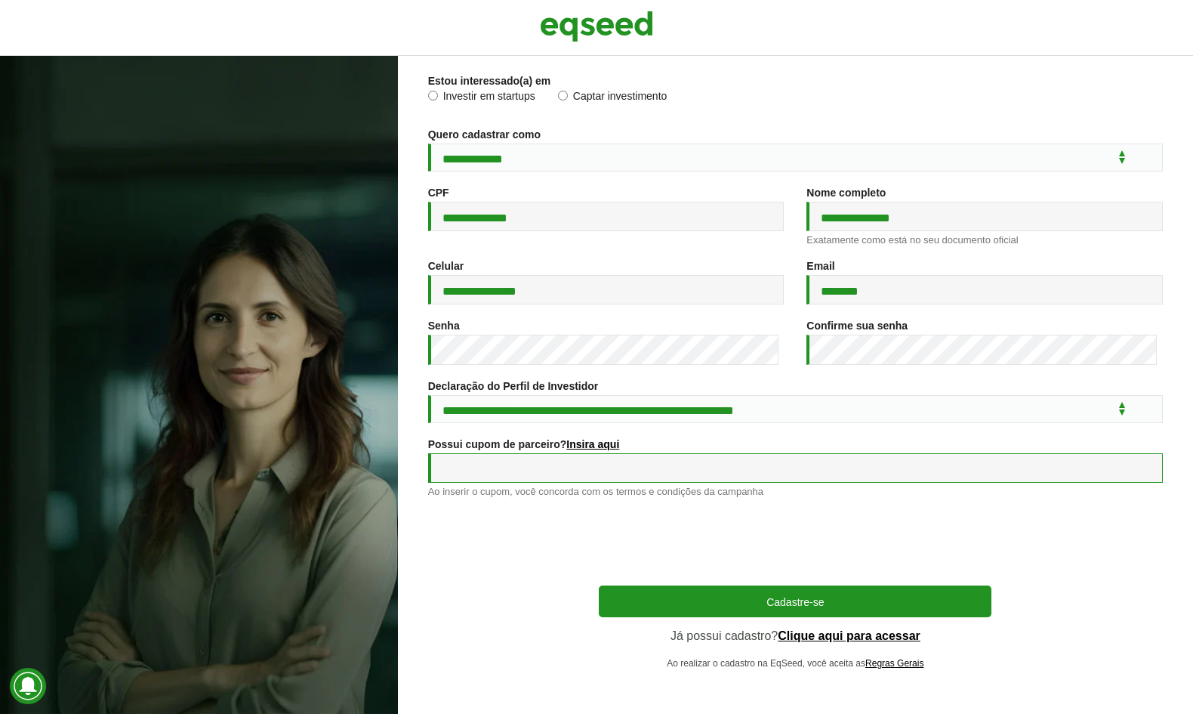
click at [585, 463] on input "Possui cupom de parceiro? Insira aqui" at bounding box center [795, 467] width 735 height 29
click at [651, 472] on input "Possui cupom de parceiro? Insira aqui" at bounding box center [795, 467] width 735 height 29
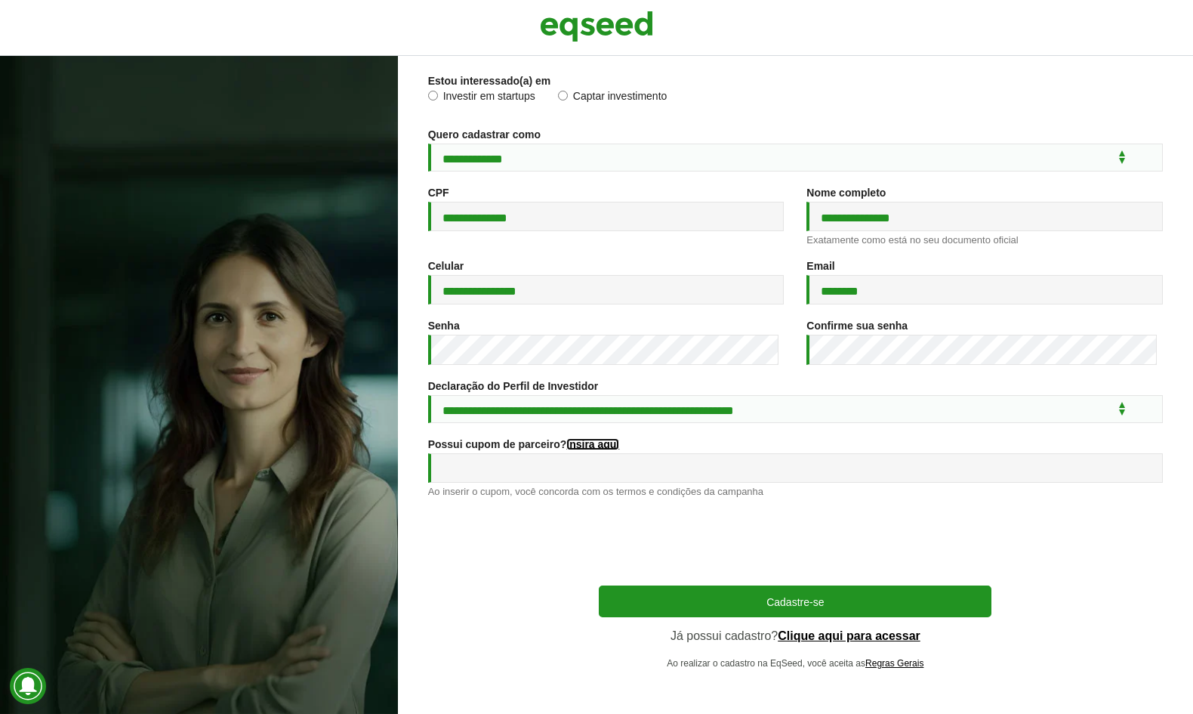
click at [589, 443] on link "Insira aqui" at bounding box center [592, 444] width 53 height 11
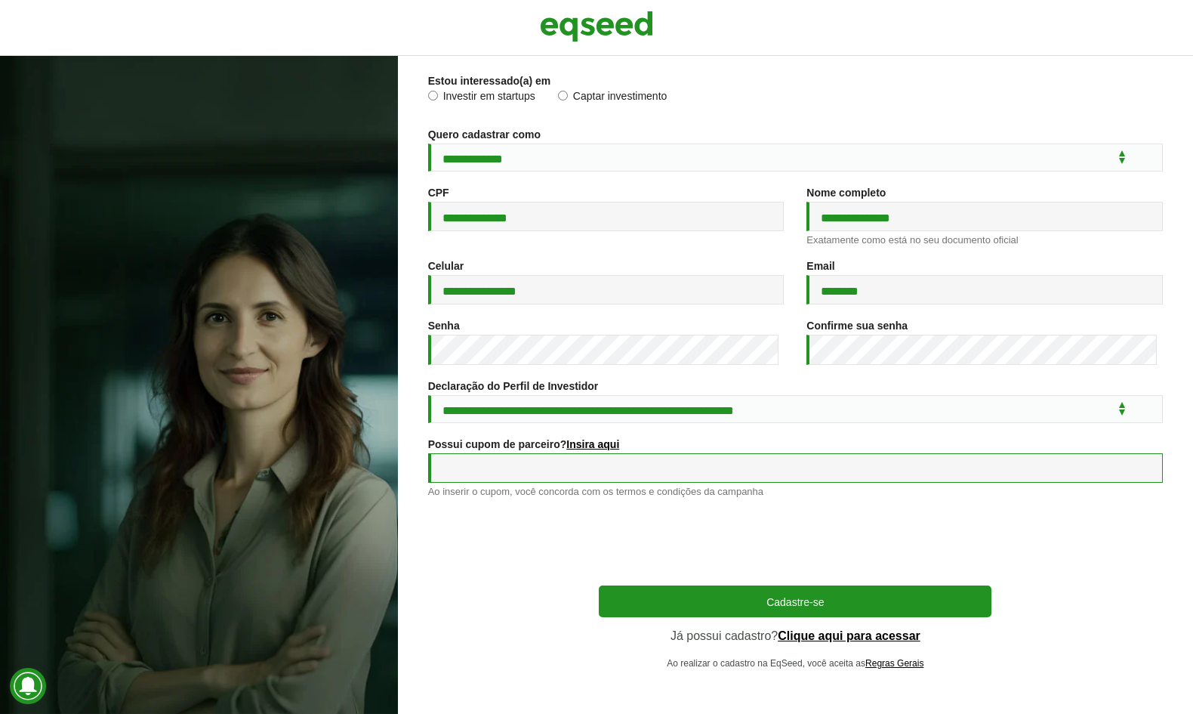
click at [628, 458] on input "Possui cupom de parceiro? Insira aqui" at bounding box center [795, 467] width 735 height 29
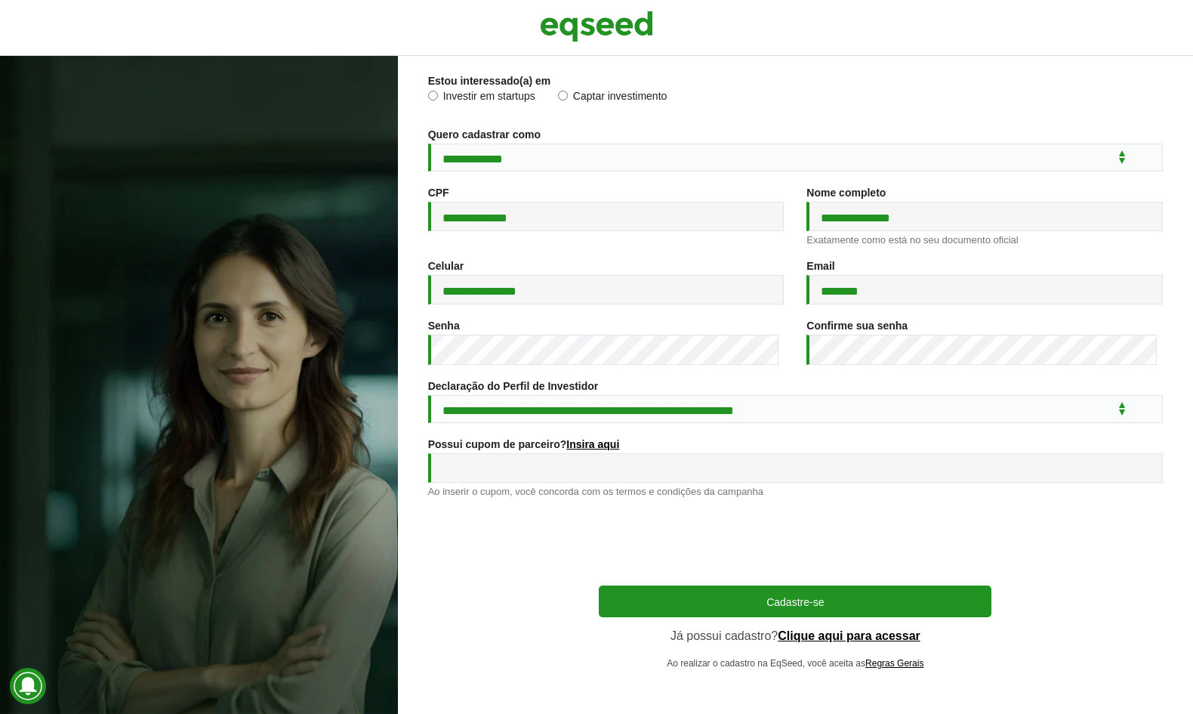
click at [581, 512] on div at bounding box center [795, 540] width 735 height 59
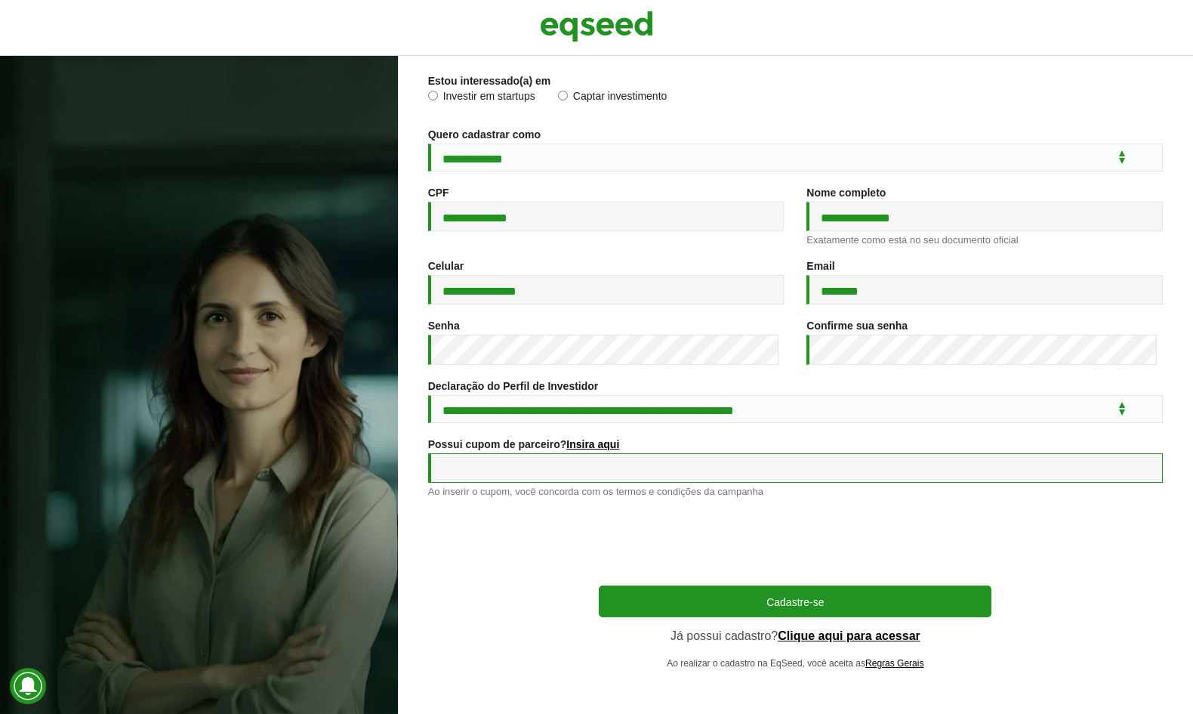
drag, startPoint x: 691, startPoint y: 466, endPoint x: 689, endPoint y: 452, distance: 14.5
click at [690, 461] on input "Possui cupom de parceiro? Insira aqui" at bounding box center [795, 467] width 735 height 29
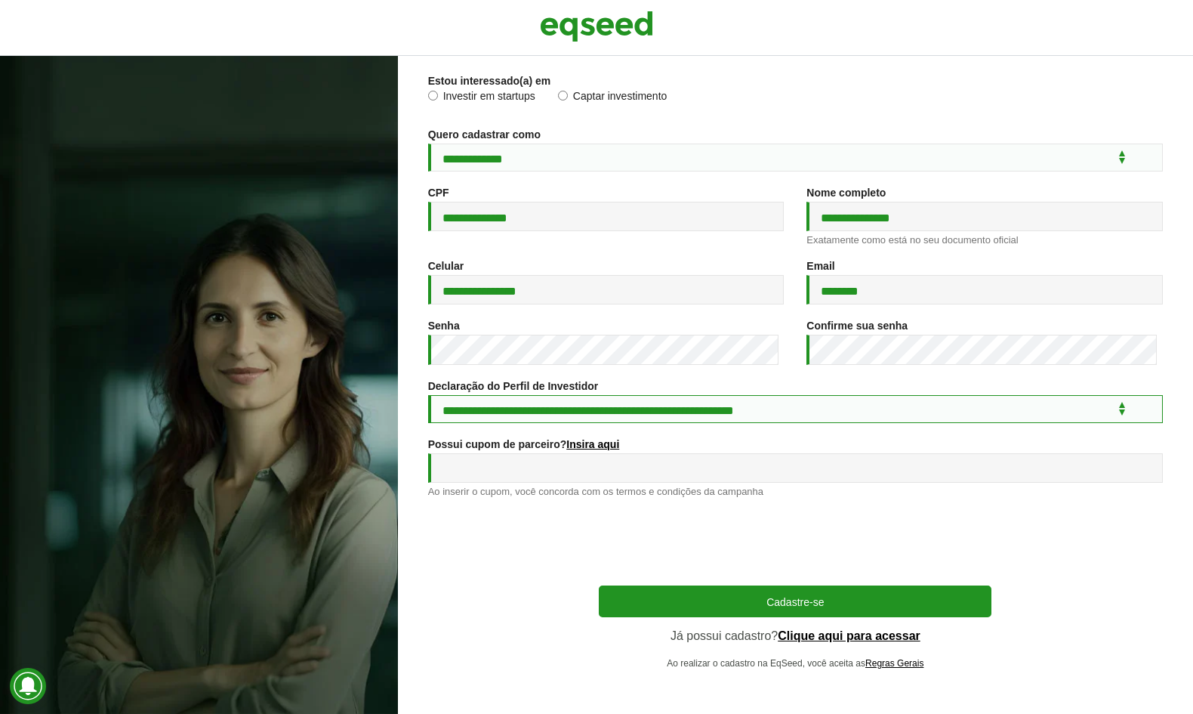
click at [702, 413] on select "**********" at bounding box center [795, 409] width 735 height 28
click at [428, 395] on select "**********" at bounding box center [795, 409] width 735 height 28
click at [908, 411] on select "**********" at bounding box center [795, 409] width 735 height 28
select select "***"
click at [428, 395] on select "**********" at bounding box center [795, 409] width 735 height 28
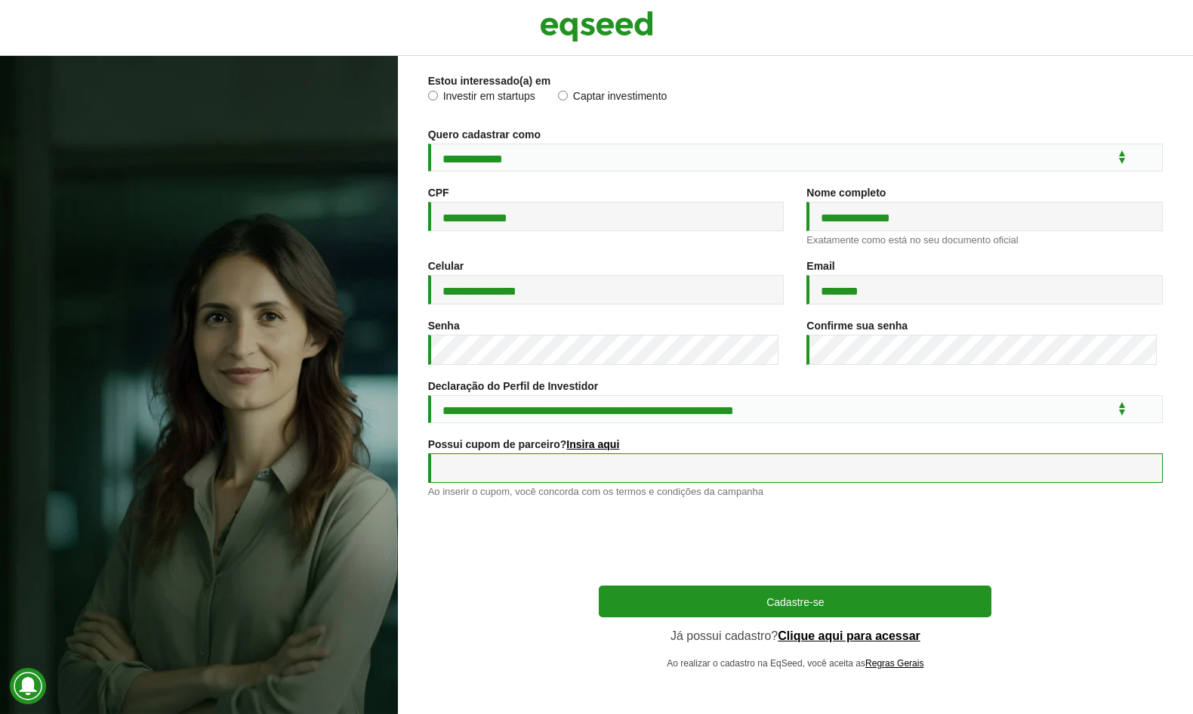
click at [536, 480] on input "Possui cupom de parceiro? Insira aqui" at bounding box center [795, 467] width 735 height 29
click at [583, 461] on input "Possui cupom de parceiro? Insira aqui" at bounding box center [795, 467] width 735 height 29
type input "******"
type input "**********"
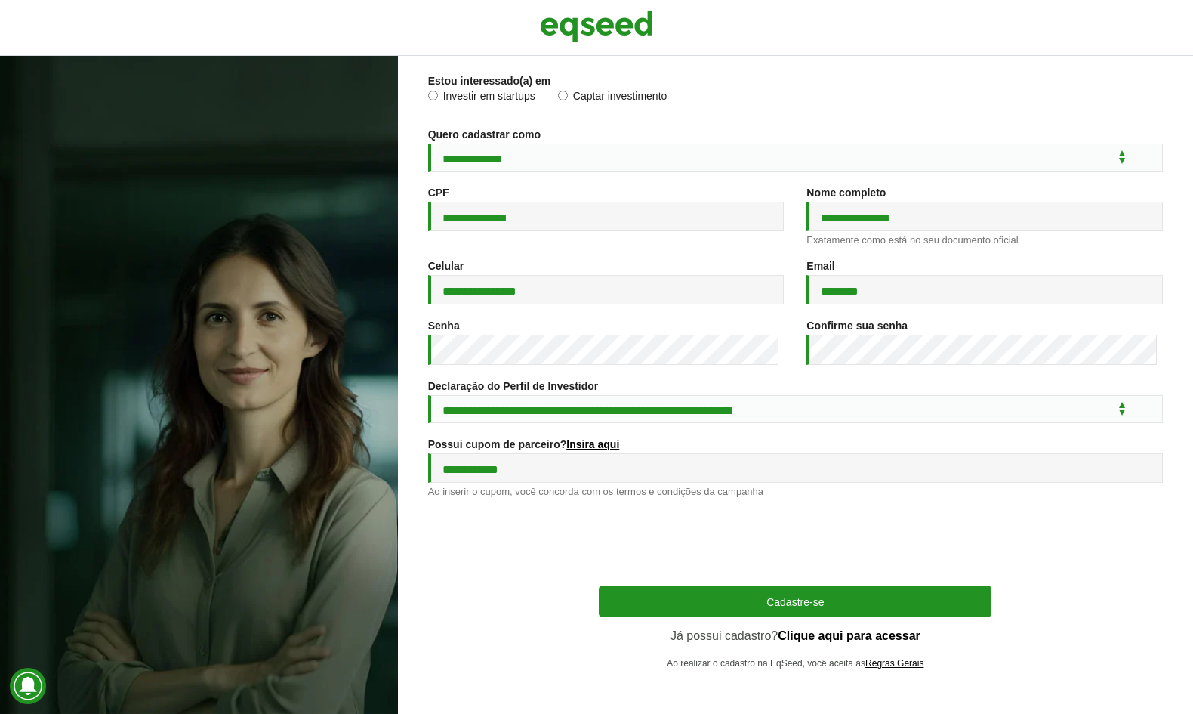
drag, startPoint x: 258, startPoint y: 237, endPoint x: 277, endPoint y: 208, distance: 34.8
click at [258, 237] on div at bounding box center [199, 385] width 398 height 658
